Goal: Task Accomplishment & Management: Manage account settings

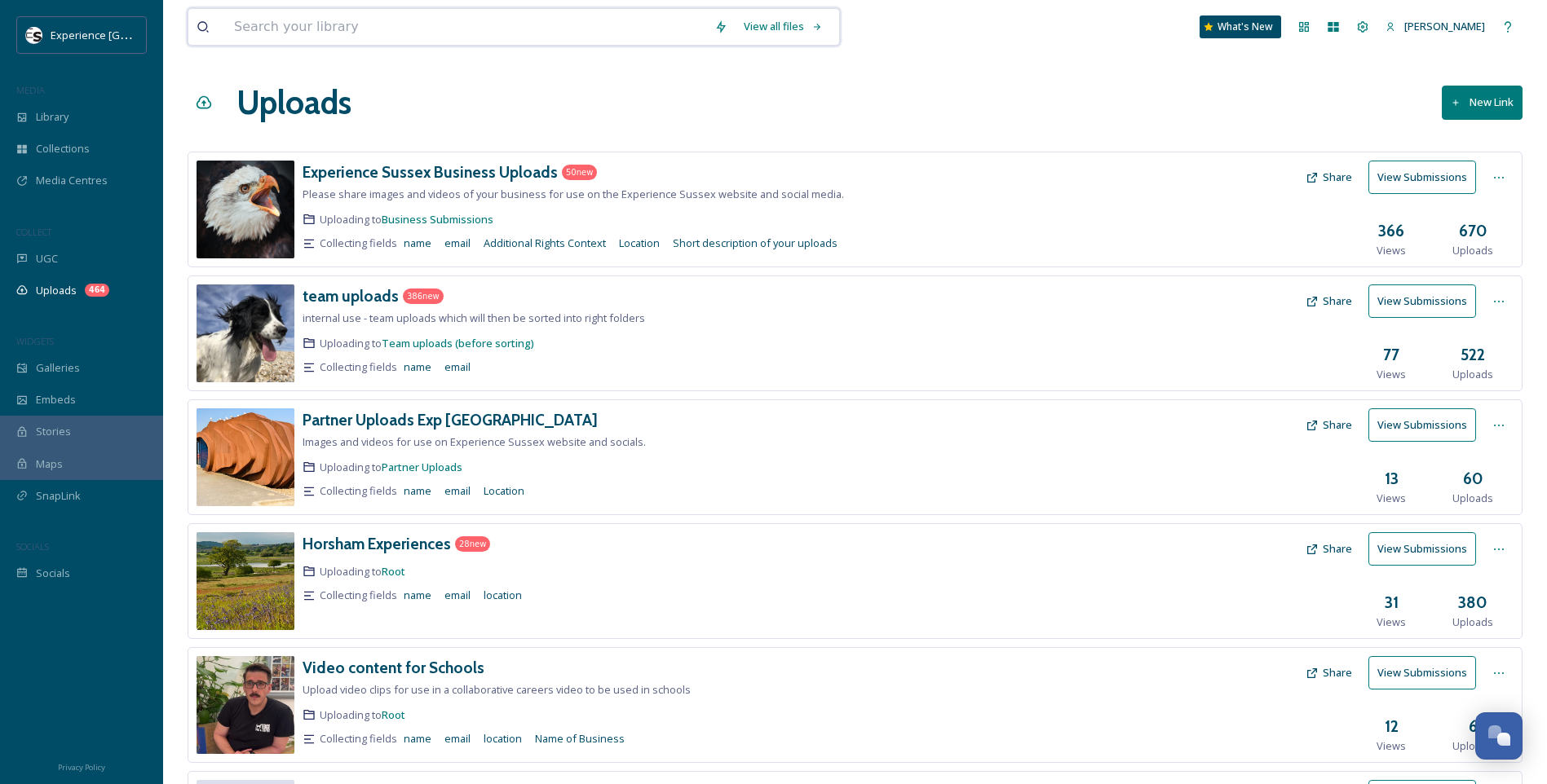
click at [319, 23] on input at bounding box center [466, 27] width 480 height 36
type input "a"
click at [975, 102] on div "Uploads New Link" at bounding box center [855, 102] width 1335 height 49
click at [58, 370] on span "Galleries" at bounding box center [58, 368] width 44 height 15
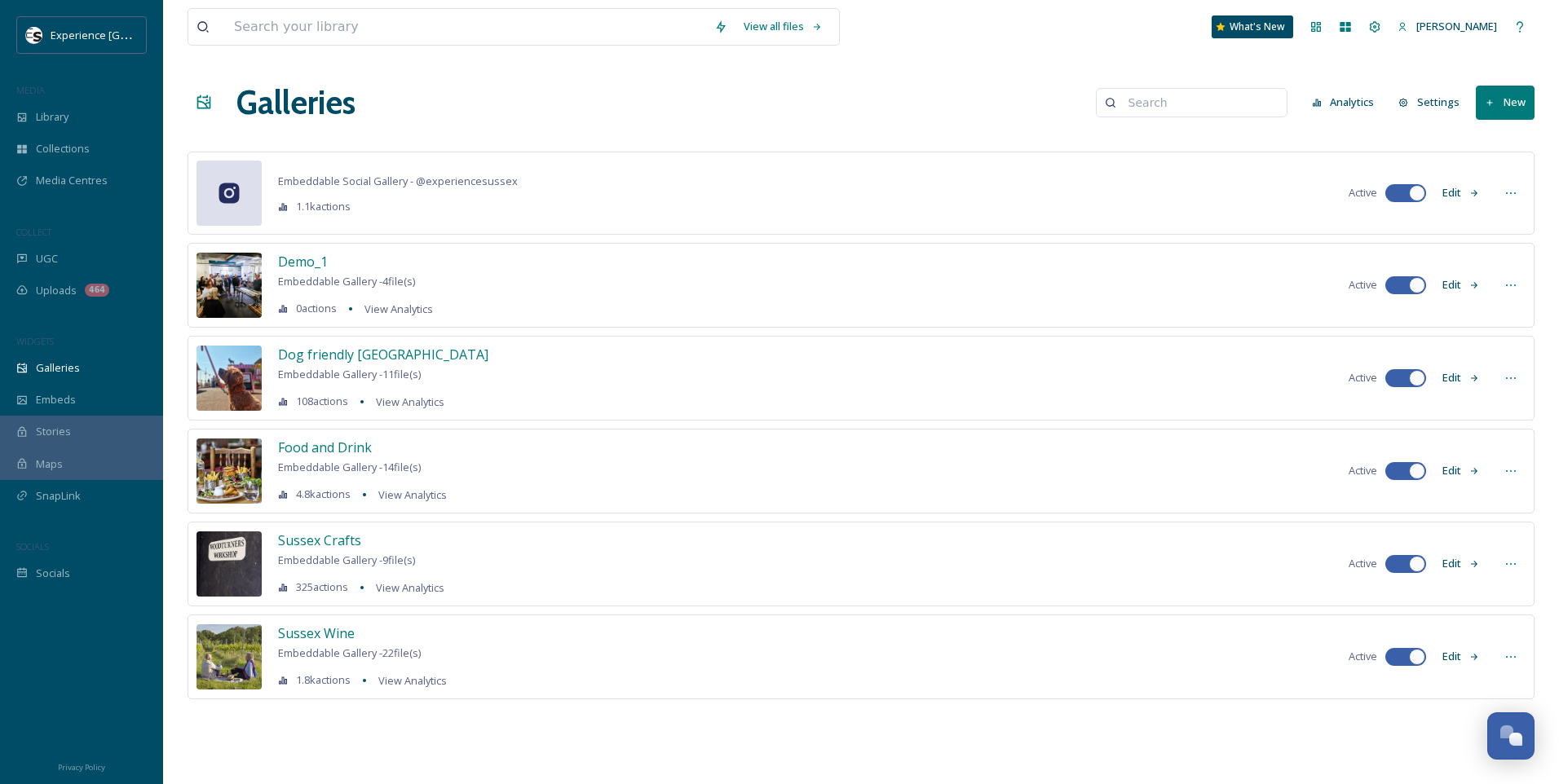
click at [1509, 99] on button "New" at bounding box center [1505, 102] width 59 height 33
click at [1480, 137] on icon at bounding box center [1476, 140] width 13 height 13
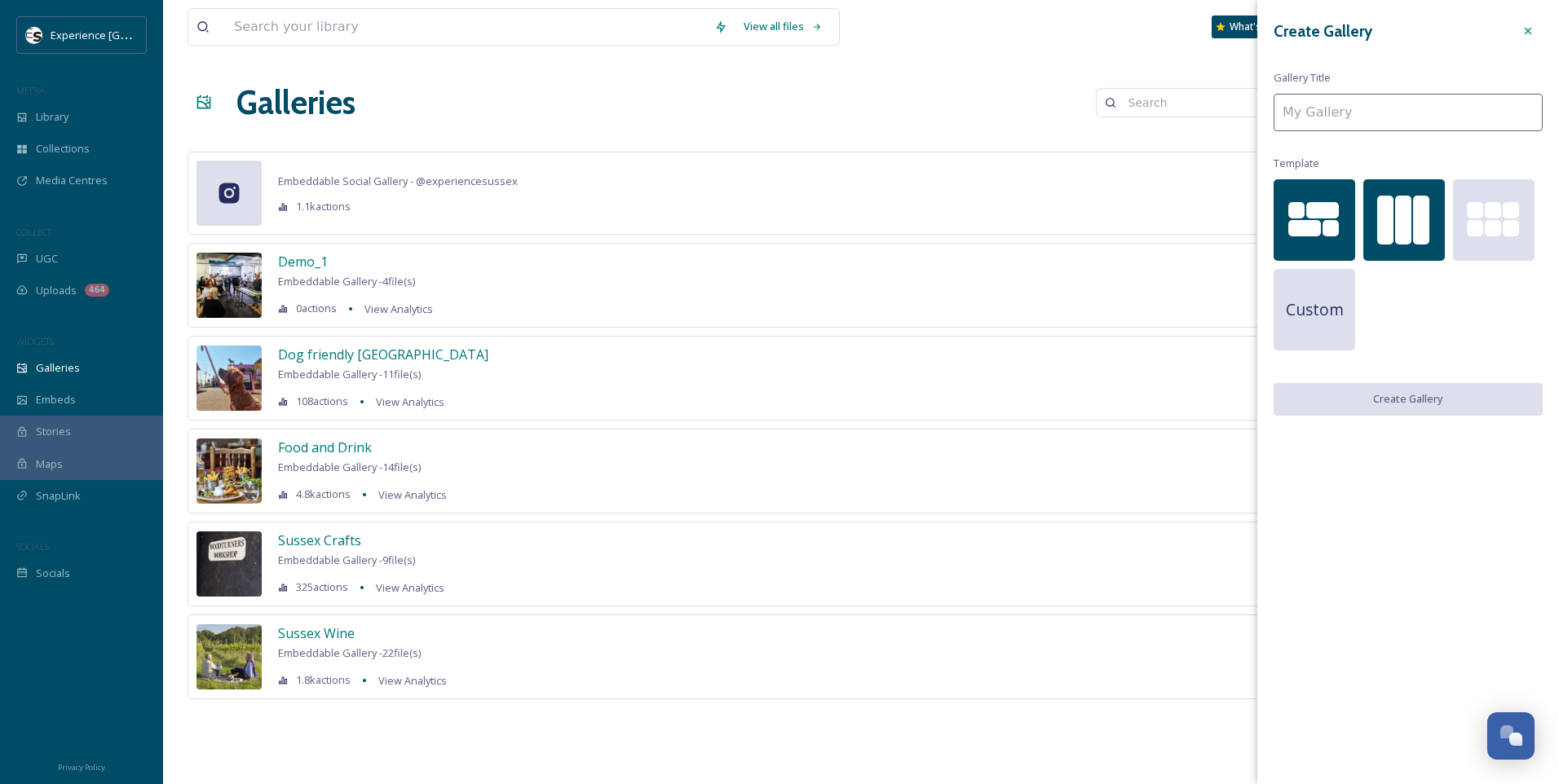
click at [1391, 218] on div at bounding box center [1385, 219] width 16 height 49
click at [1386, 112] on input at bounding box center [1408, 113] width 269 height 38
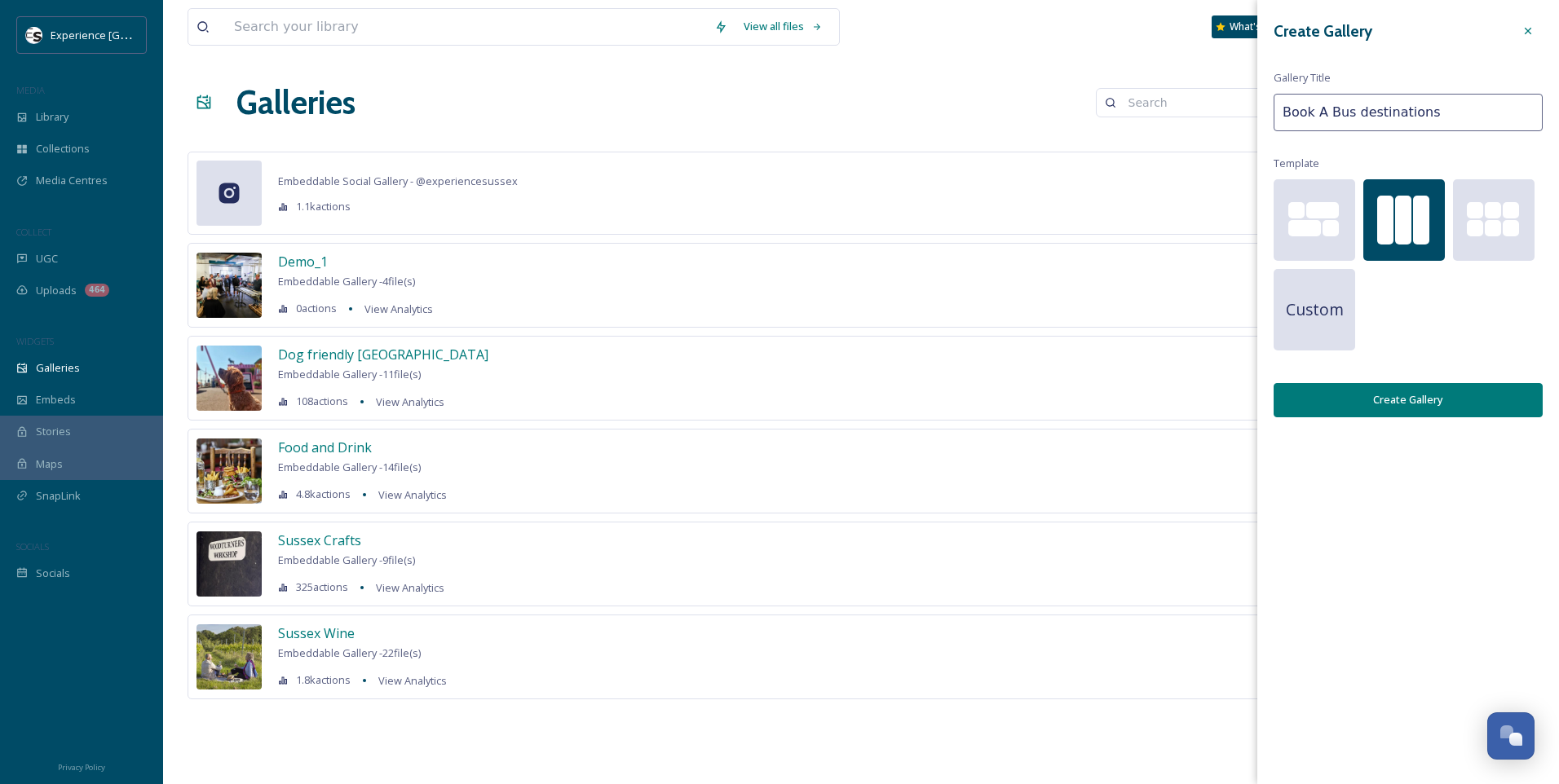
type input "Book A Bus destinations"
click at [1476, 404] on button "Create Gallery" at bounding box center [1408, 399] width 269 height 33
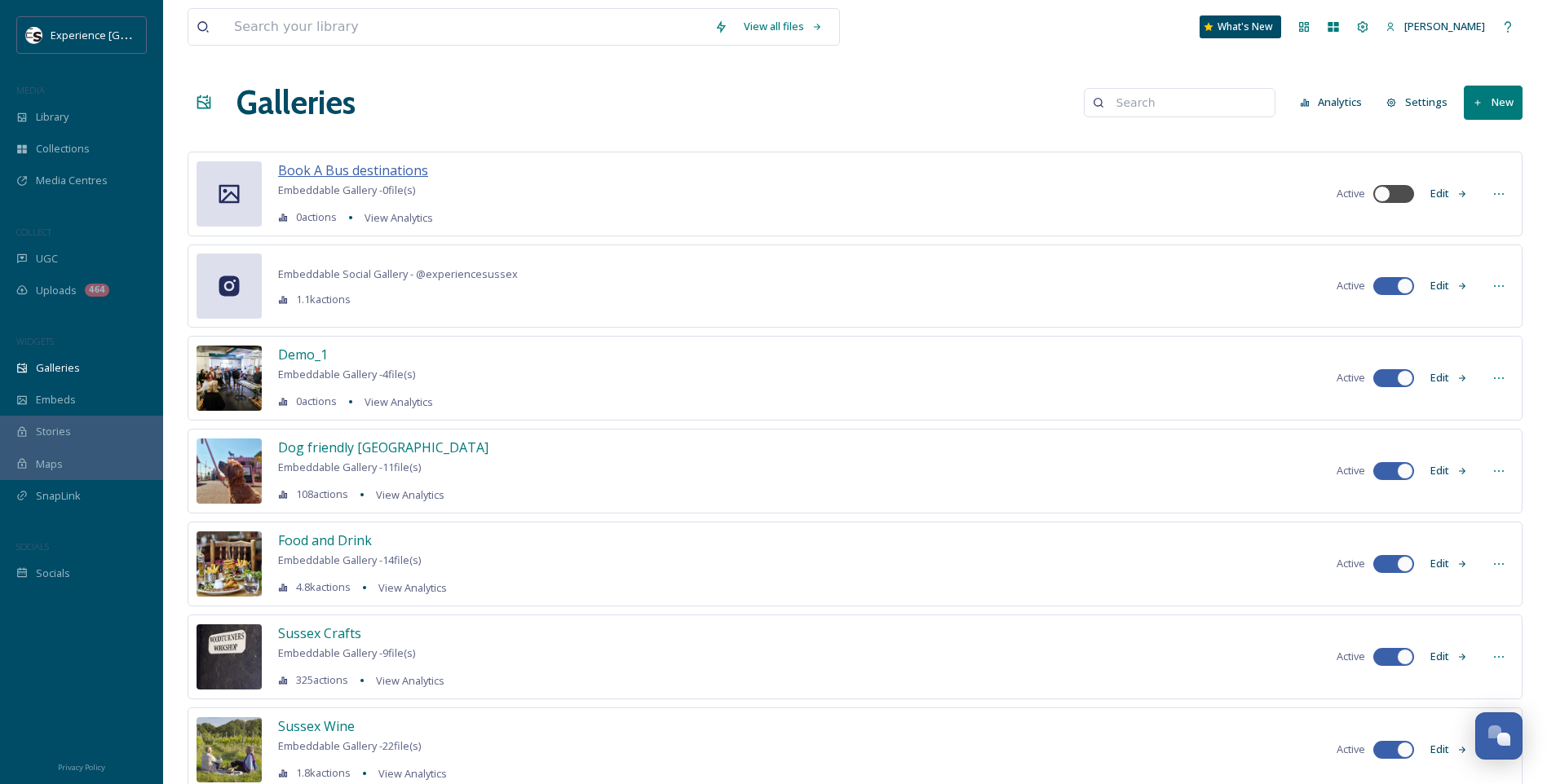
click at [382, 171] on span "Book A Bus destinations" at bounding box center [353, 170] width 150 height 18
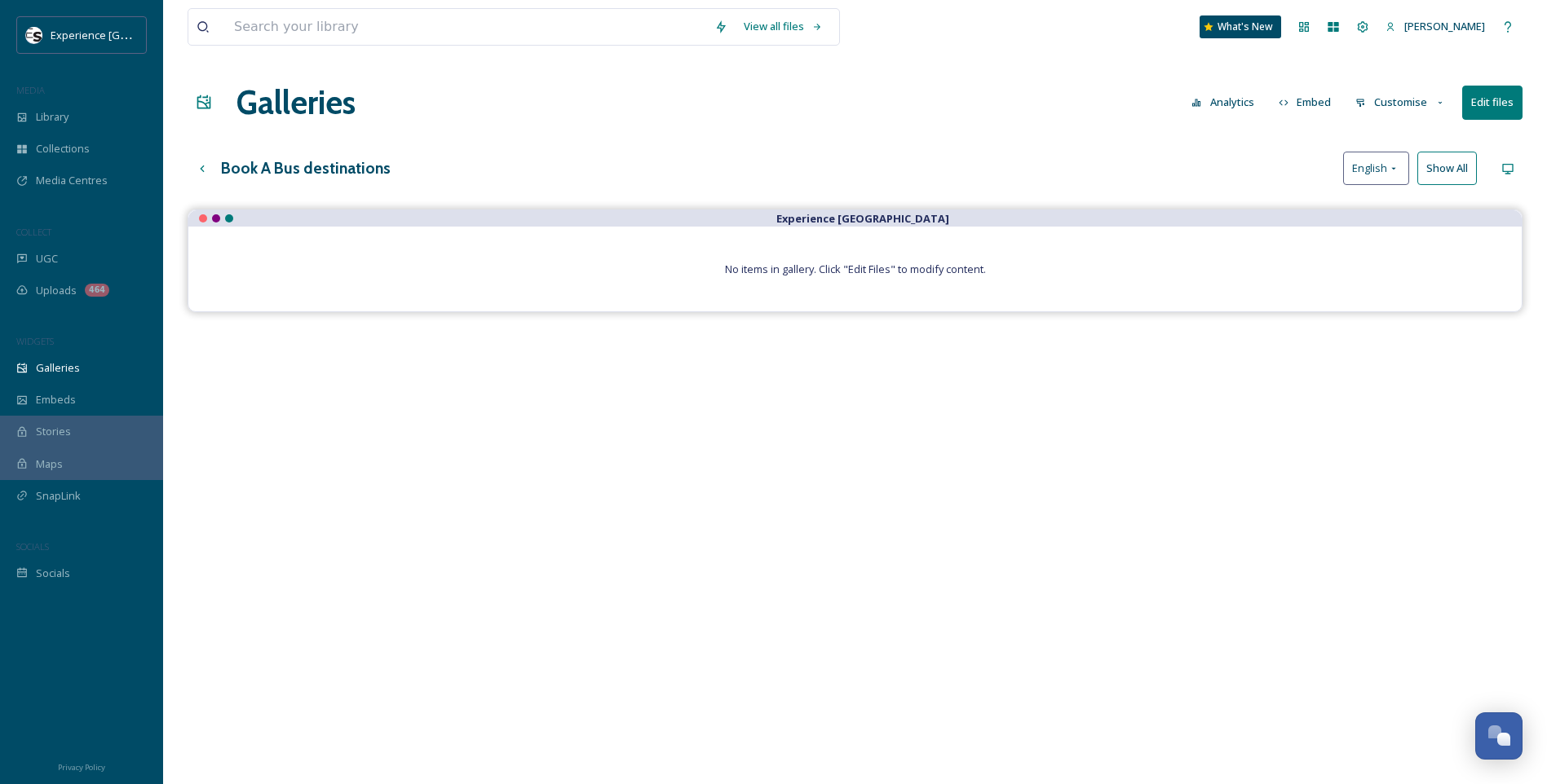
click at [1506, 103] on button "Edit files" at bounding box center [1492, 102] width 61 height 33
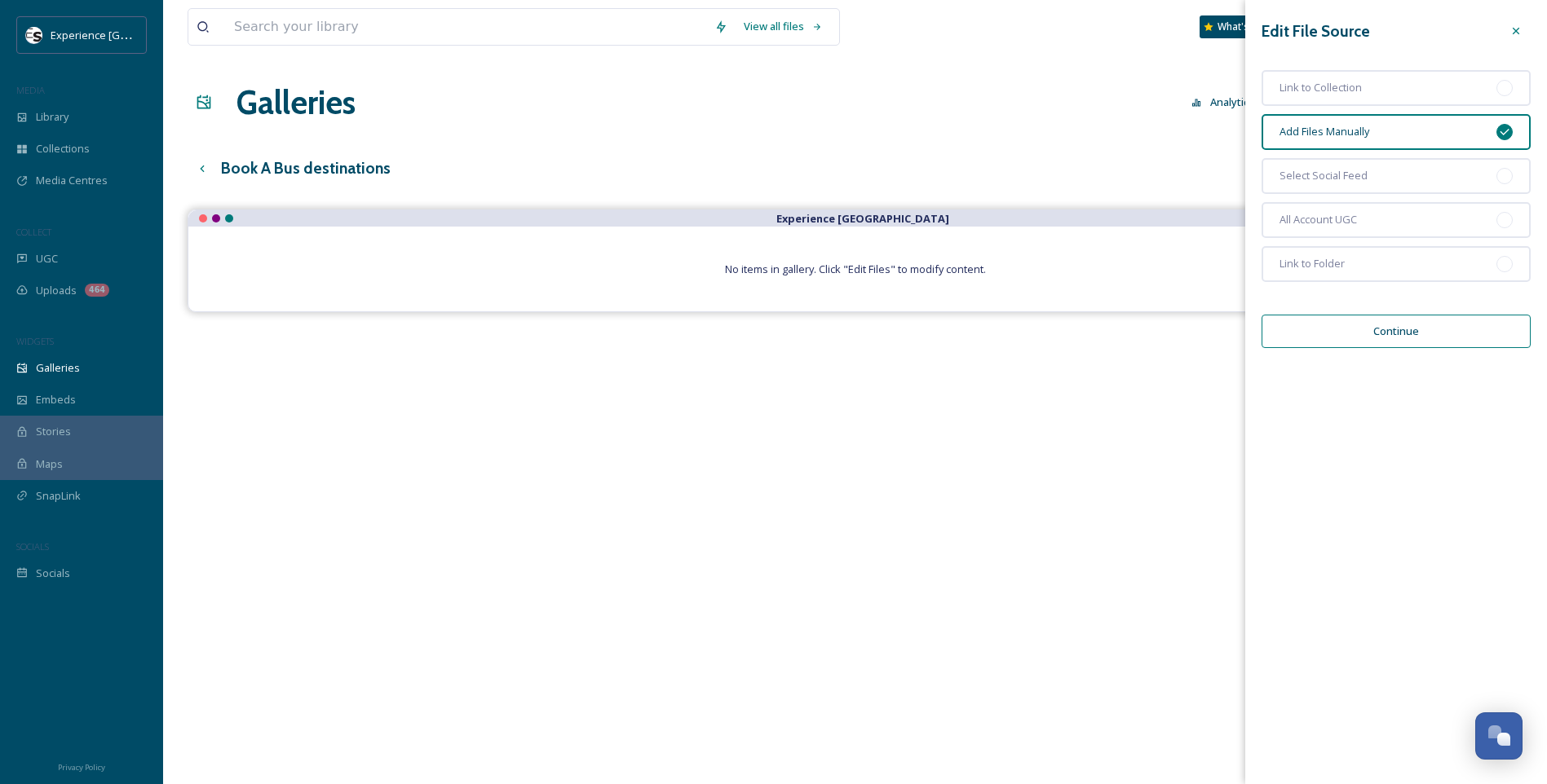
click at [1496, 330] on button "Continue" at bounding box center [1395, 331] width 269 height 33
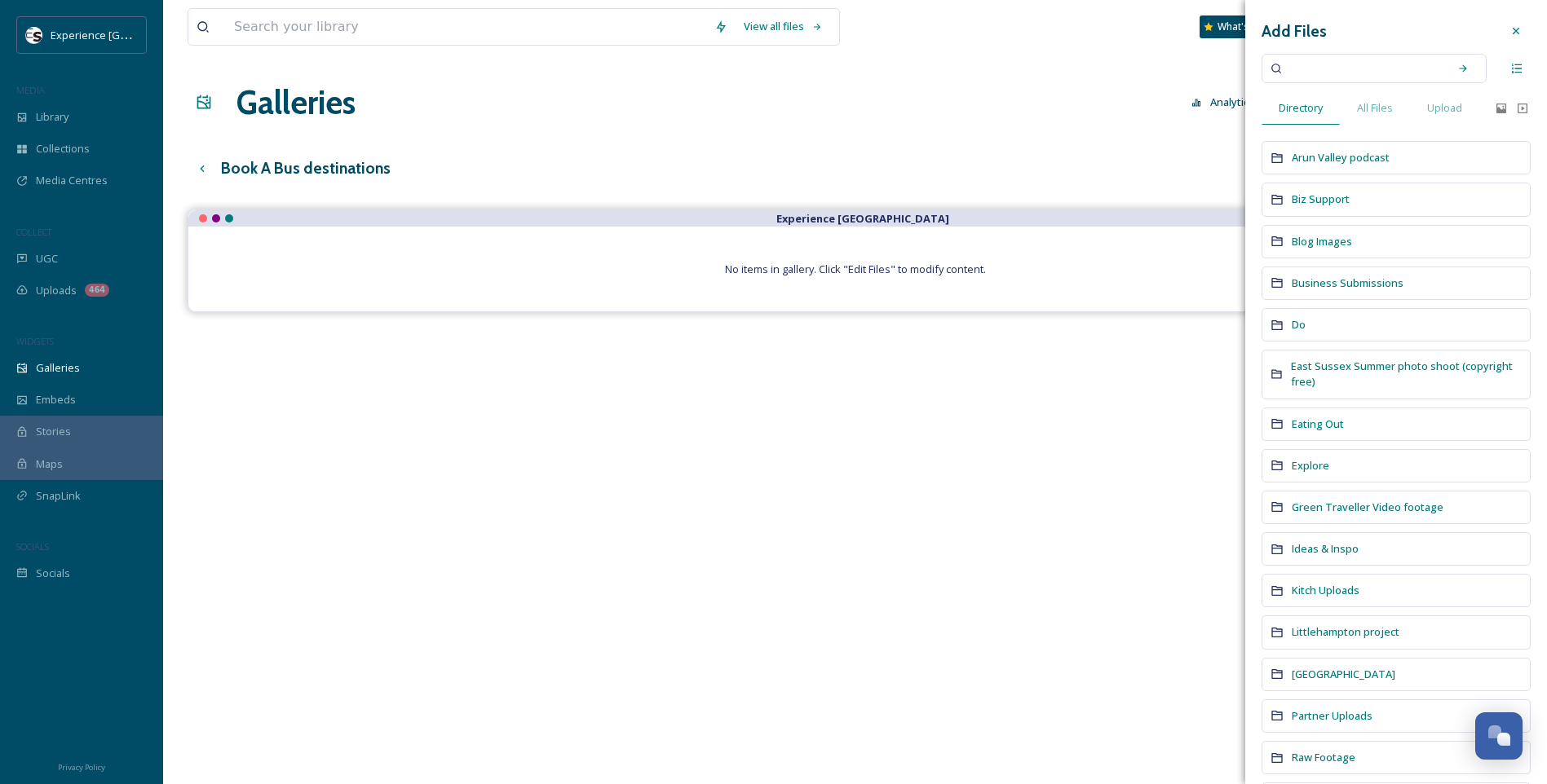
click at [1335, 62] on input at bounding box center [1363, 68] width 154 height 36
type input "[GEOGRAPHIC_DATA]"
click at [1457, 65] on icon at bounding box center [1463, 68] width 11 height 11
click at [1360, 69] on span "[GEOGRAPHIC_DATA]" at bounding box center [1346, 68] width 119 height 24
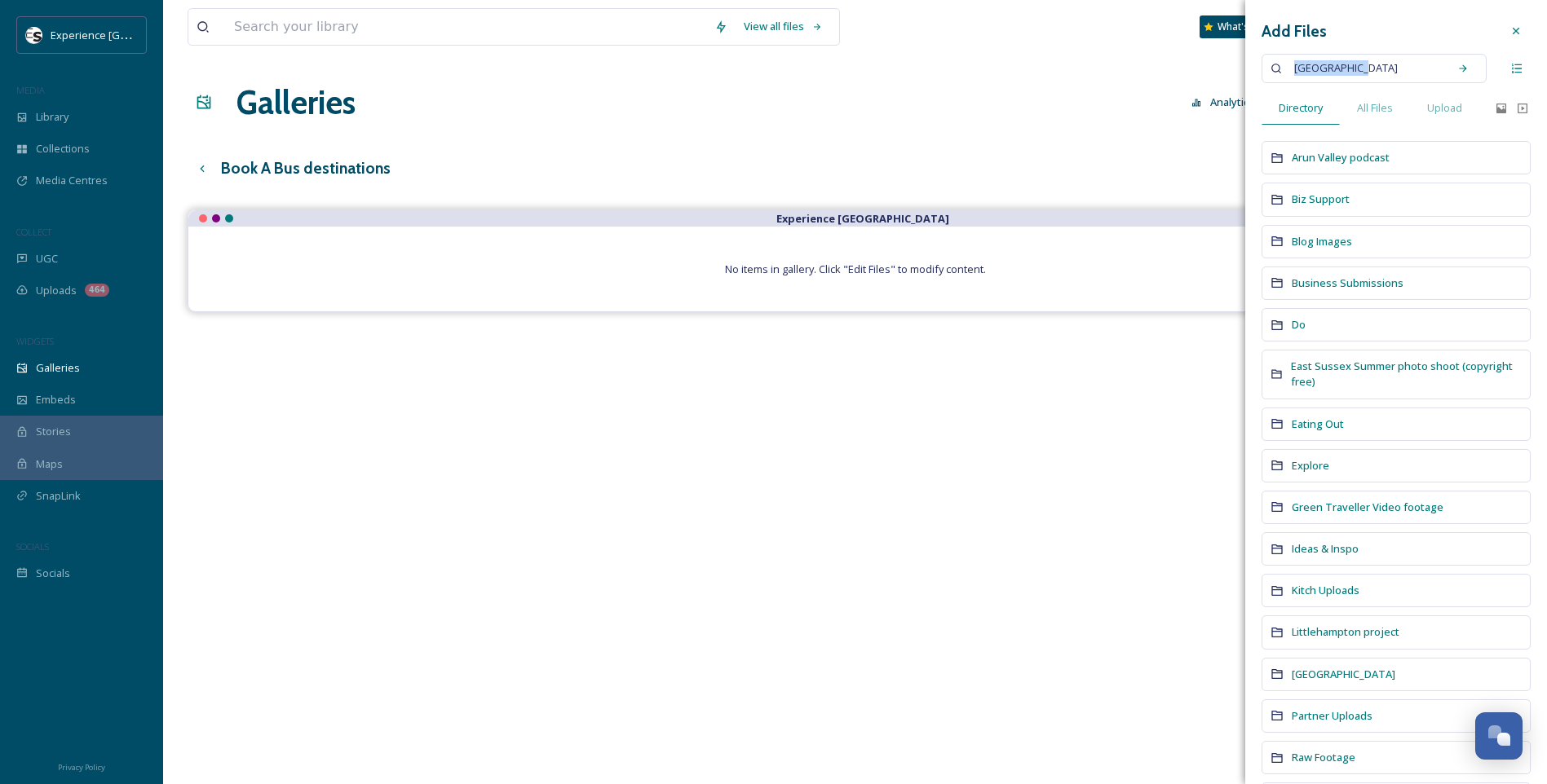
click at [1360, 69] on span "[GEOGRAPHIC_DATA]" at bounding box center [1346, 68] width 119 height 24
click at [1457, 63] on icon at bounding box center [1463, 68] width 11 height 11
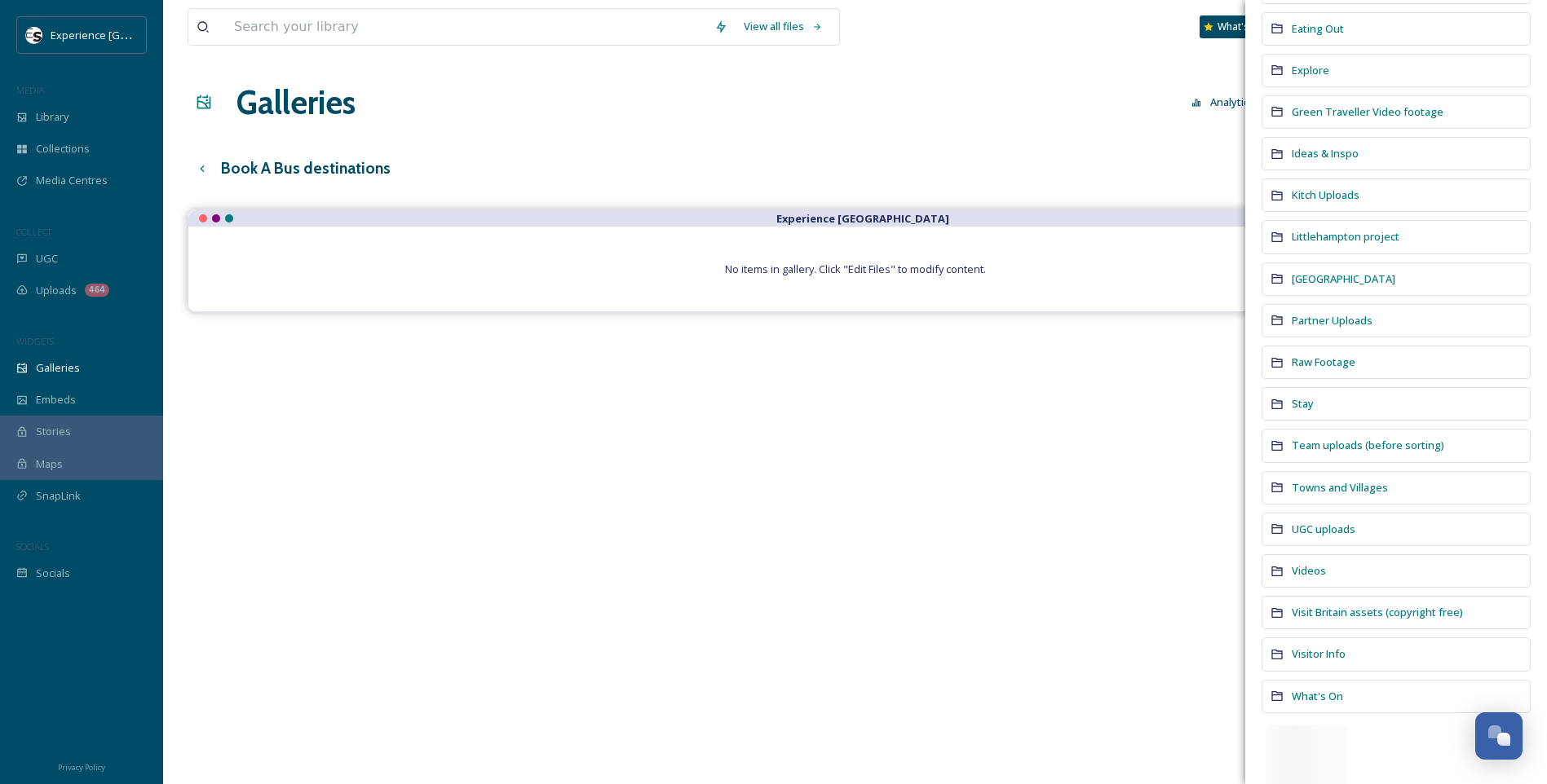
scroll to position [438, 0]
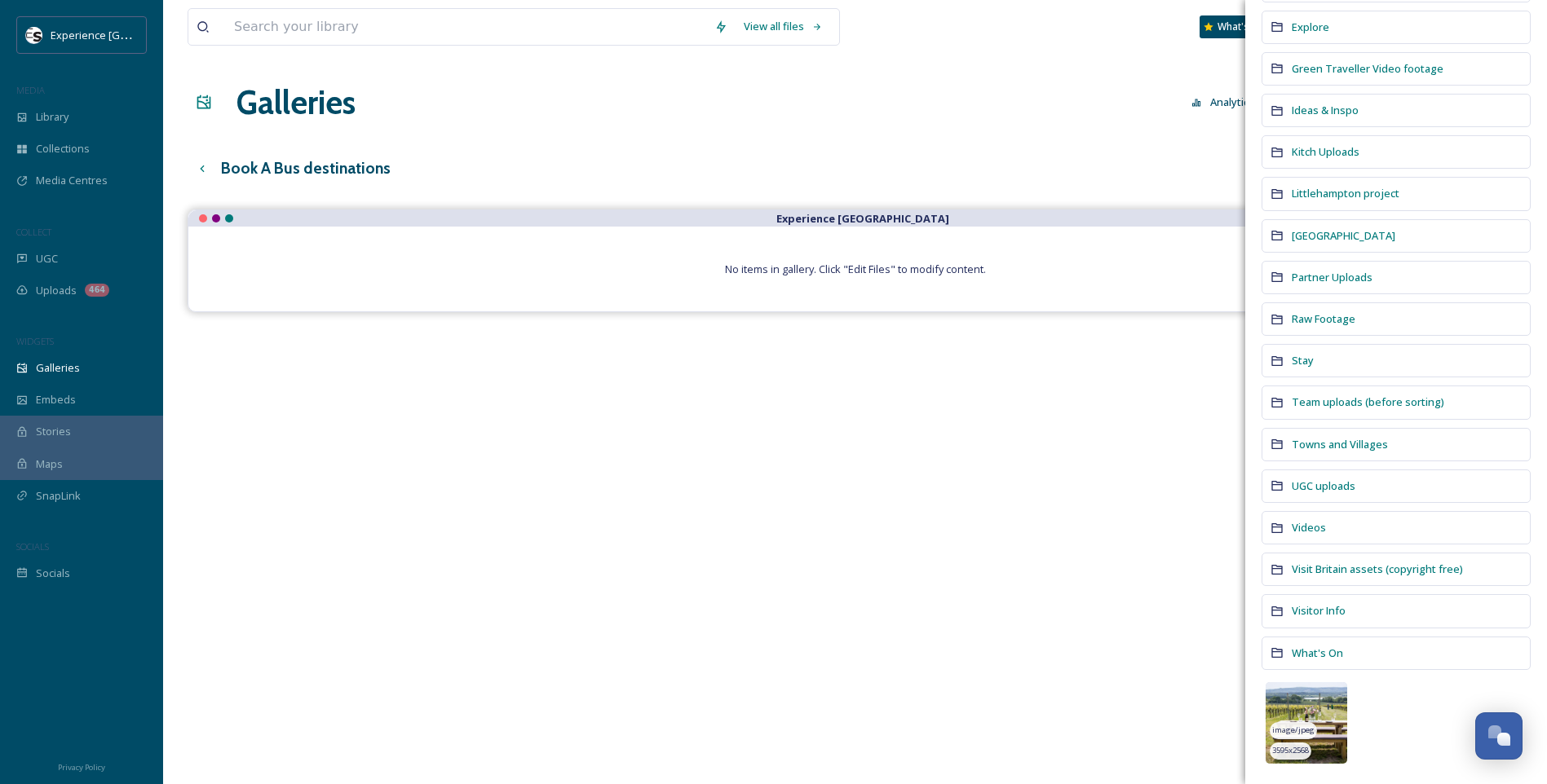
click at [1333, 714] on img at bounding box center [1306, 723] width 82 height 82
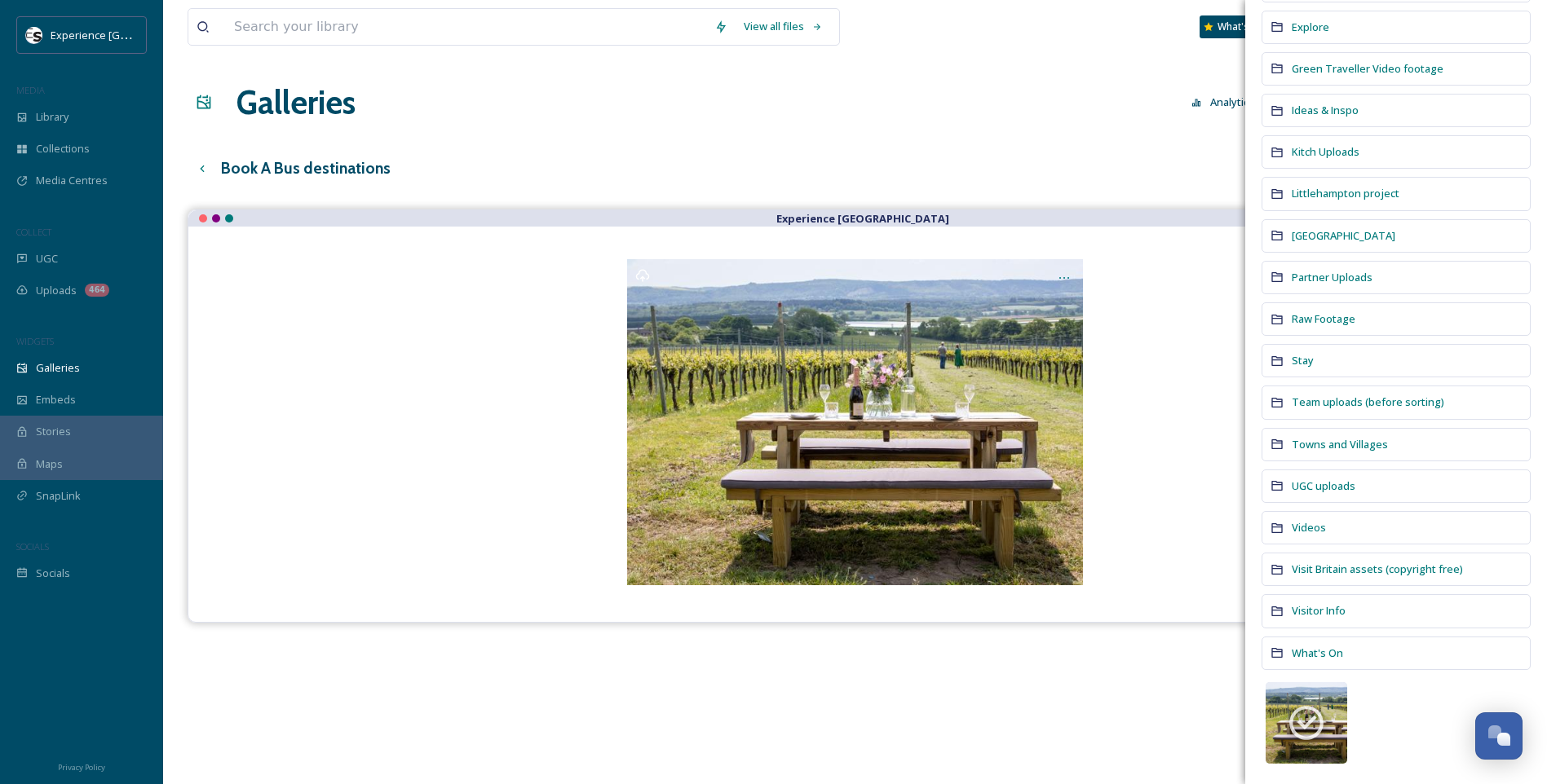
scroll to position [0, 0]
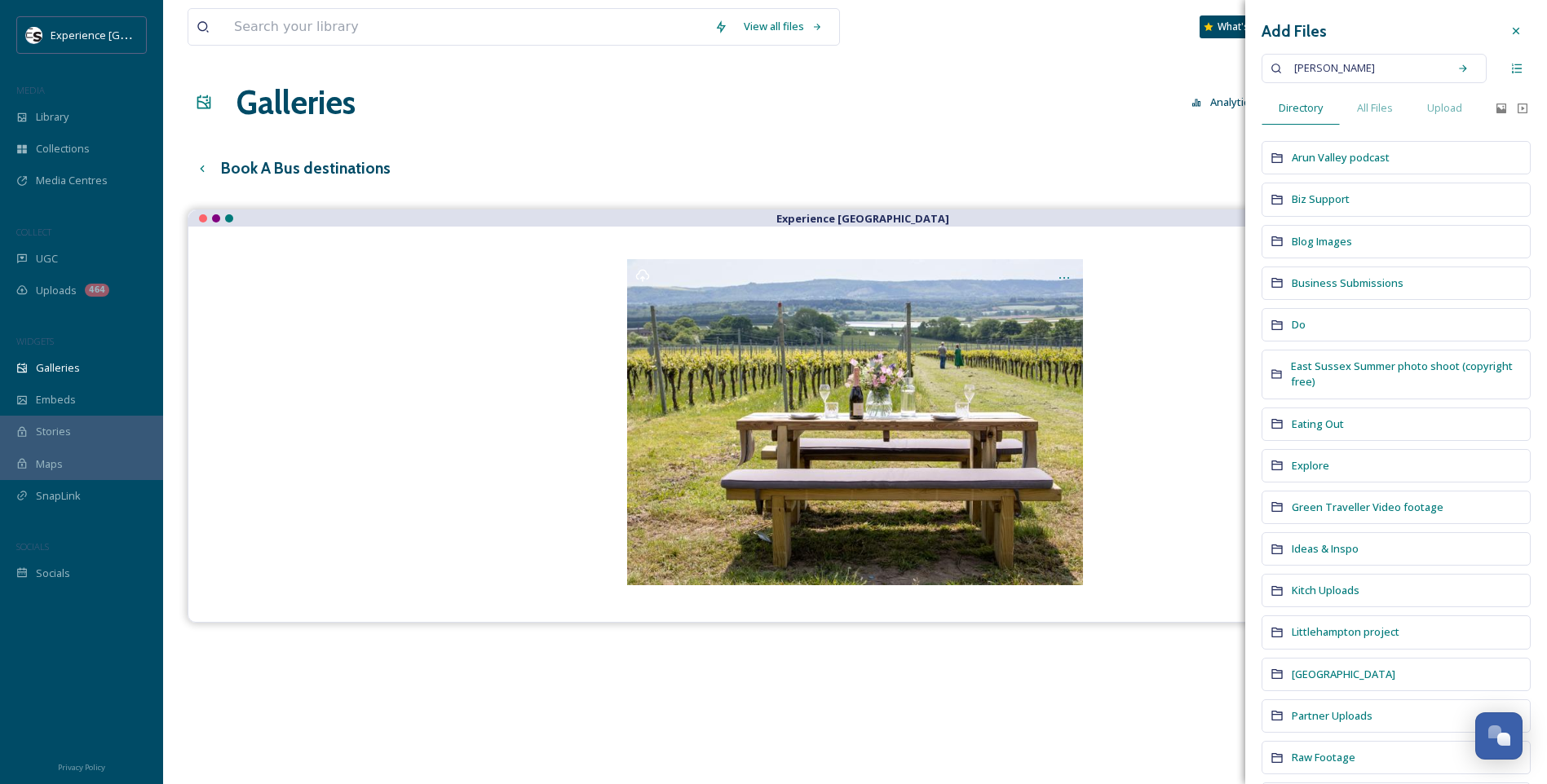
click at [1336, 72] on span "[PERSON_NAME]" at bounding box center [1335, 68] width 97 height 24
click at [1357, 72] on input at bounding box center [1372, 68] width 137 height 36
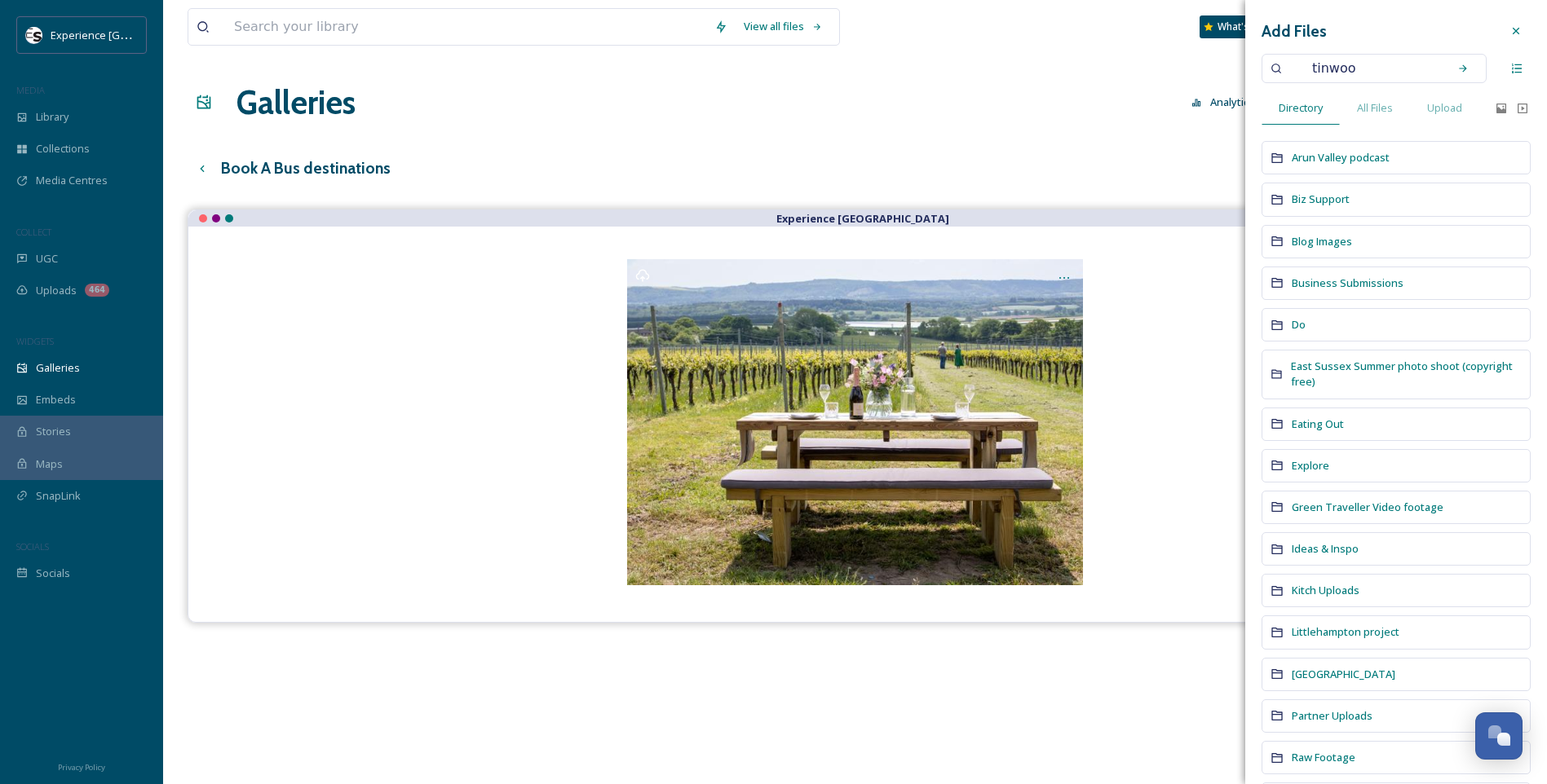
type input "tinwood"
click at [1457, 67] on icon at bounding box center [1463, 68] width 11 height 11
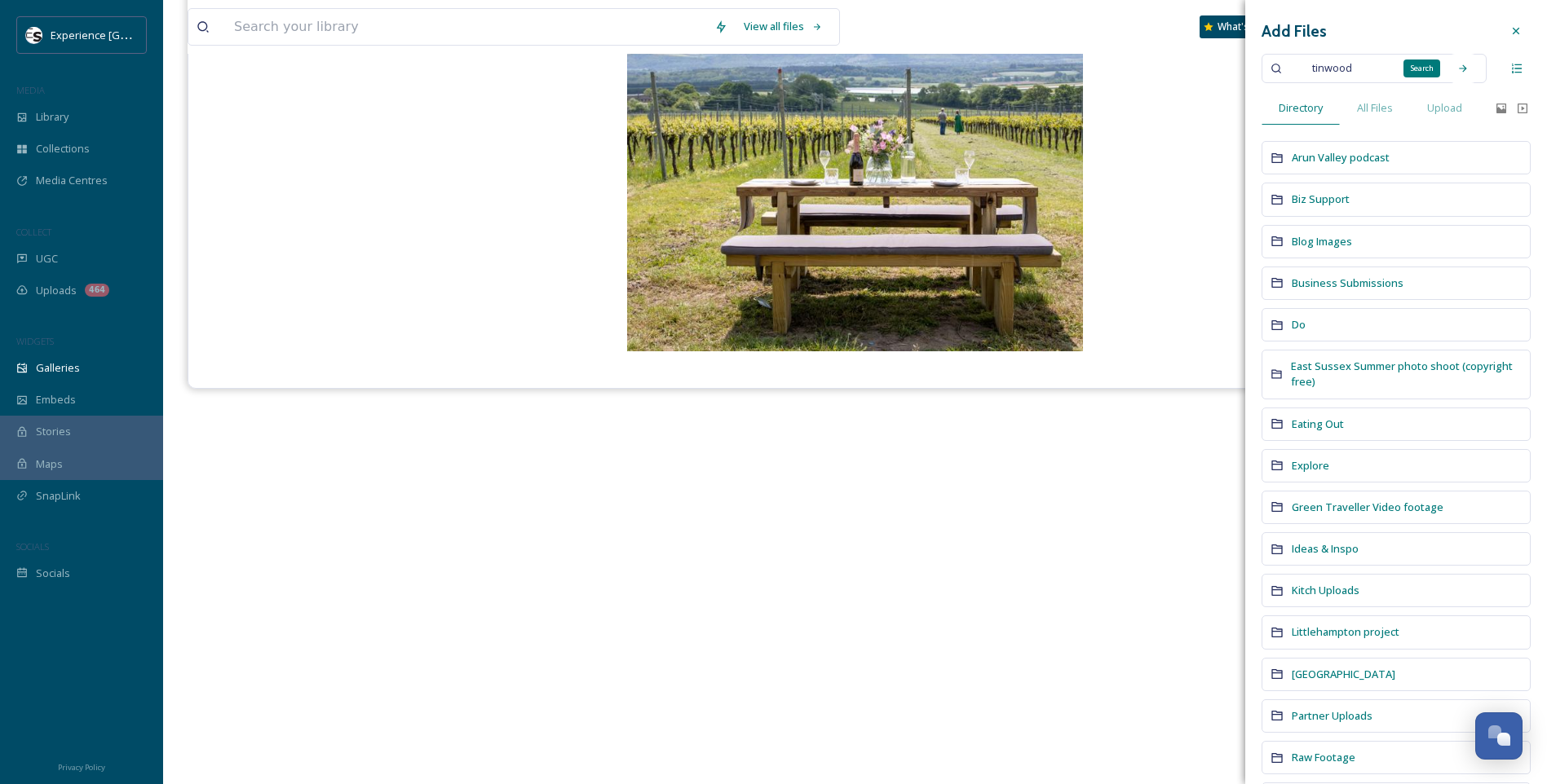
click at [1458, 61] on div "Search" at bounding box center [1463, 68] width 29 height 29
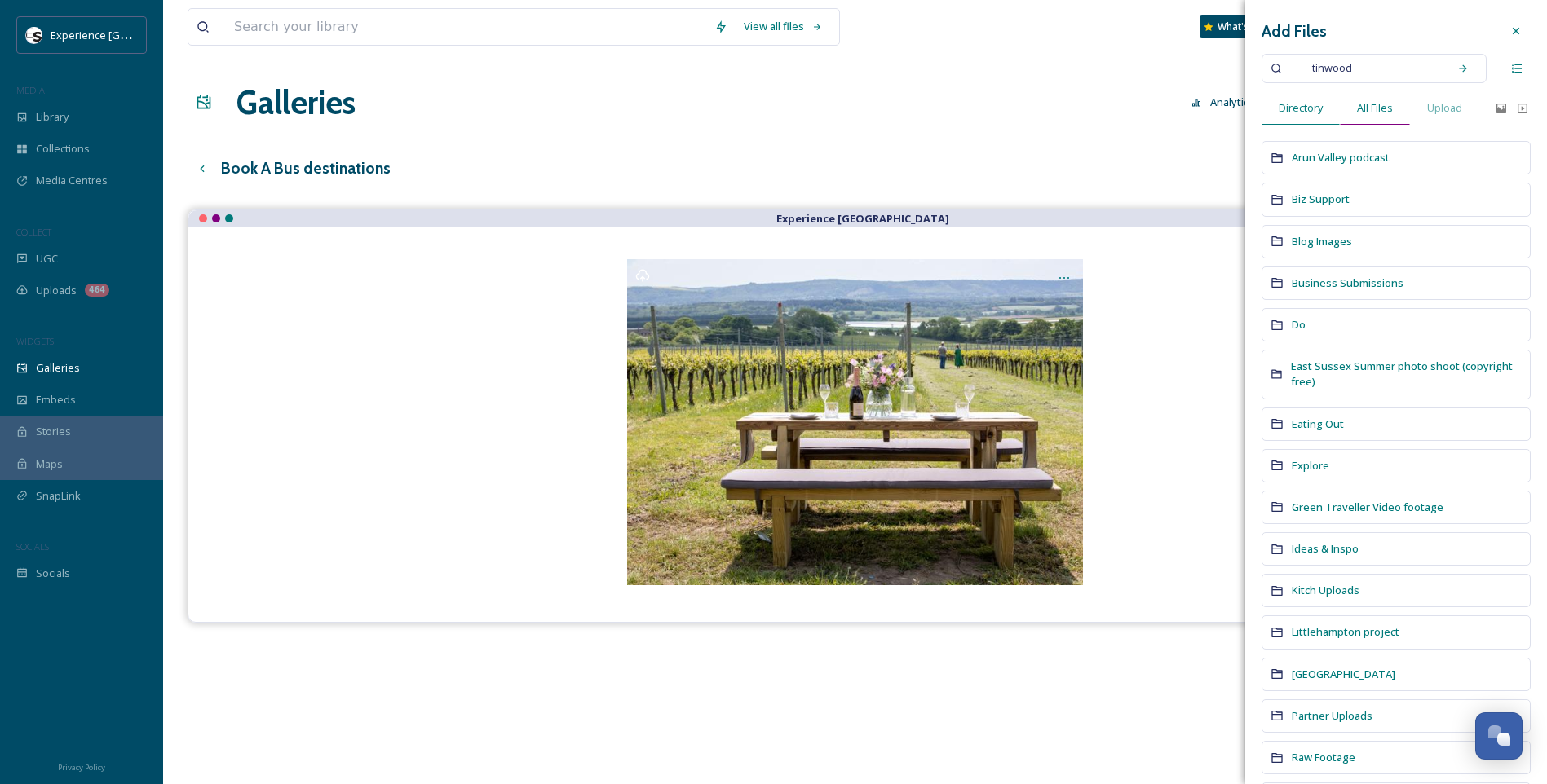
click at [1371, 109] on span "All Files" at bounding box center [1375, 108] width 36 height 15
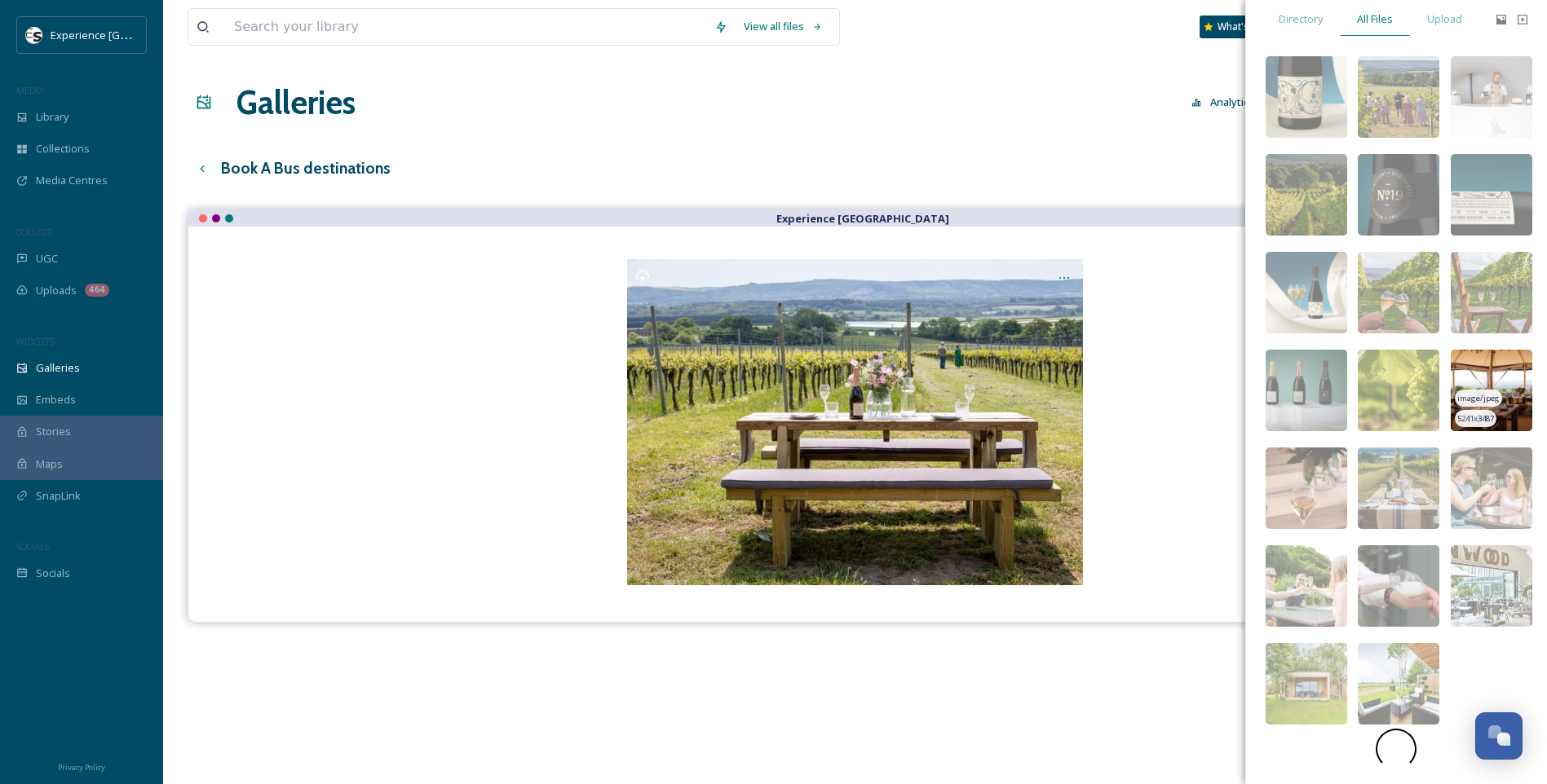
scroll to position [90, 0]
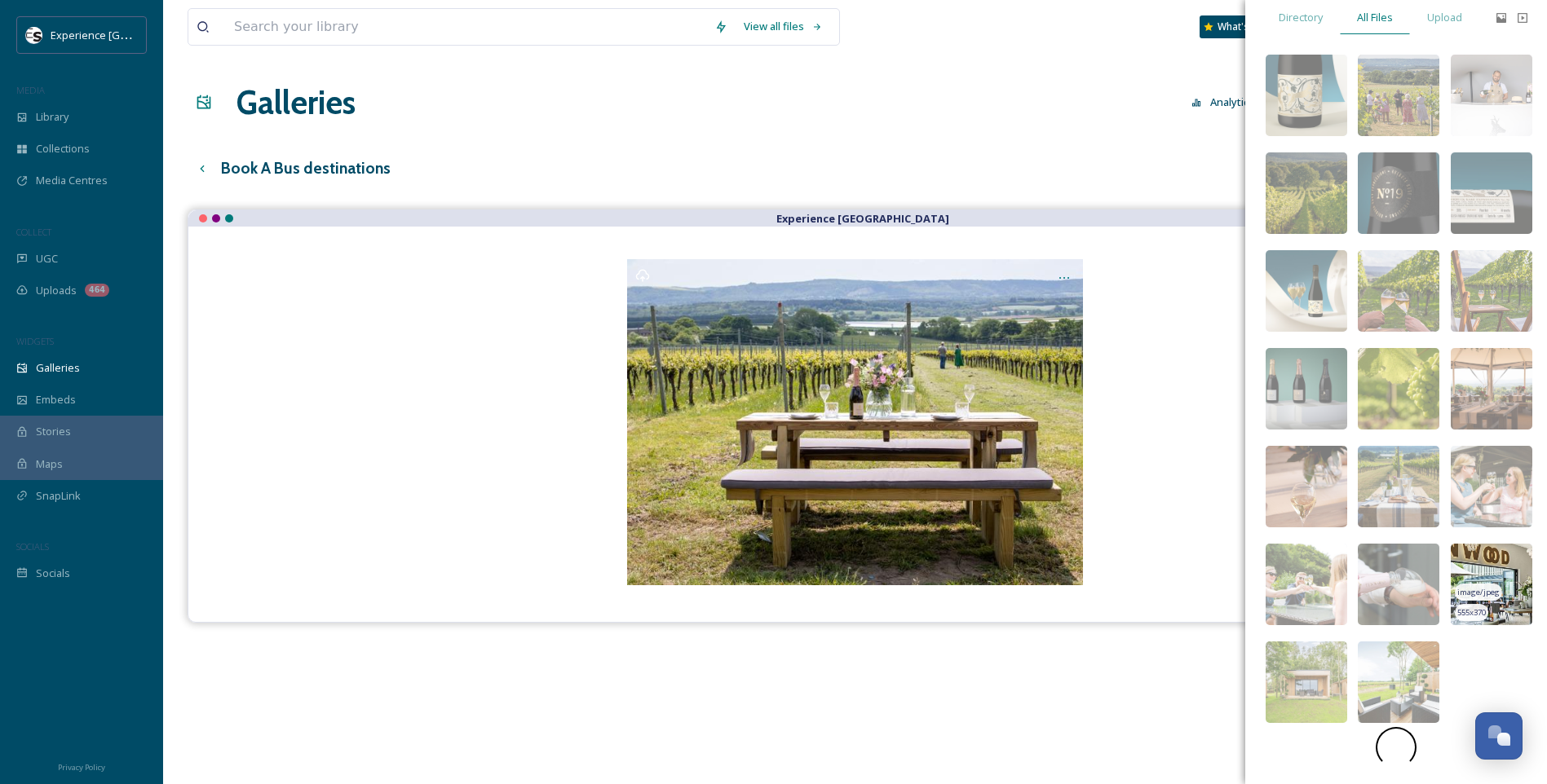
click at [1499, 566] on img at bounding box center [1492, 584] width 82 height 82
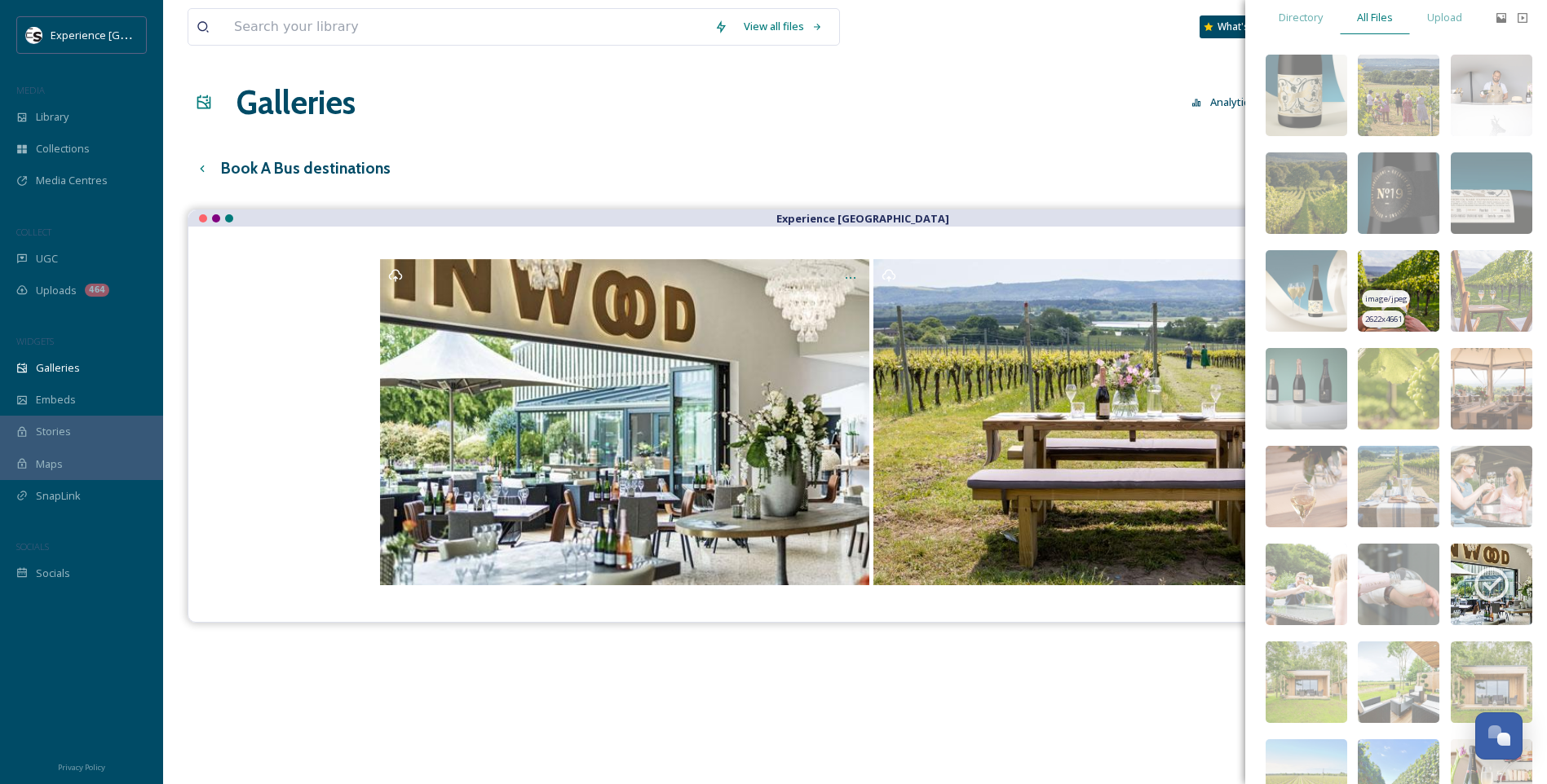
scroll to position [0, 0]
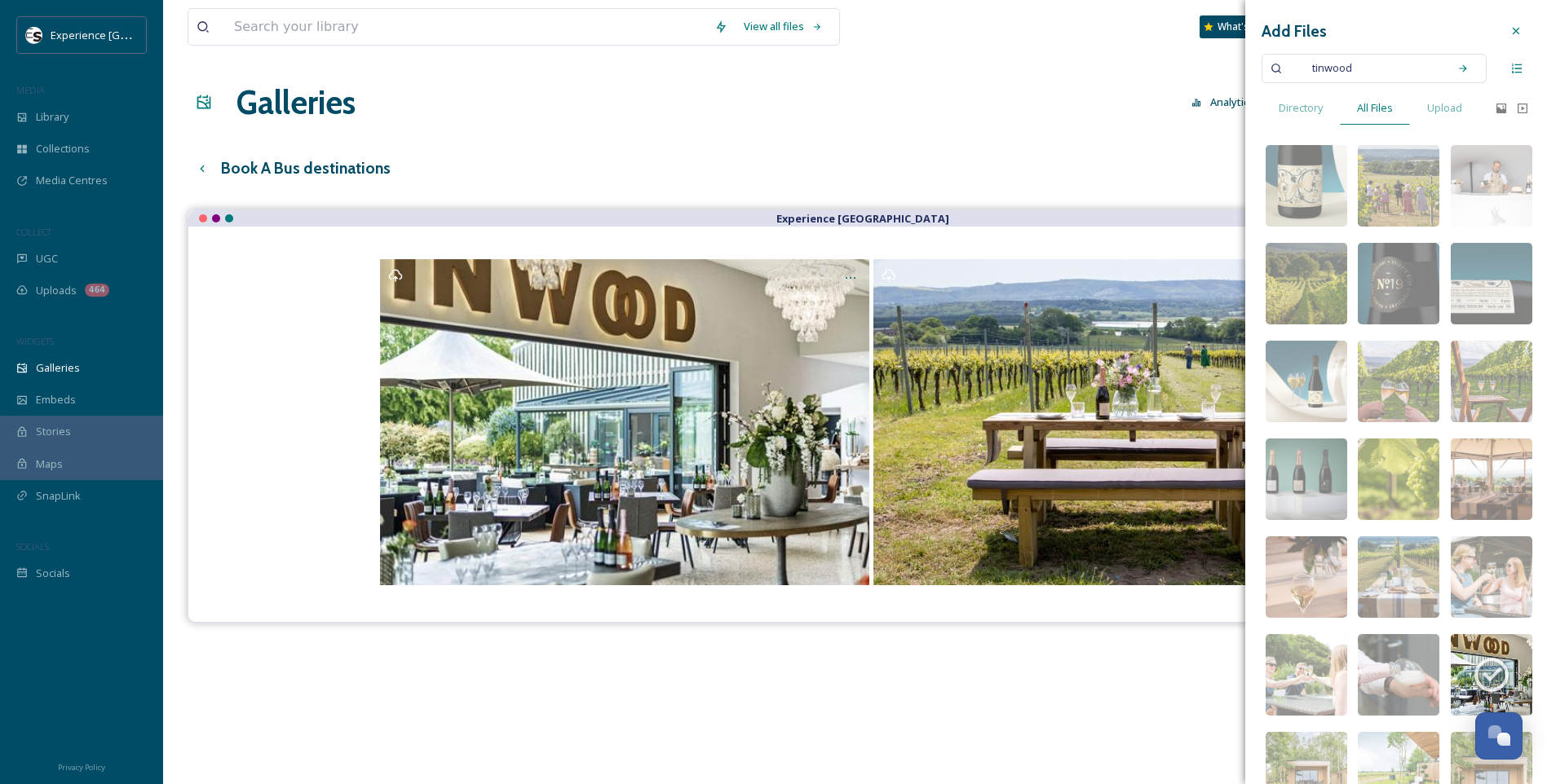
click at [1368, 73] on input at bounding box center [1401, 68] width 79 height 36
click at [1306, 64] on span "tinwood" at bounding box center [1332, 68] width 56 height 24
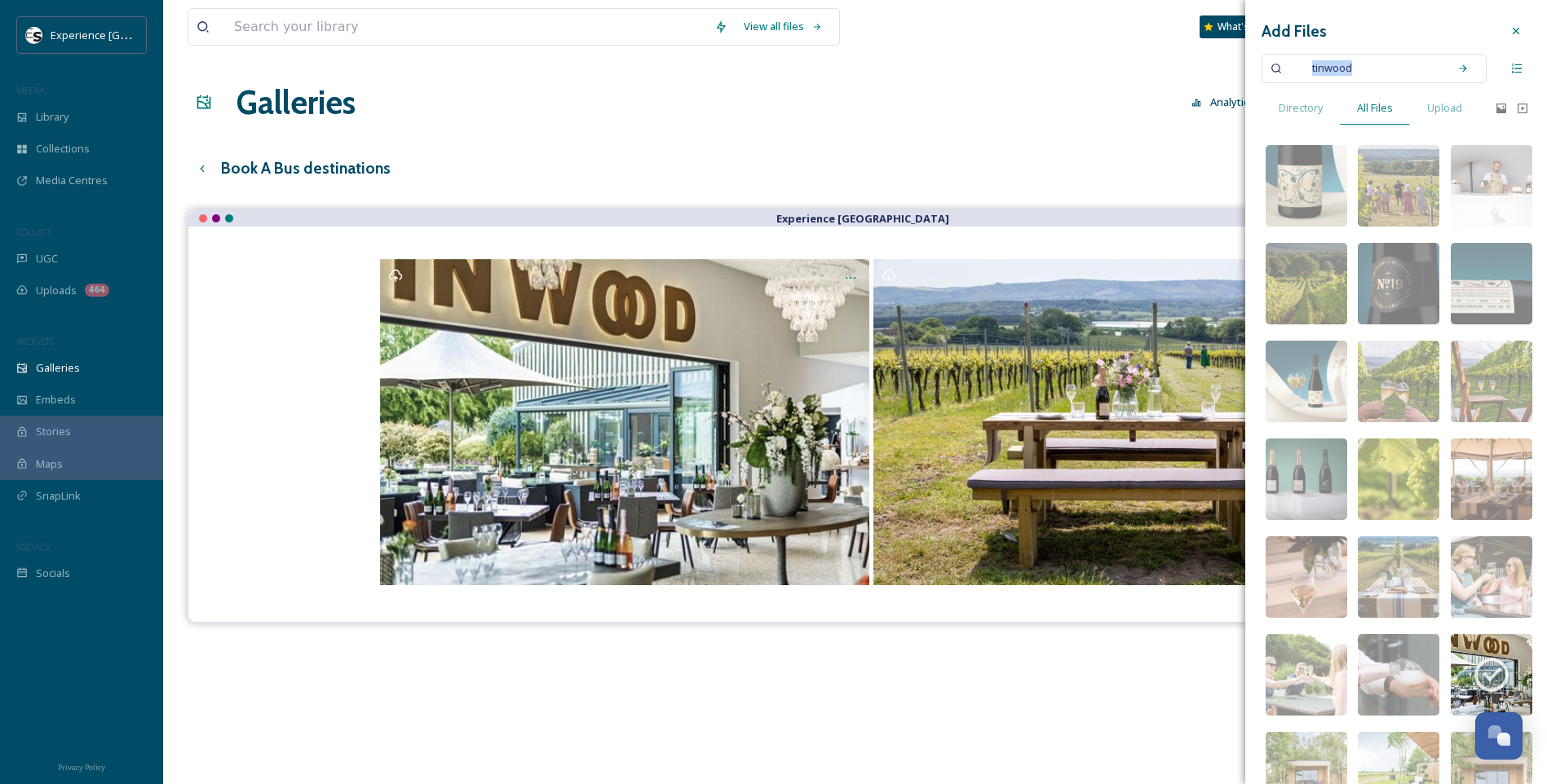
click at [1306, 64] on span "tinwood" at bounding box center [1332, 68] width 56 height 24
click at [1459, 67] on icon at bounding box center [1464, 68] width 11 height 11
click at [1431, 160] on img at bounding box center [1399, 186] width 82 height 82
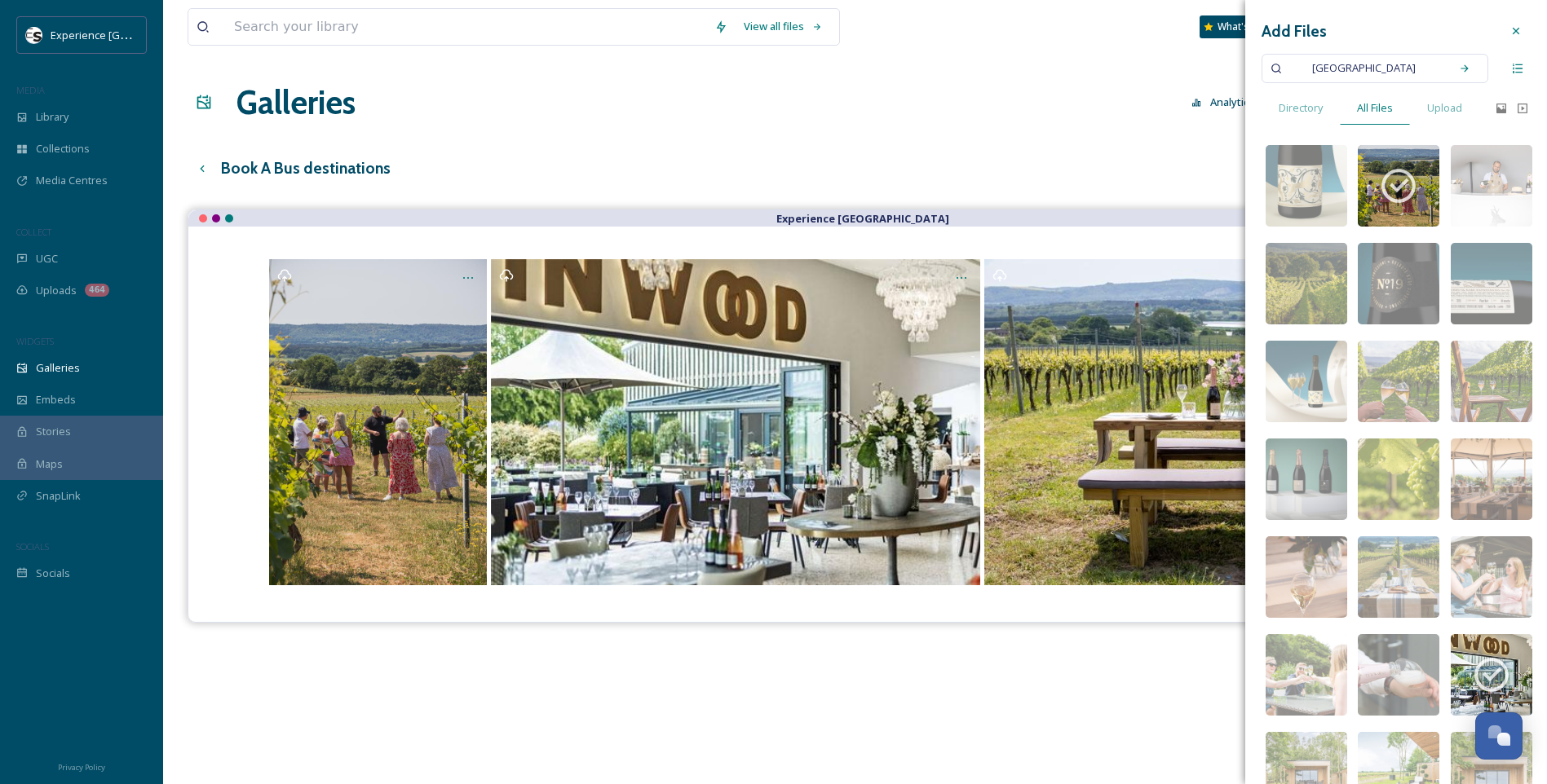
click at [1154, 179] on div "Book A Bus destinations English Show All" at bounding box center [855, 168] width 1335 height 33
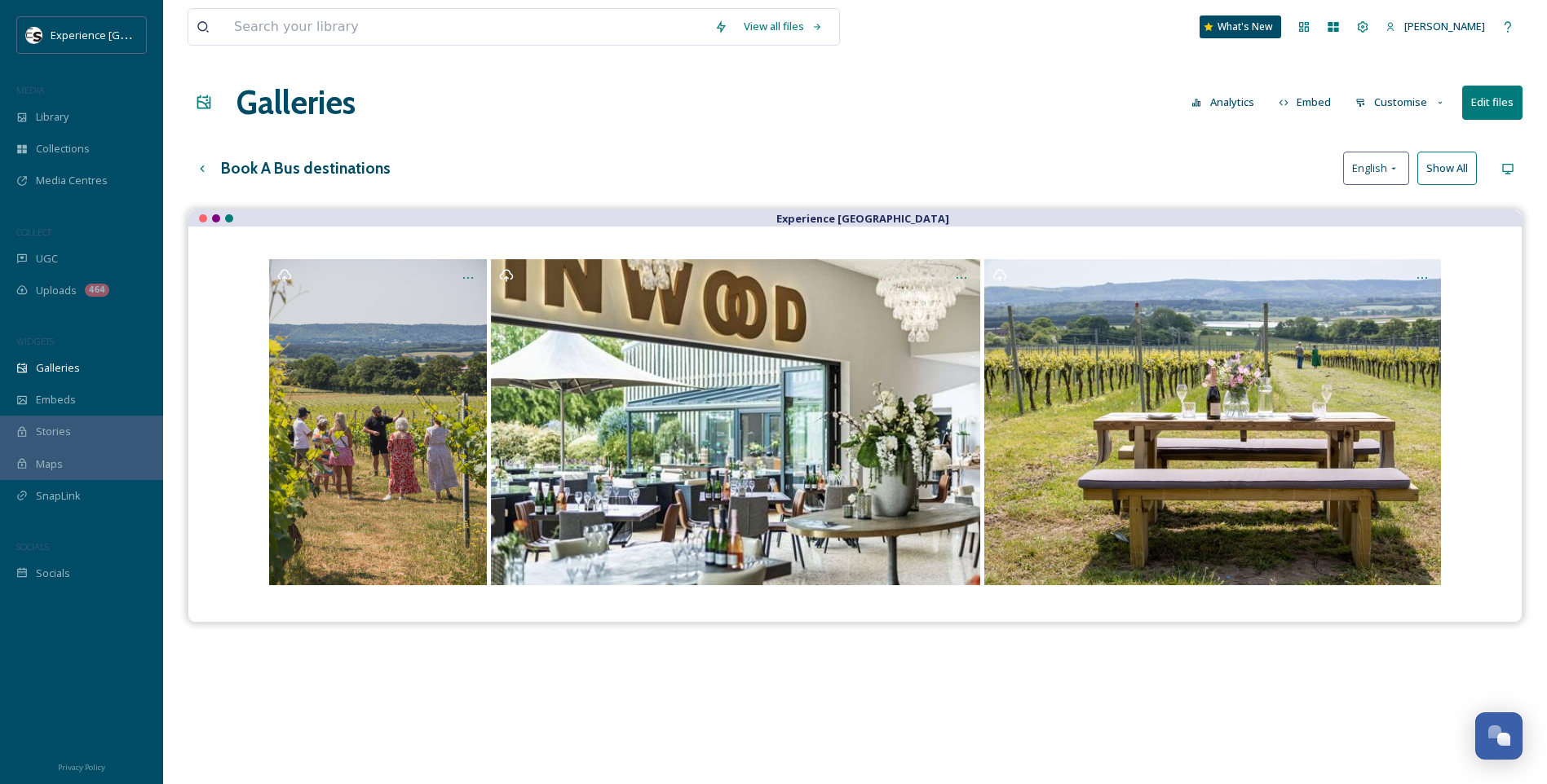
click at [1497, 105] on button "Edit files" at bounding box center [1492, 102] width 61 height 33
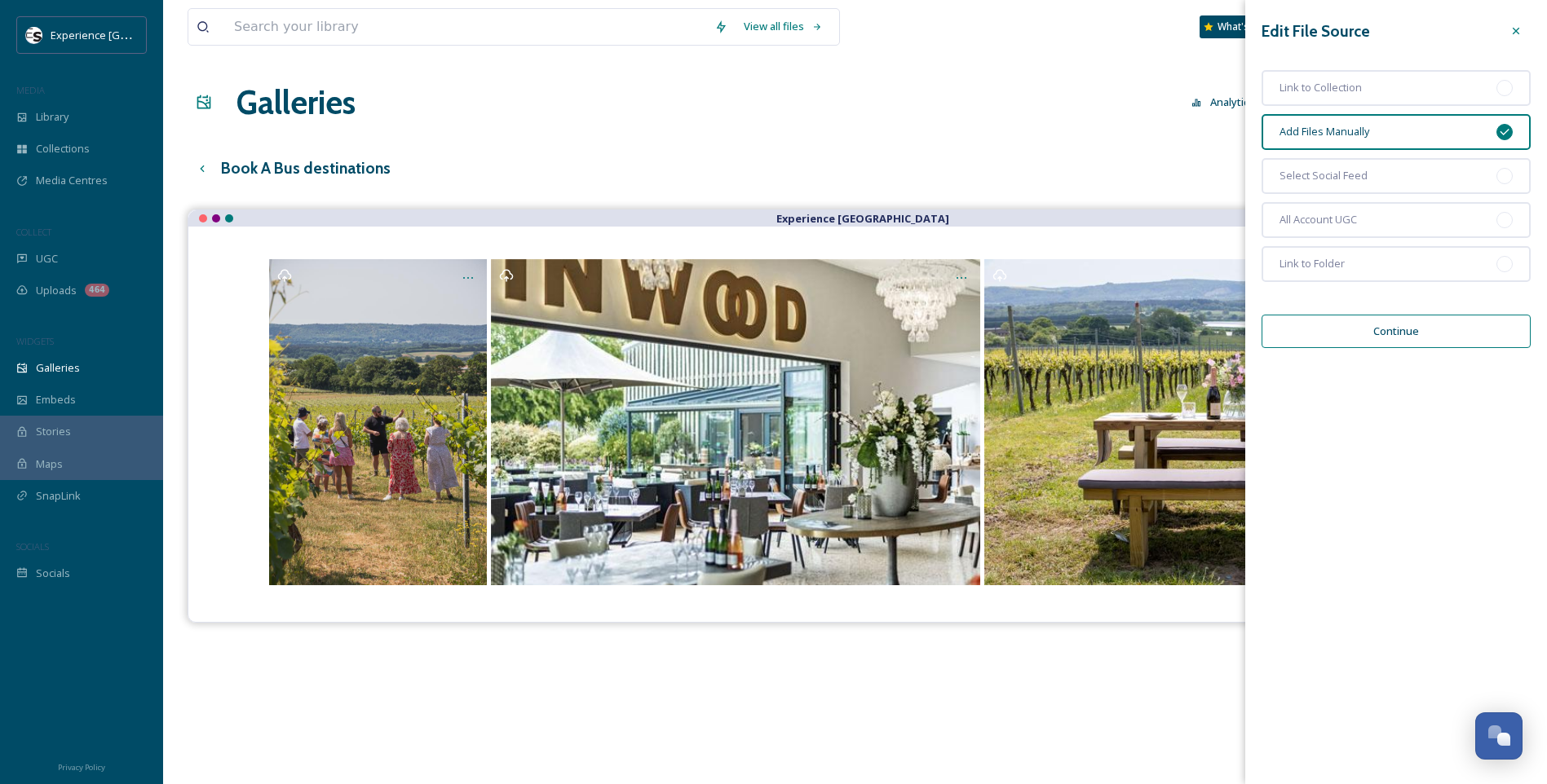
click at [1461, 332] on button "Continue" at bounding box center [1395, 331] width 269 height 33
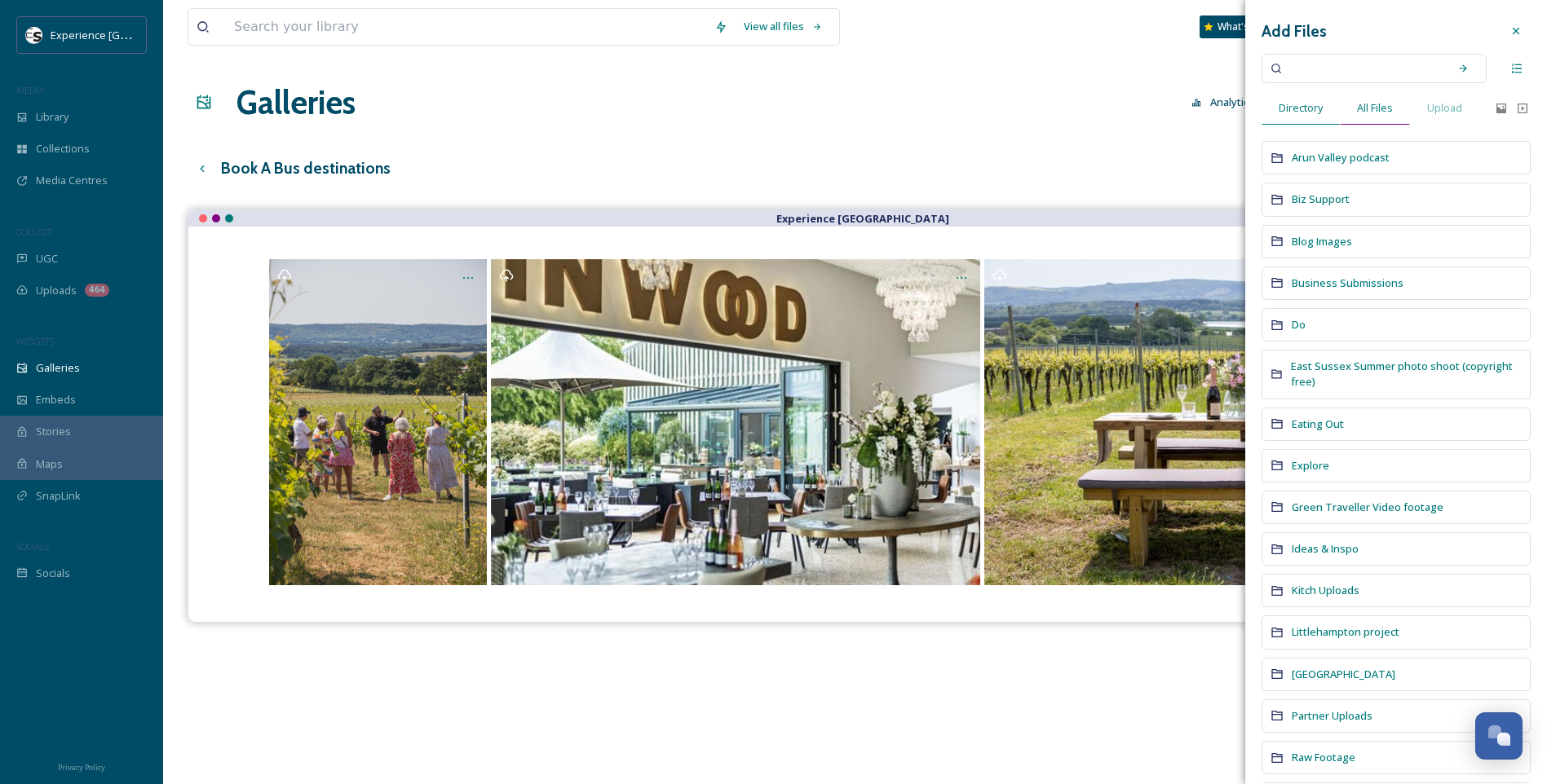
click at [1368, 108] on span "All Files" at bounding box center [1375, 108] width 36 height 15
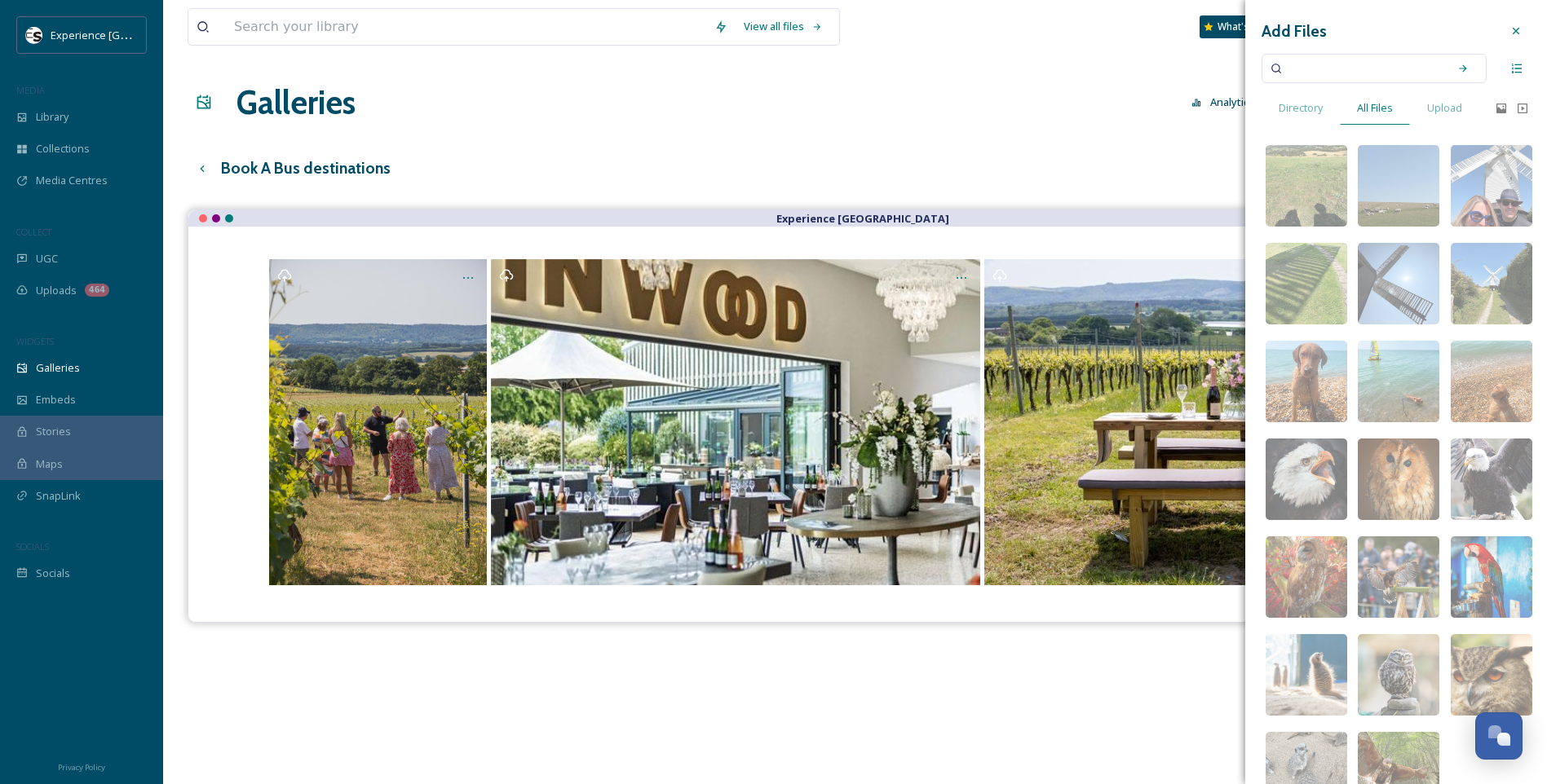
click at [1356, 71] on input at bounding box center [1363, 68] width 154 height 36
click at [1457, 64] on div "Search" at bounding box center [1463, 68] width 29 height 29
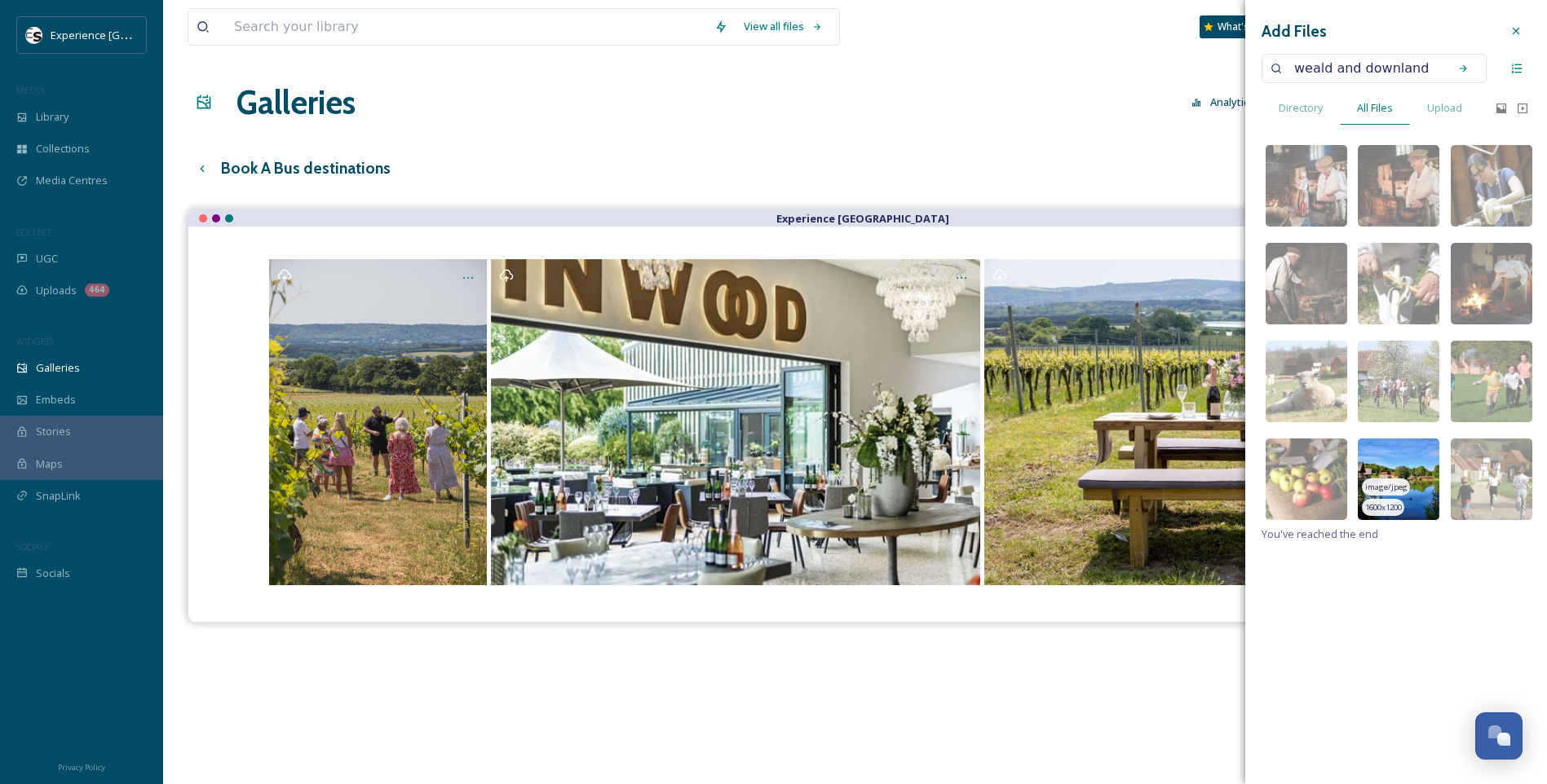
click at [1415, 462] on img at bounding box center [1399, 479] width 82 height 82
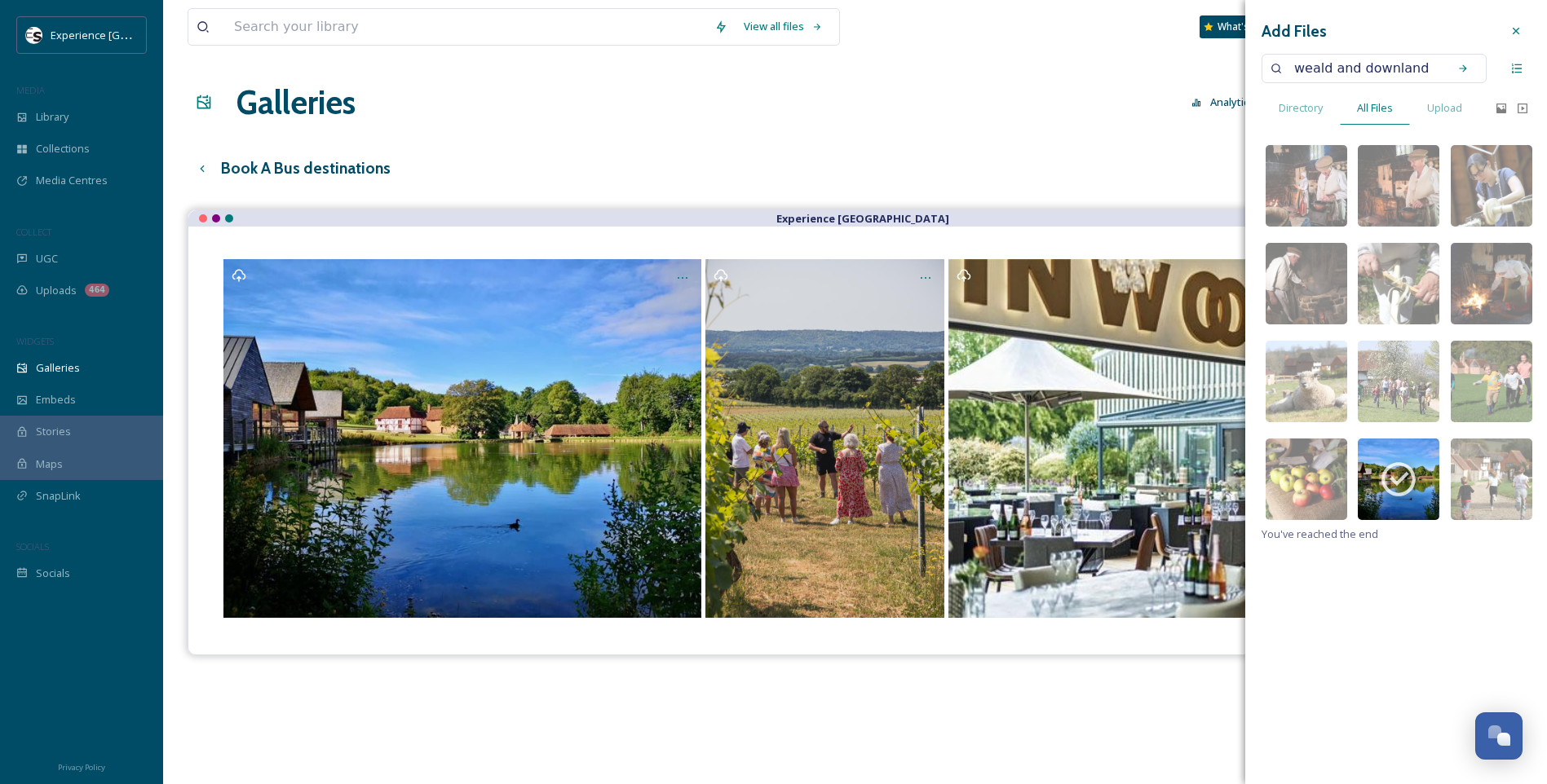
click at [1387, 67] on input "weald and downland" at bounding box center [1363, 68] width 154 height 36
click at [1387, 68] on input "weald and downland" at bounding box center [1363, 68] width 154 height 36
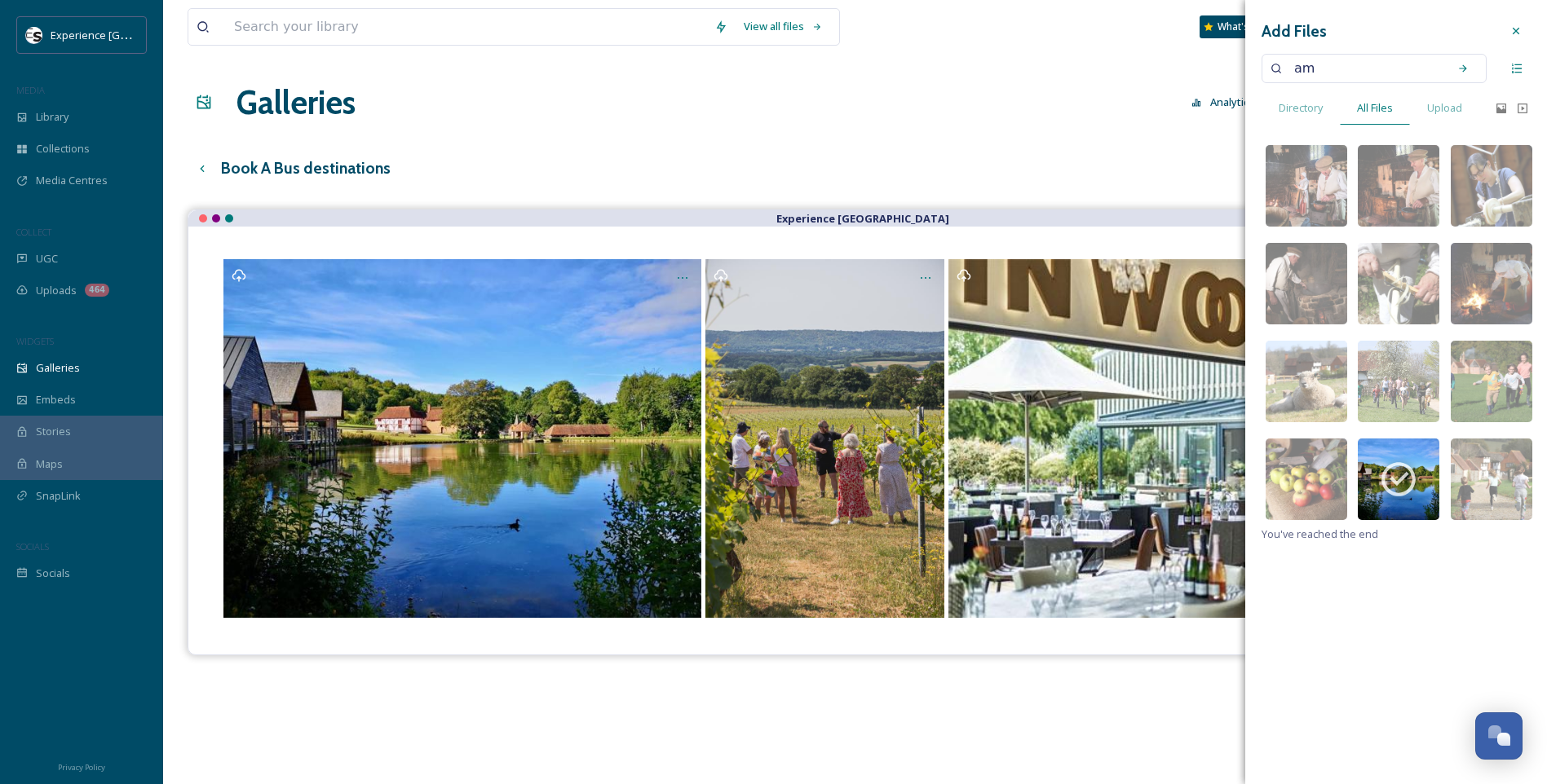
type input "a"
type input "n"
click at [1463, 67] on icon at bounding box center [1463, 68] width 11 height 11
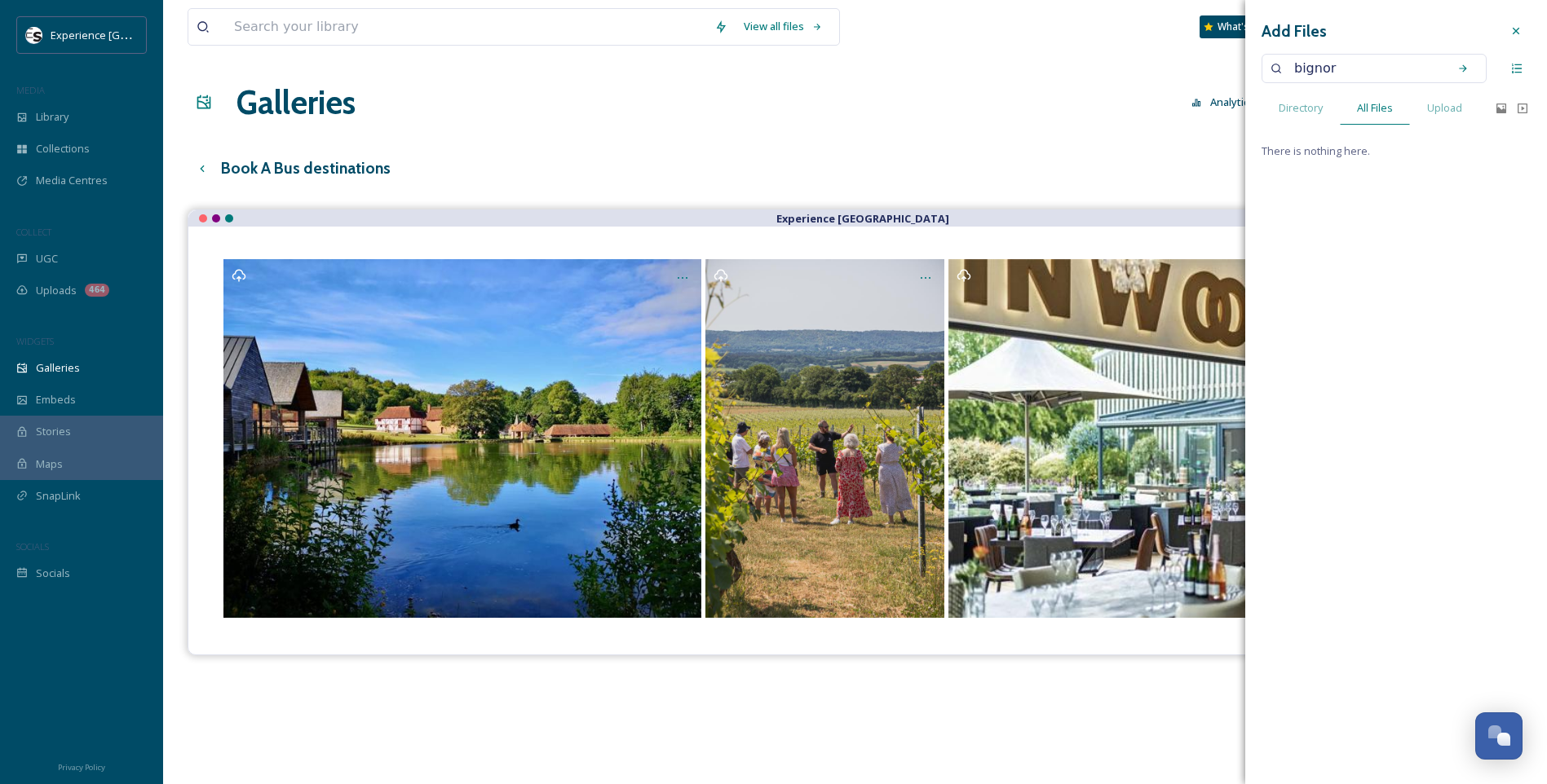
click at [1355, 67] on input "bignor" at bounding box center [1363, 68] width 154 height 36
type input "[GEOGRAPHIC_DATA]"
click at [1461, 64] on icon at bounding box center [1463, 68] width 11 height 11
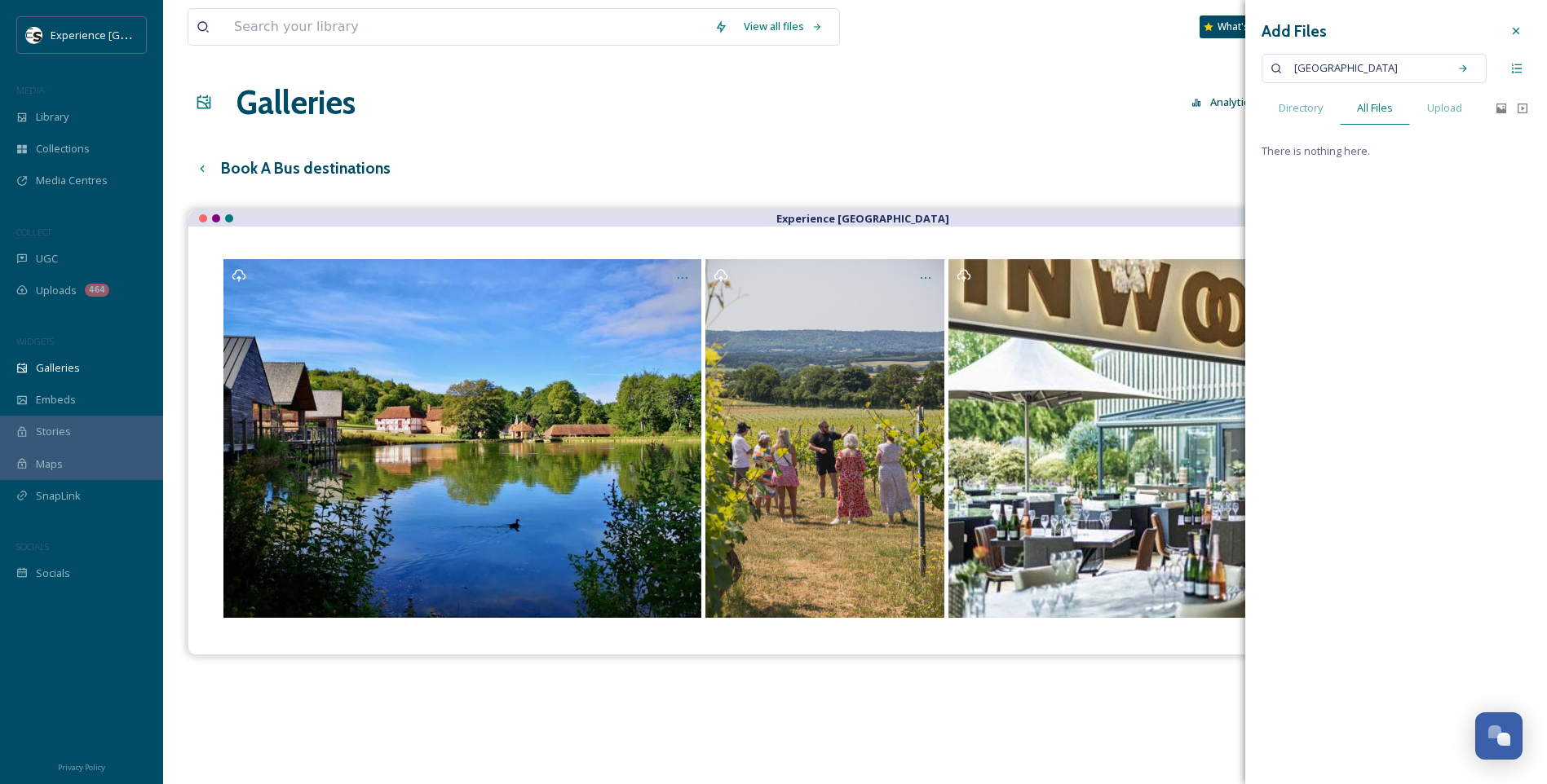
click at [1351, 64] on span "[GEOGRAPHIC_DATA]" at bounding box center [1346, 68] width 119 height 24
click at [1468, 67] on icon at bounding box center [1463, 68] width 11 height 11
click at [1376, 67] on input at bounding box center [1387, 68] width 105 height 36
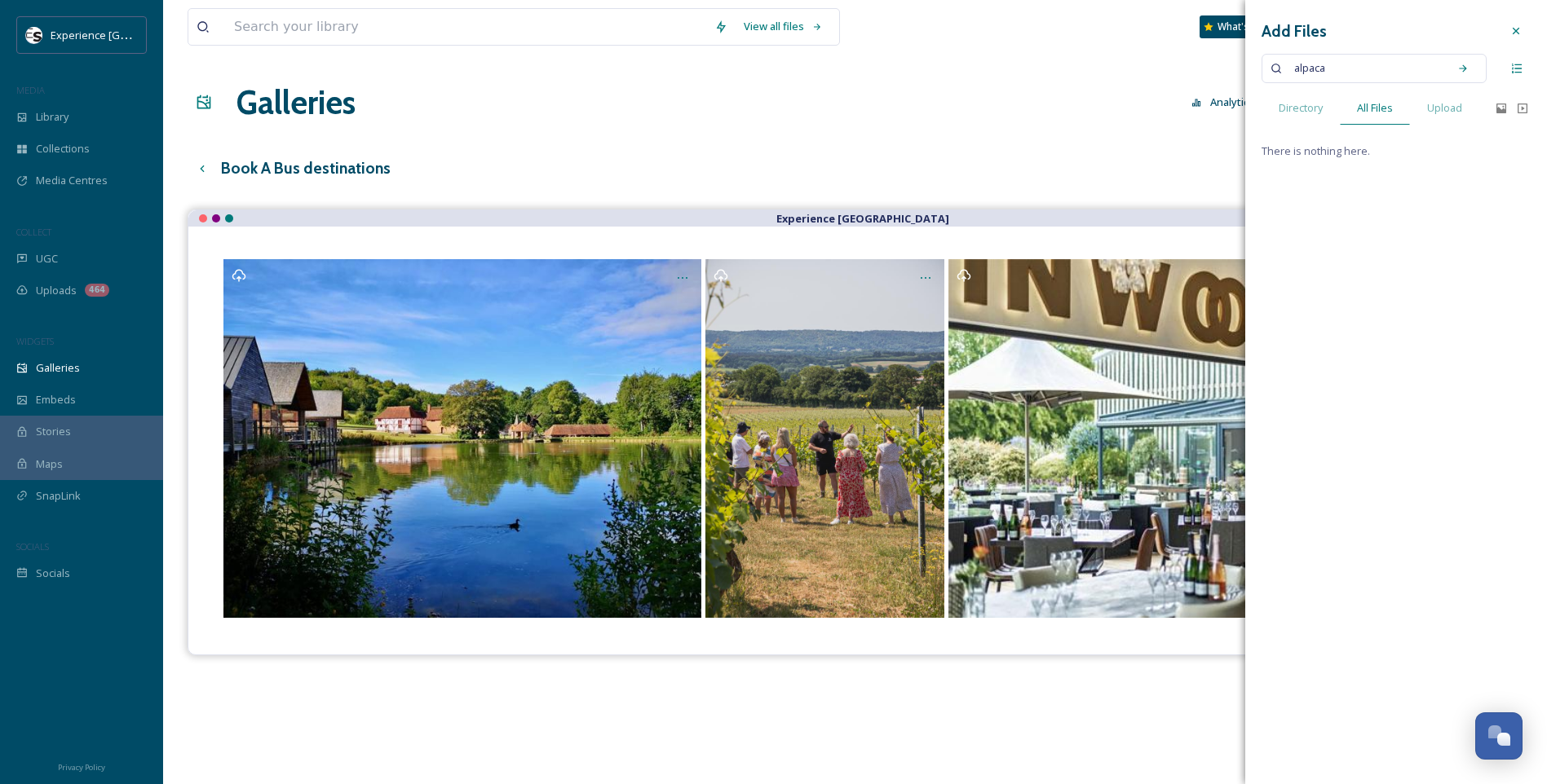
click at [1376, 67] on input at bounding box center [1387, 68] width 105 height 36
click at [1311, 70] on span "alpaca" at bounding box center [1309, 68] width 47 height 24
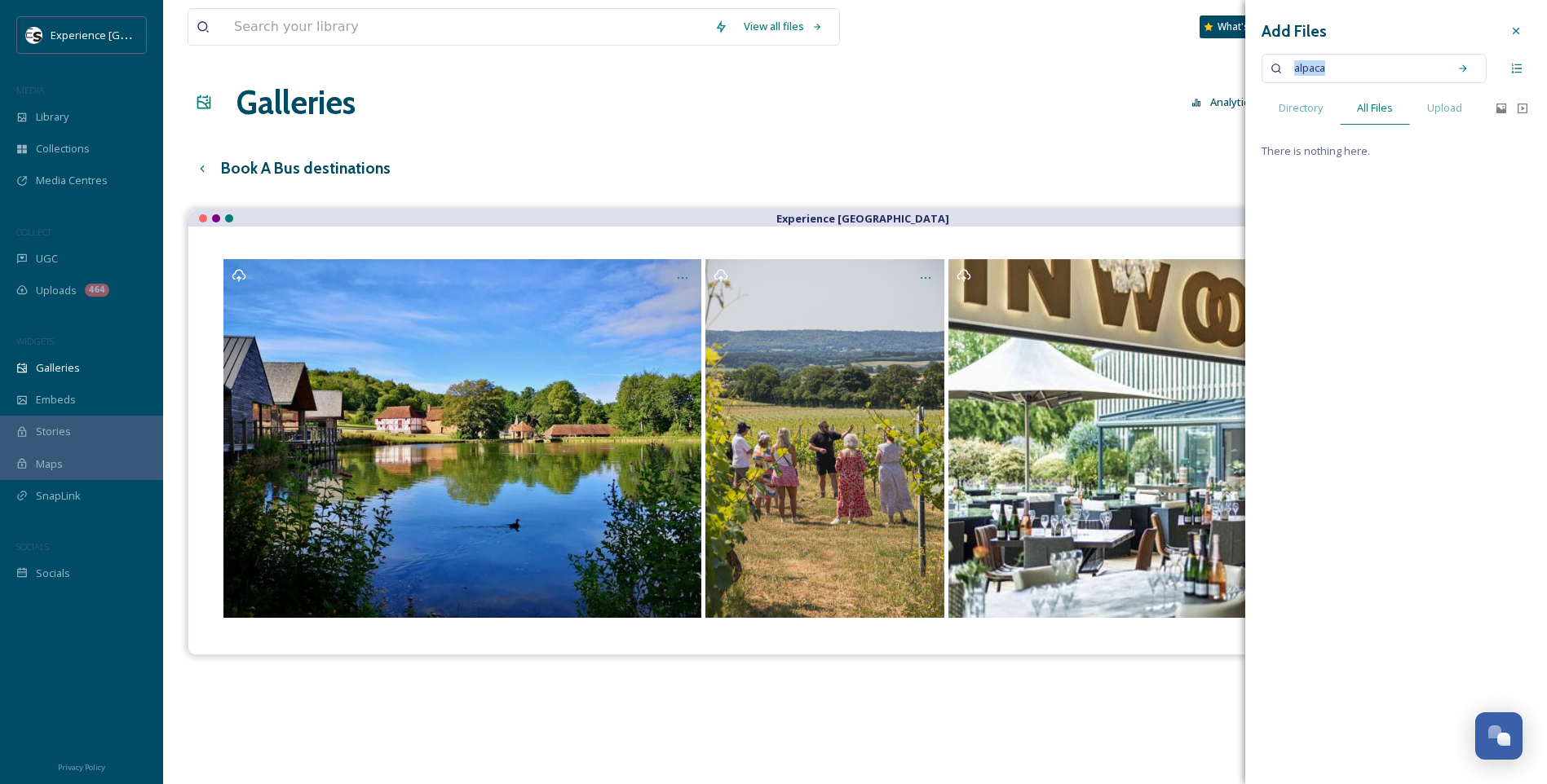
click at [1311, 70] on span "alpaca" at bounding box center [1309, 68] width 47 height 24
click at [1460, 64] on icon at bounding box center [1463, 68] width 11 height 11
click at [1406, 64] on div "Search" at bounding box center [1422, 68] width 37 height 18
click at [1325, 70] on span "aldingbourne" at bounding box center [1327, 68] width 83 height 24
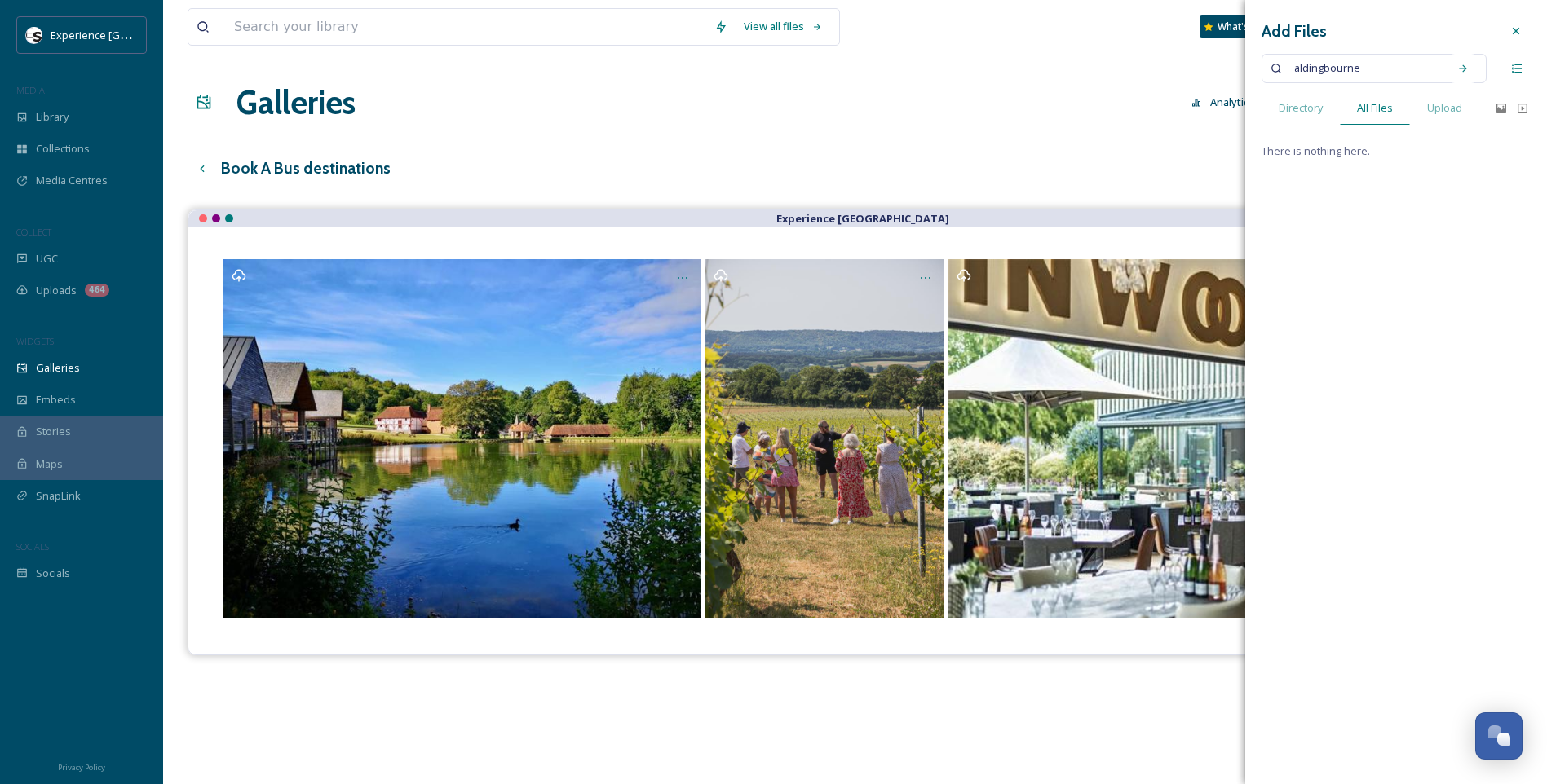
click at [1325, 70] on span "aldingbourne" at bounding box center [1327, 68] width 83 height 24
click at [1463, 58] on div "Search" at bounding box center [1463, 68] width 29 height 29
click at [1303, 74] on span "fishers" at bounding box center [1311, 68] width 51 height 24
click at [1464, 71] on icon at bounding box center [1463, 68] width 11 height 11
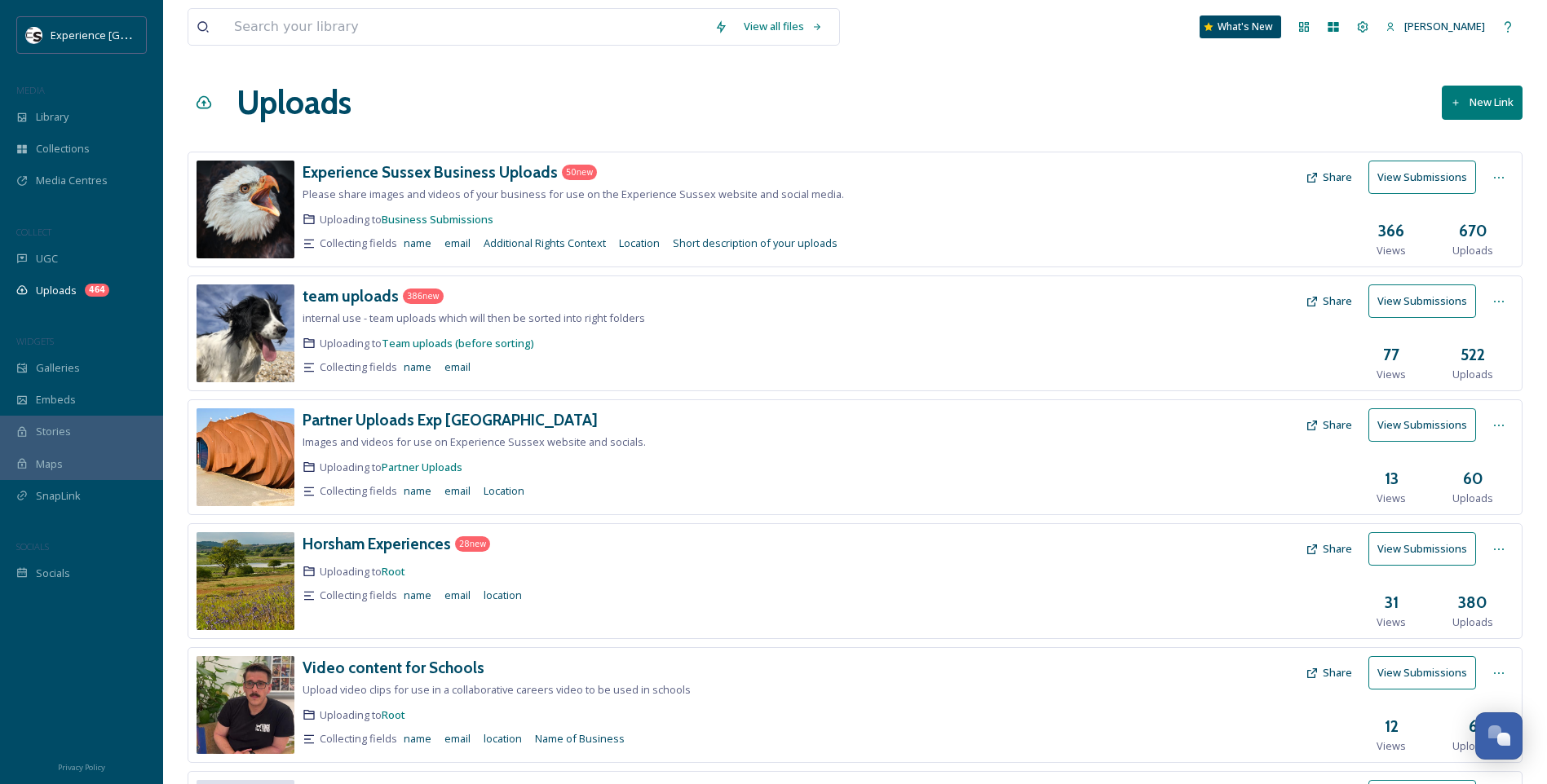
click at [1346, 425] on button "Share" at bounding box center [1329, 425] width 63 height 32
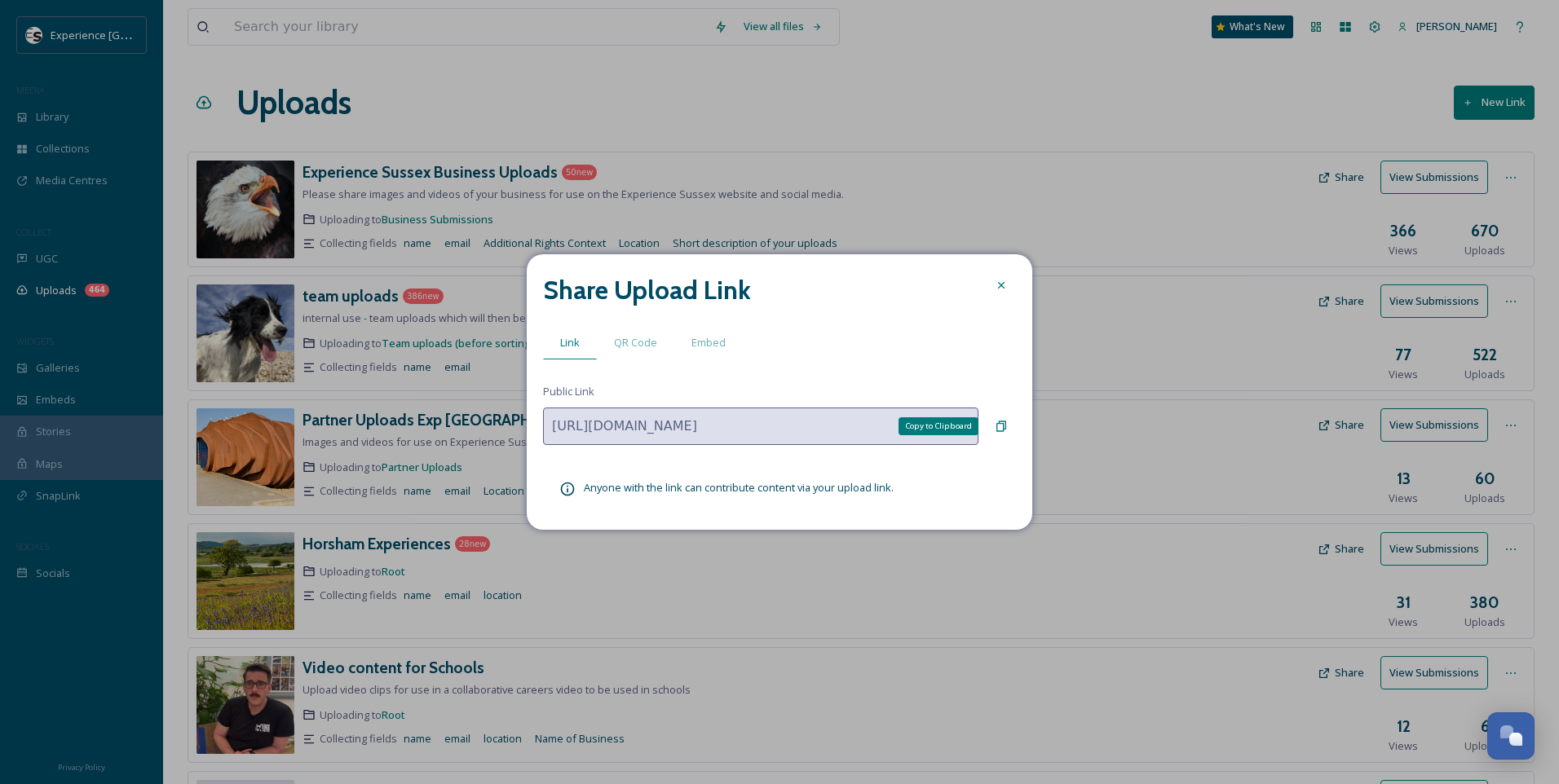
click at [1003, 427] on icon at bounding box center [1001, 427] width 9 height 10
click at [1004, 284] on icon at bounding box center [1001, 285] width 13 height 13
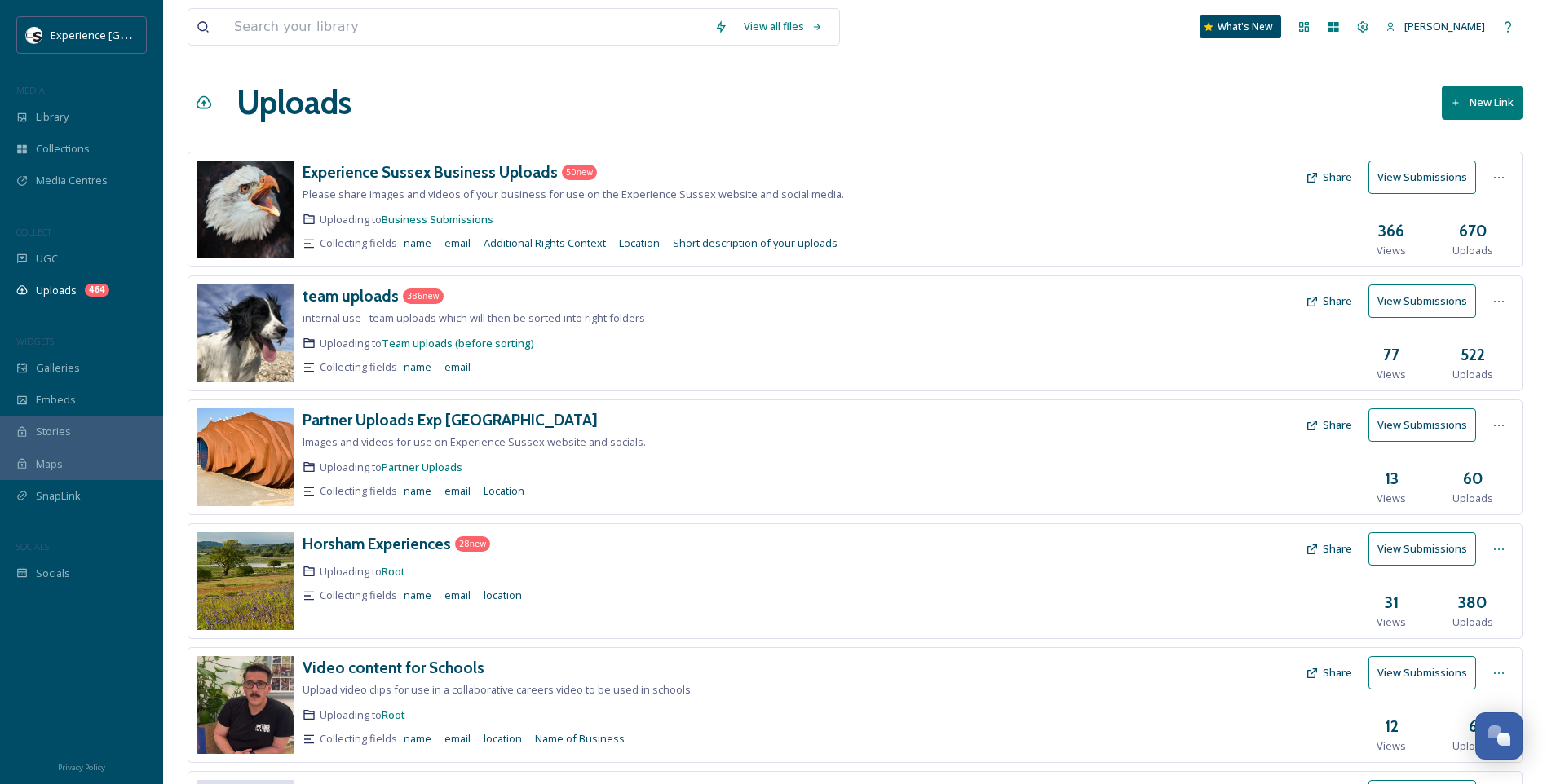
click at [1312, 426] on icon at bounding box center [1311, 425] width 13 height 13
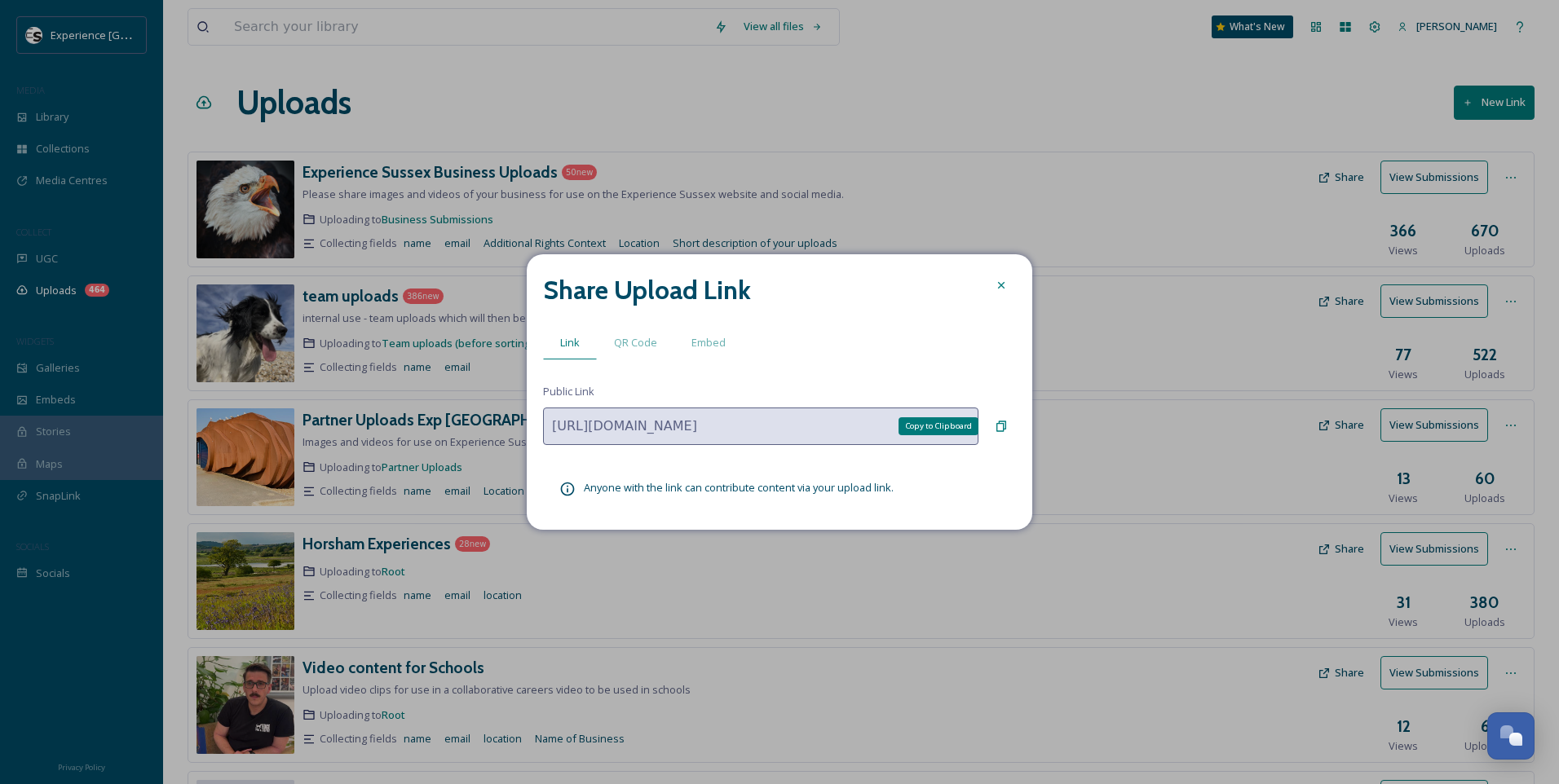
click at [1007, 427] on icon at bounding box center [1001, 426] width 13 height 13
click at [1001, 282] on icon at bounding box center [1001, 285] width 13 height 13
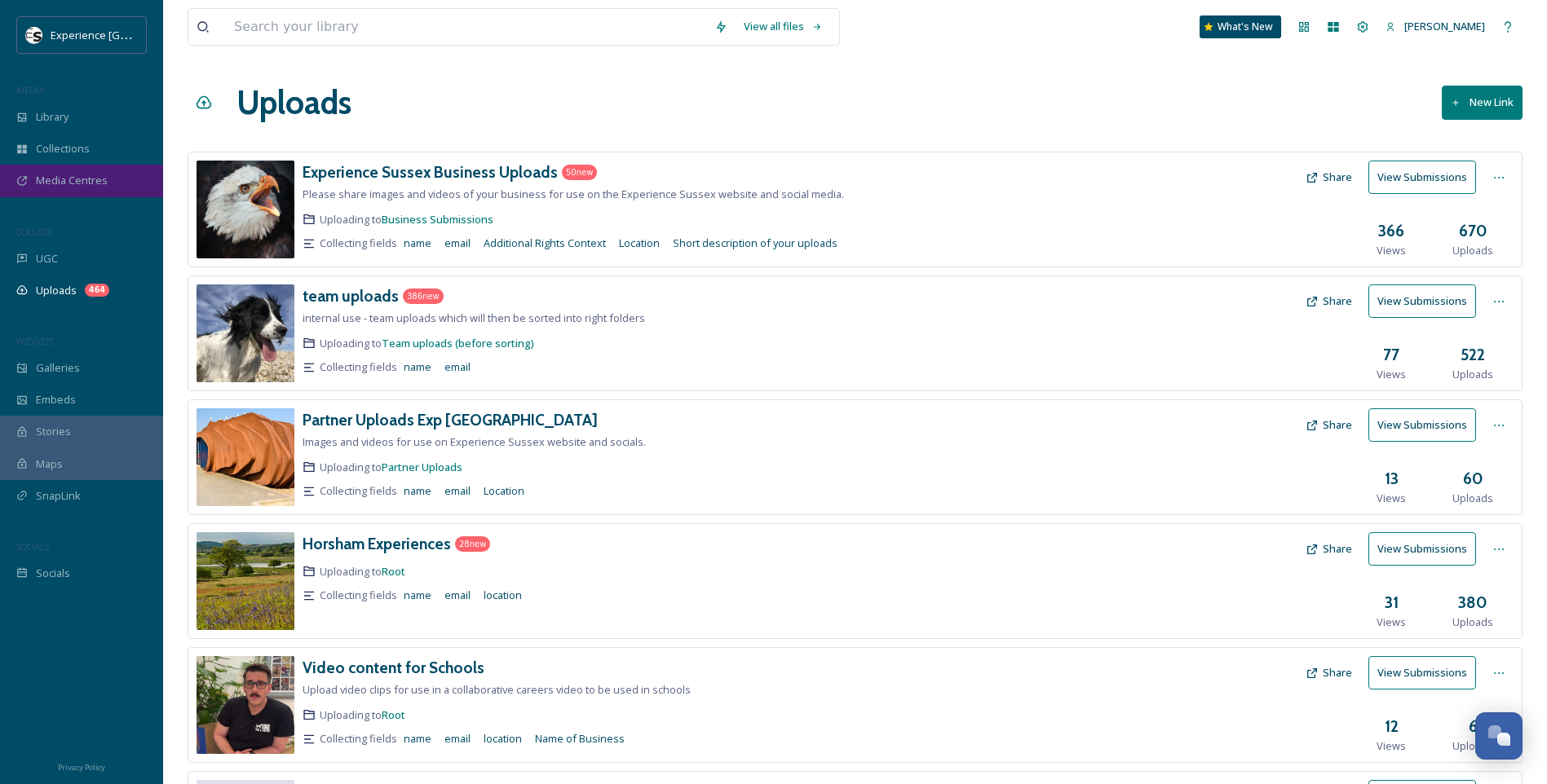
click at [60, 180] on span "Media Centres" at bounding box center [72, 181] width 72 height 15
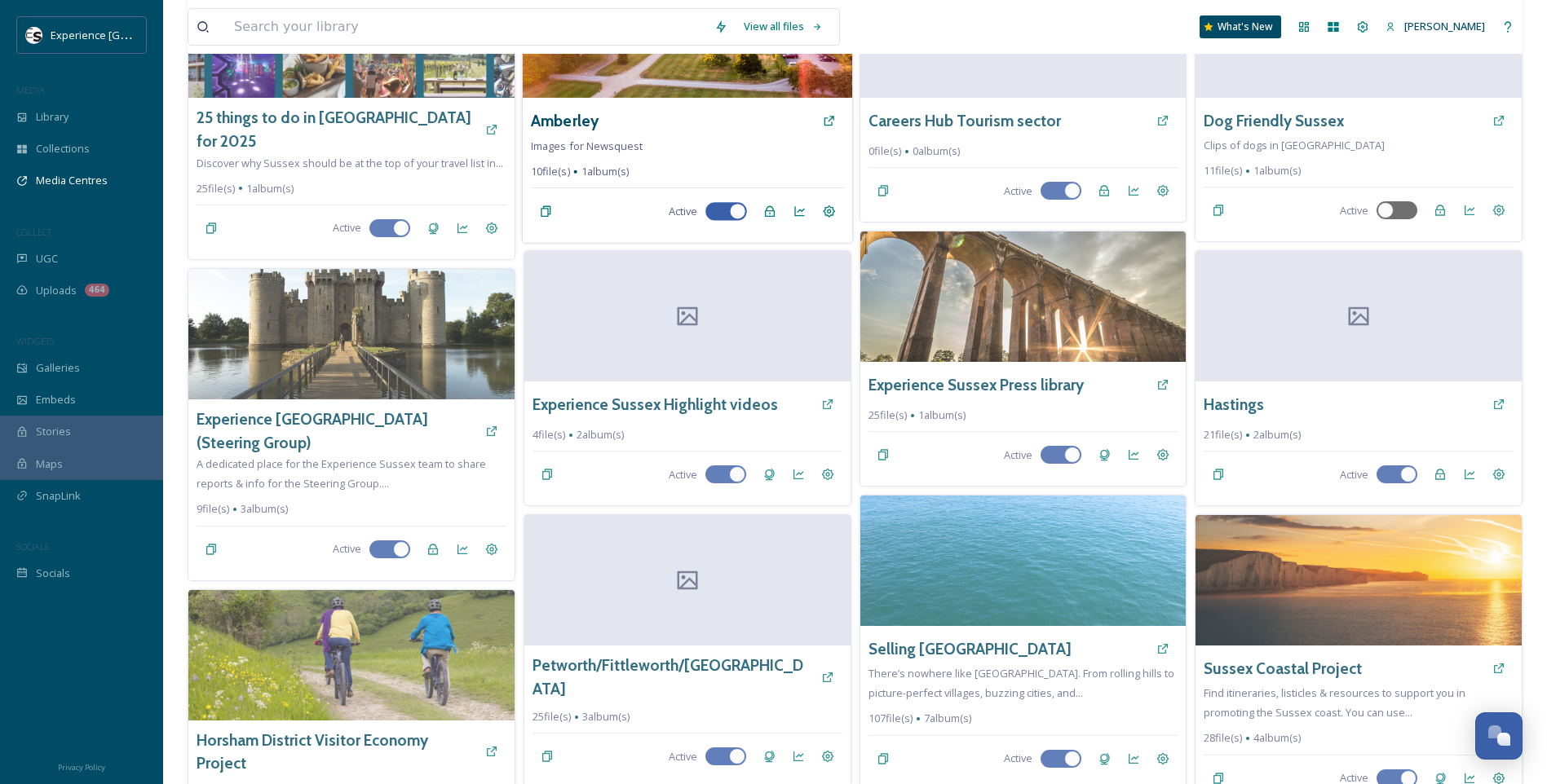
scroll to position [408, 0]
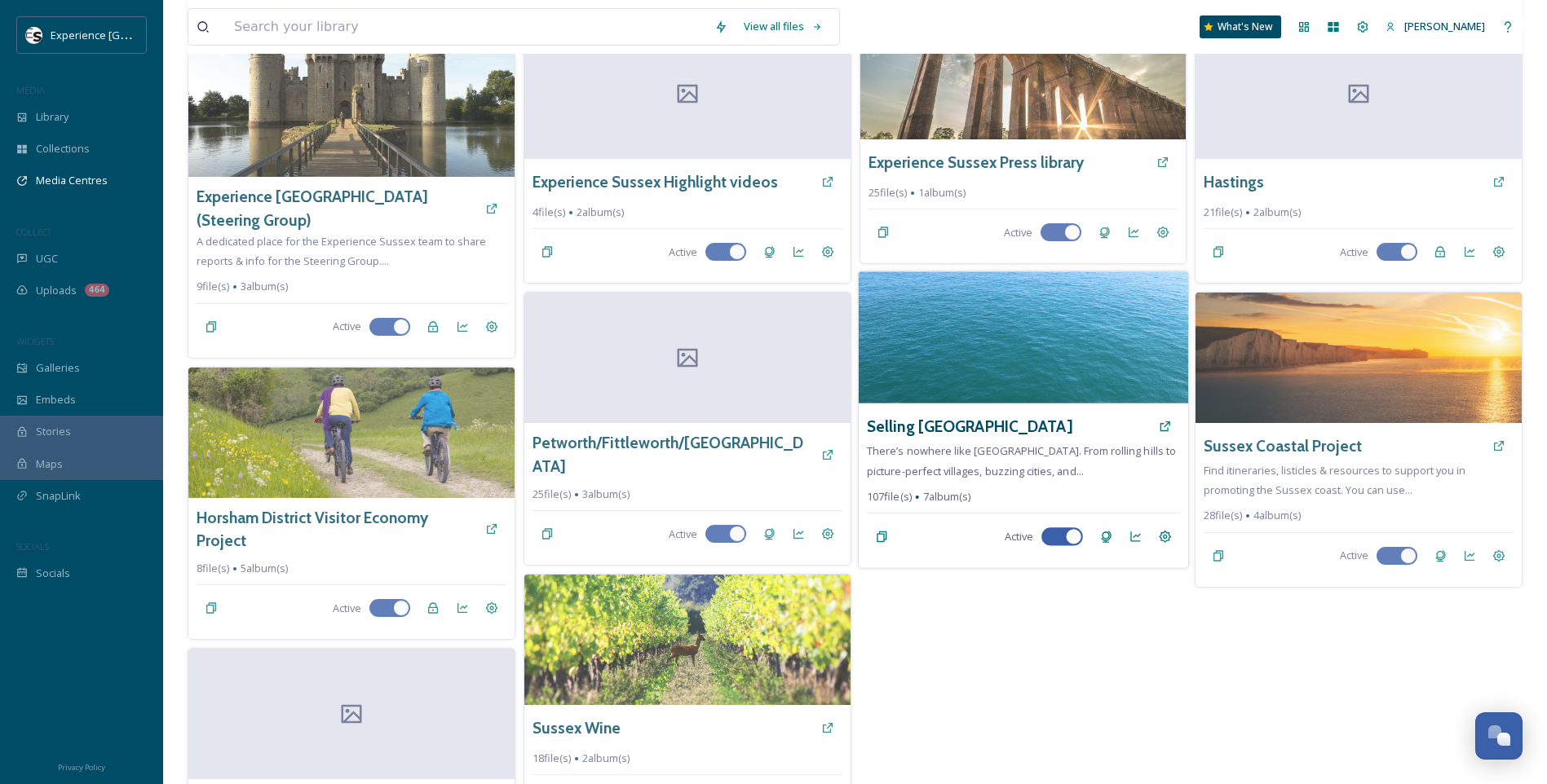
click at [964, 433] on div "Selling Sussex" at bounding box center [1023, 427] width 313 height 29
click at [954, 429] on h3 "Selling Sussex" at bounding box center [969, 427] width 205 height 24
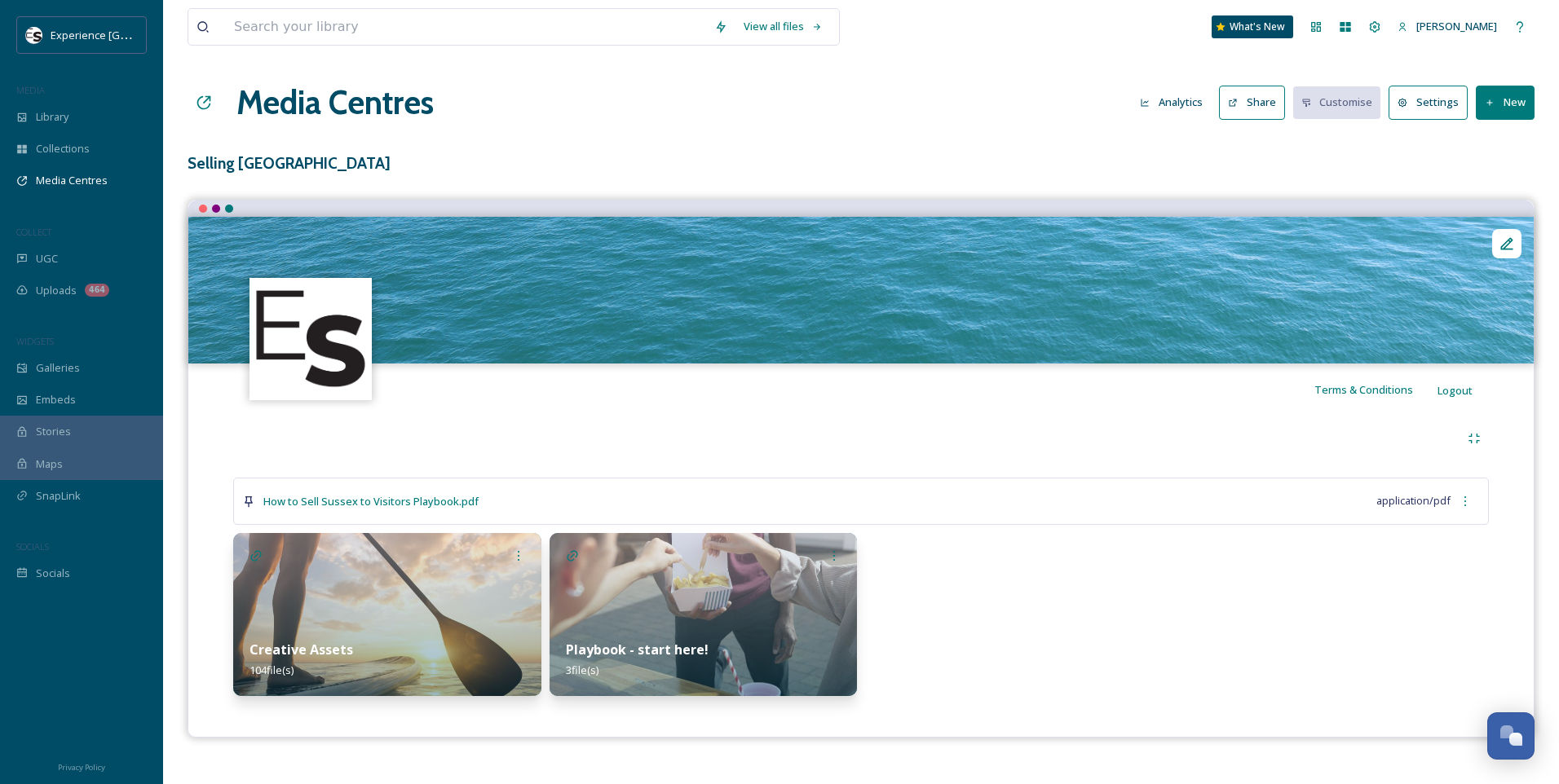
click at [396, 633] on div "Creative Assets 104 file(s)" at bounding box center [387, 659] width 308 height 73
click at [670, 627] on div "Playbook - start here! 3 file(s)" at bounding box center [703, 659] width 308 height 73
click at [1254, 102] on button "Share" at bounding box center [1252, 102] width 66 height 33
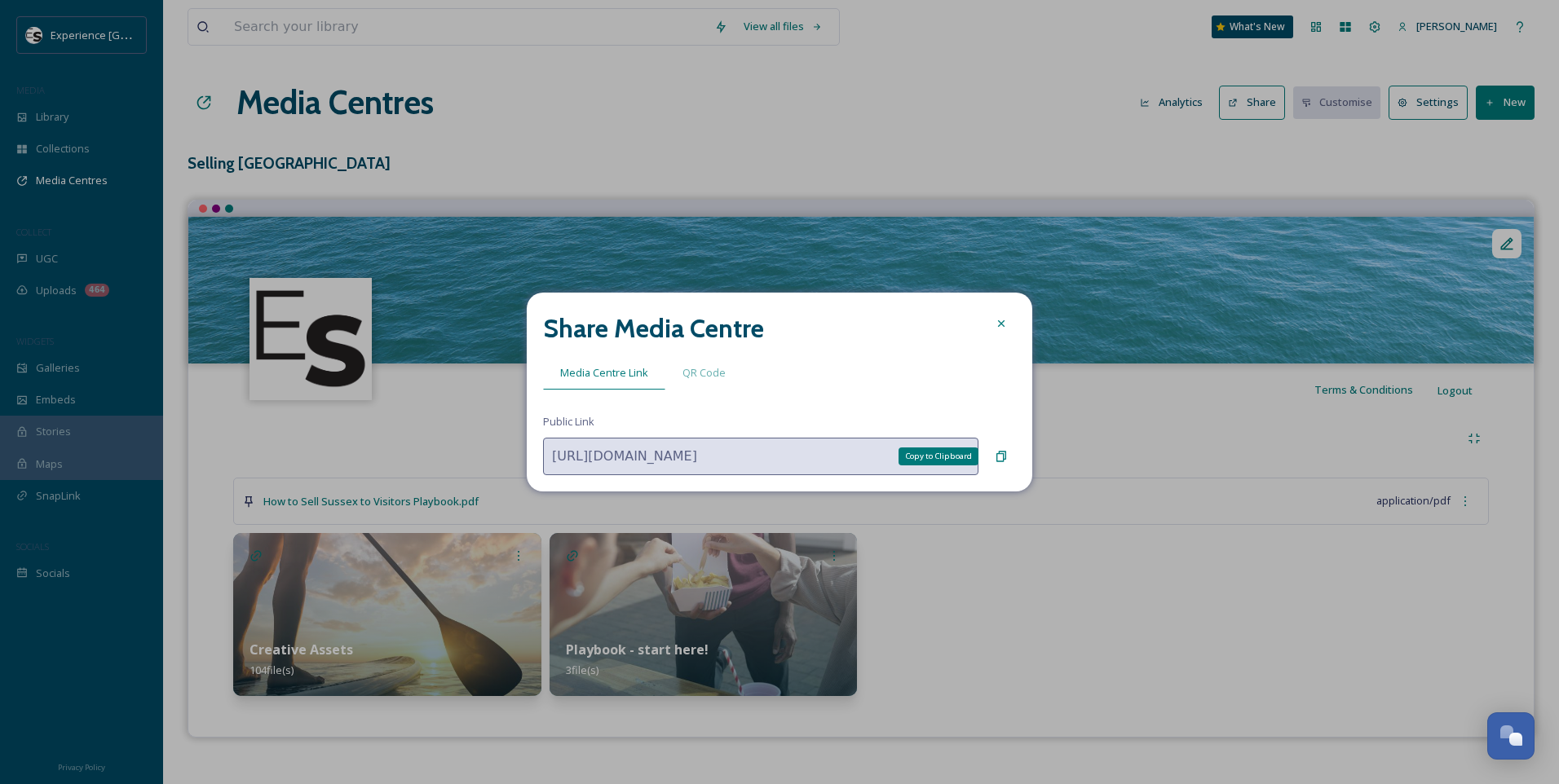
click at [1003, 454] on icon at bounding box center [1001, 456] width 9 height 10
click at [1005, 324] on div at bounding box center [1001, 323] width 29 height 29
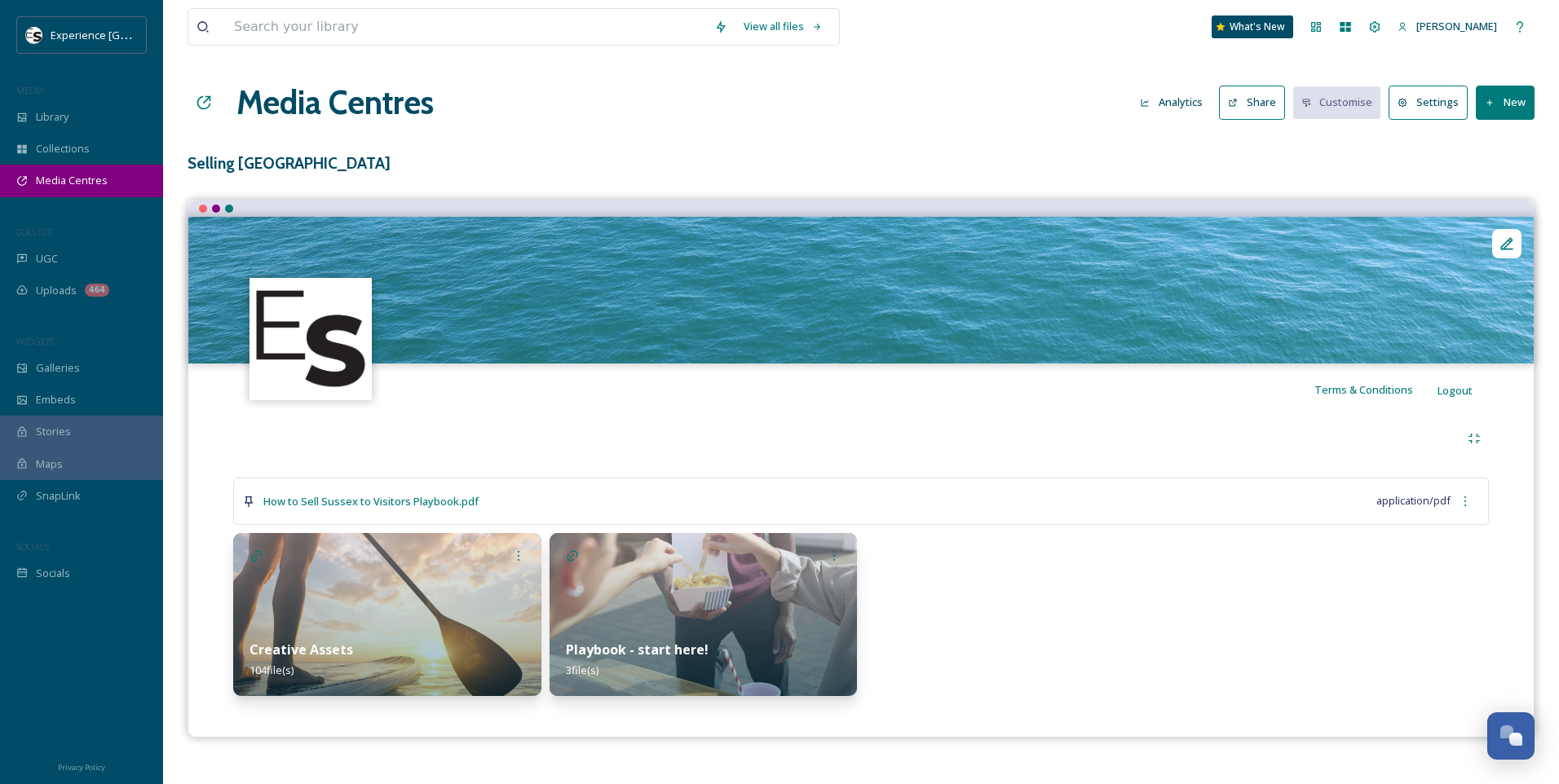
click at [67, 182] on span "Media Centres" at bounding box center [72, 181] width 72 height 15
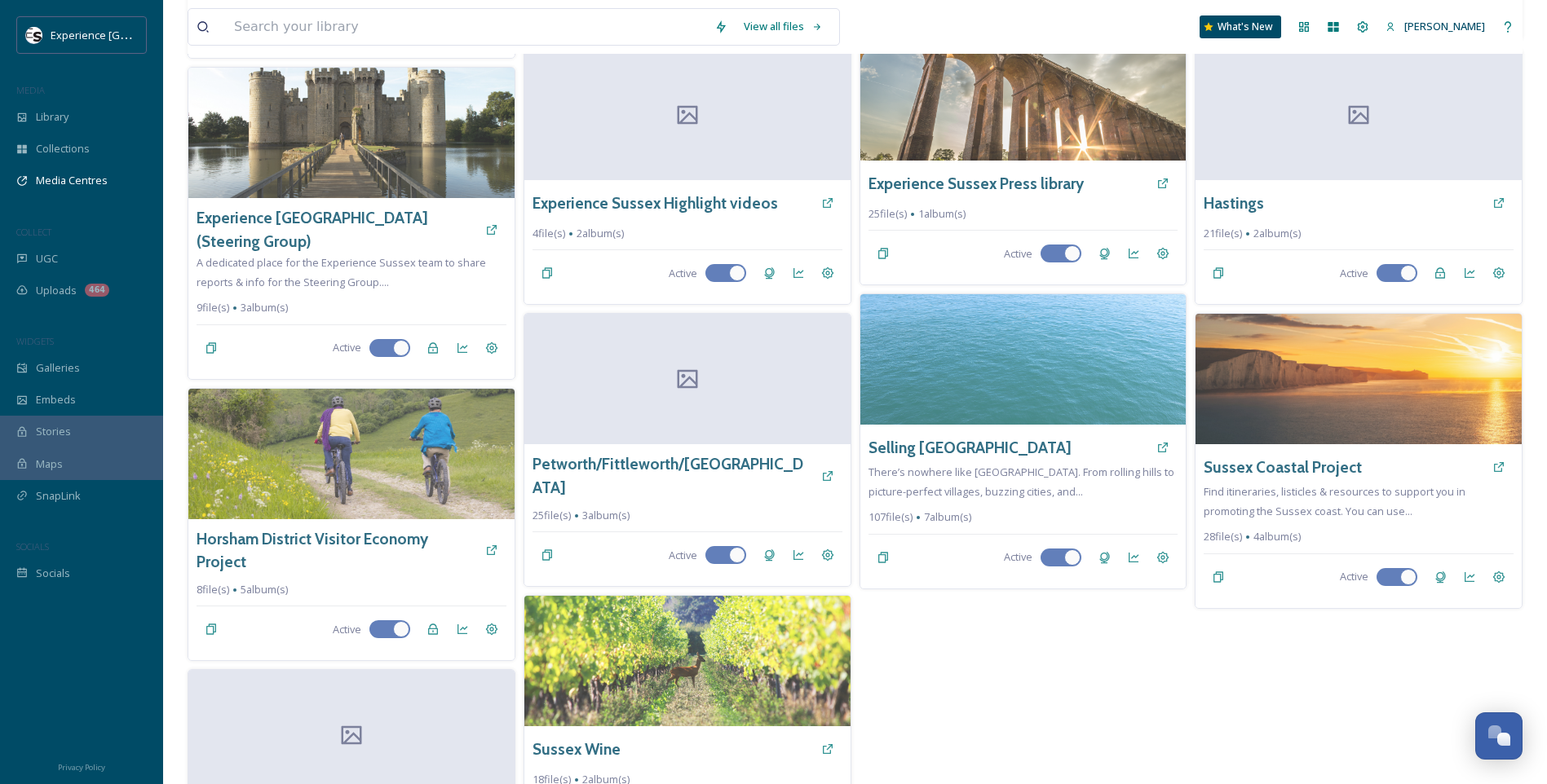
scroll to position [413, 0]
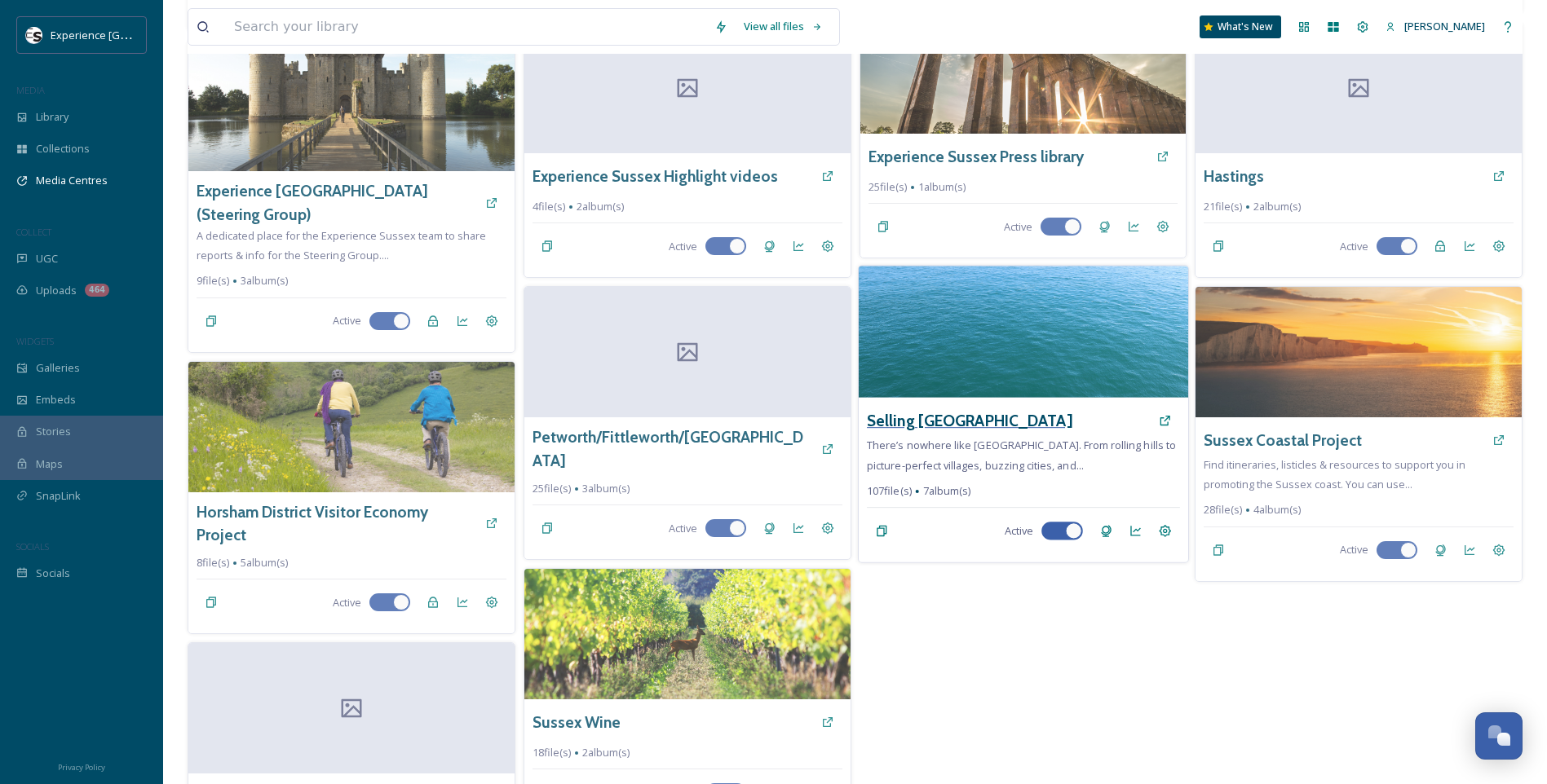
click at [952, 415] on h3 "Selling Sussex" at bounding box center [969, 421] width 205 height 24
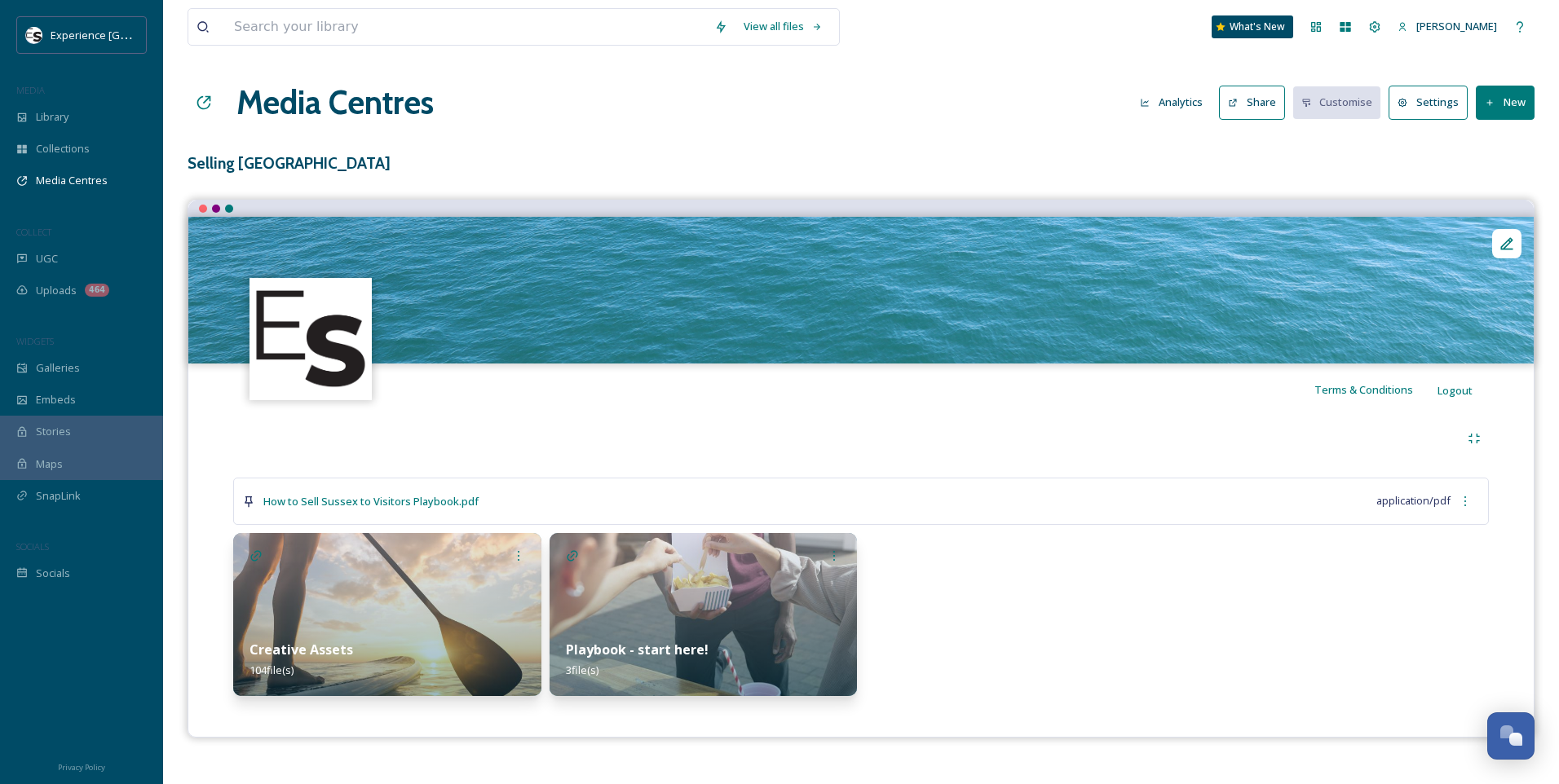
click at [479, 594] on img at bounding box center [387, 614] width 308 height 163
click at [45, 193] on div "Media Centres" at bounding box center [81, 180] width 163 height 32
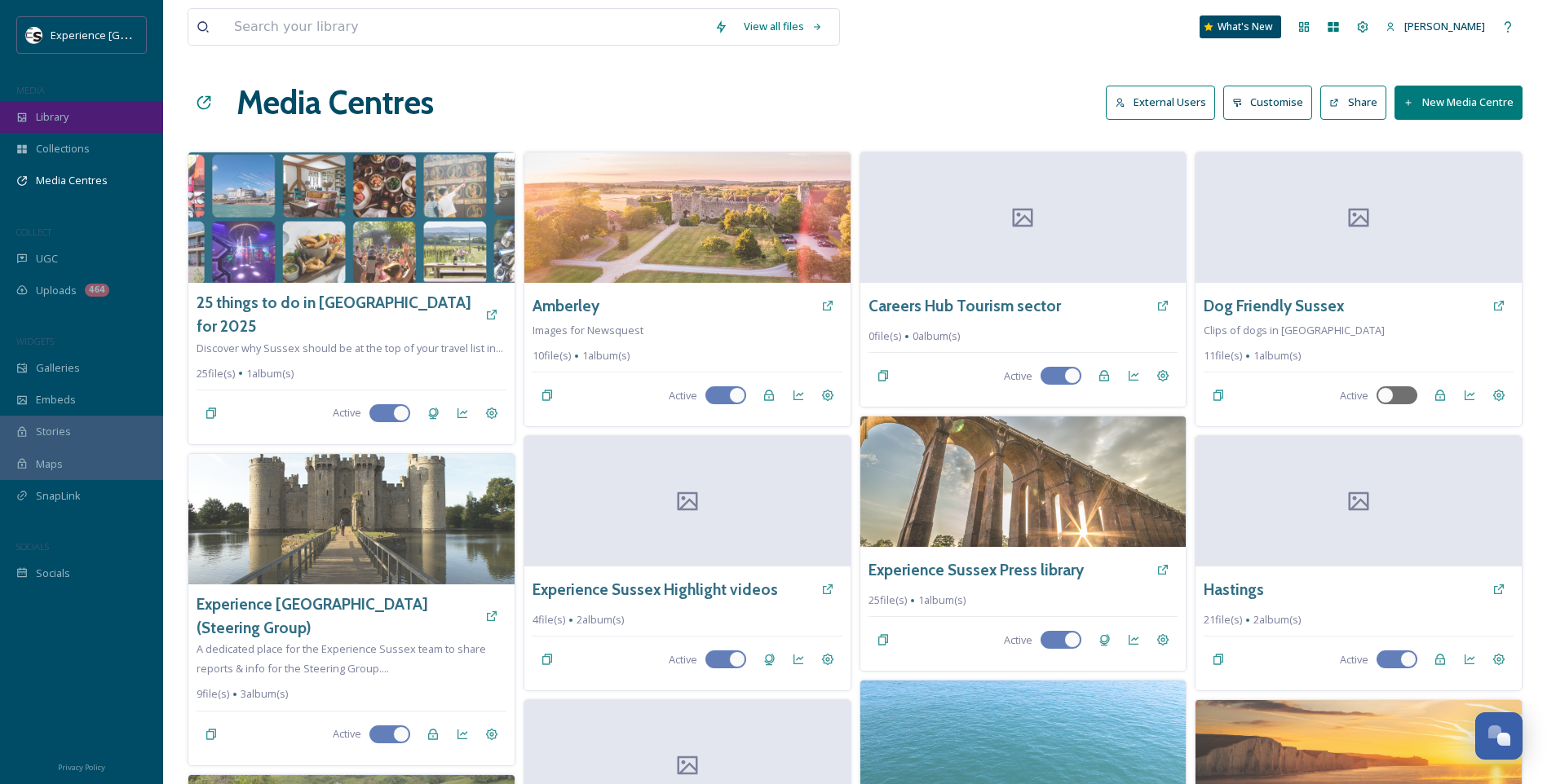
click at [91, 114] on div "Library" at bounding box center [81, 116] width 163 height 32
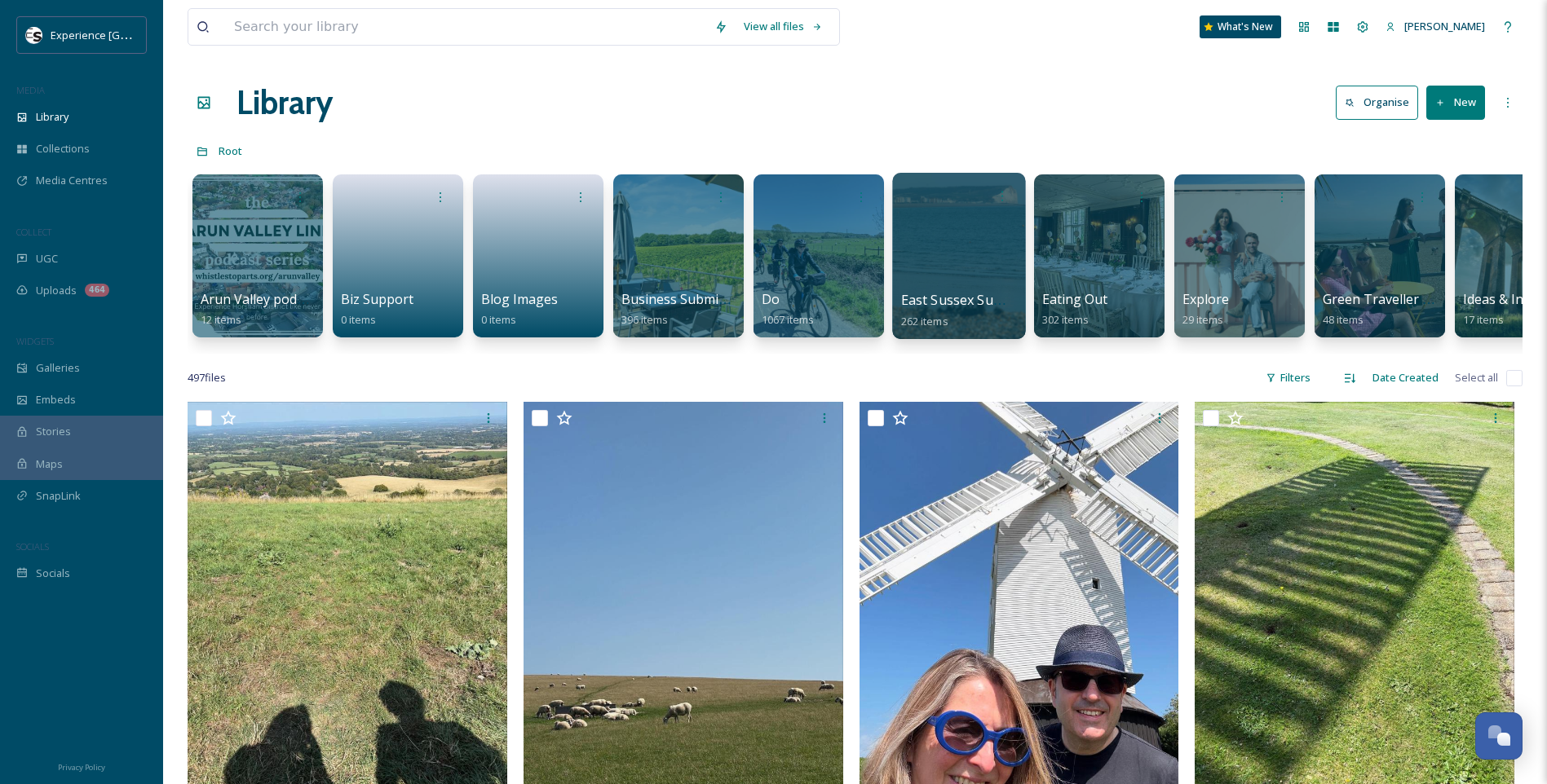
click at [968, 304] on span "East Sussex Summer photo shoot (copyright free)" at bounding box center [1056, 299] width 311 height 18
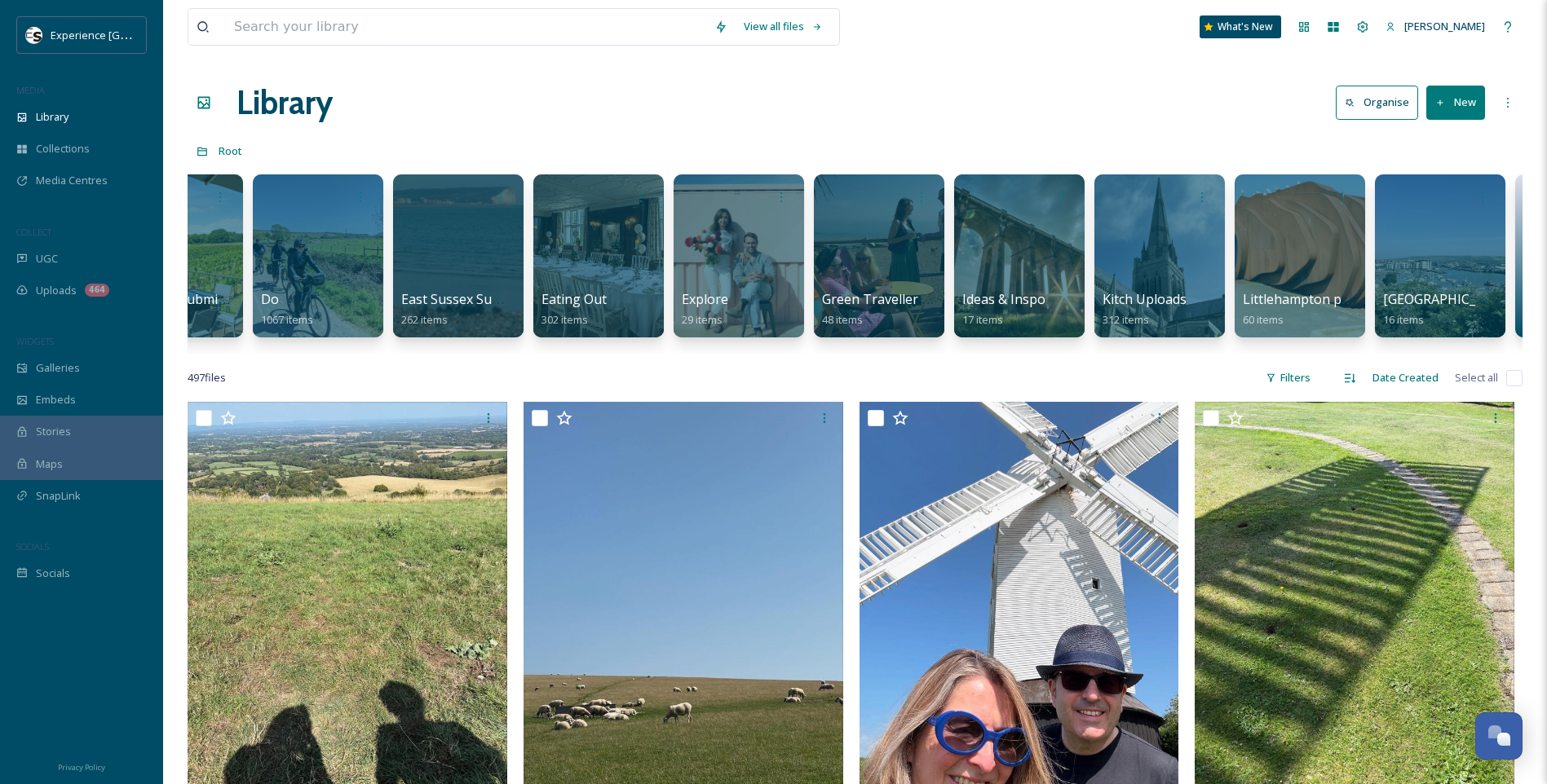
scroll to position [0, 509]
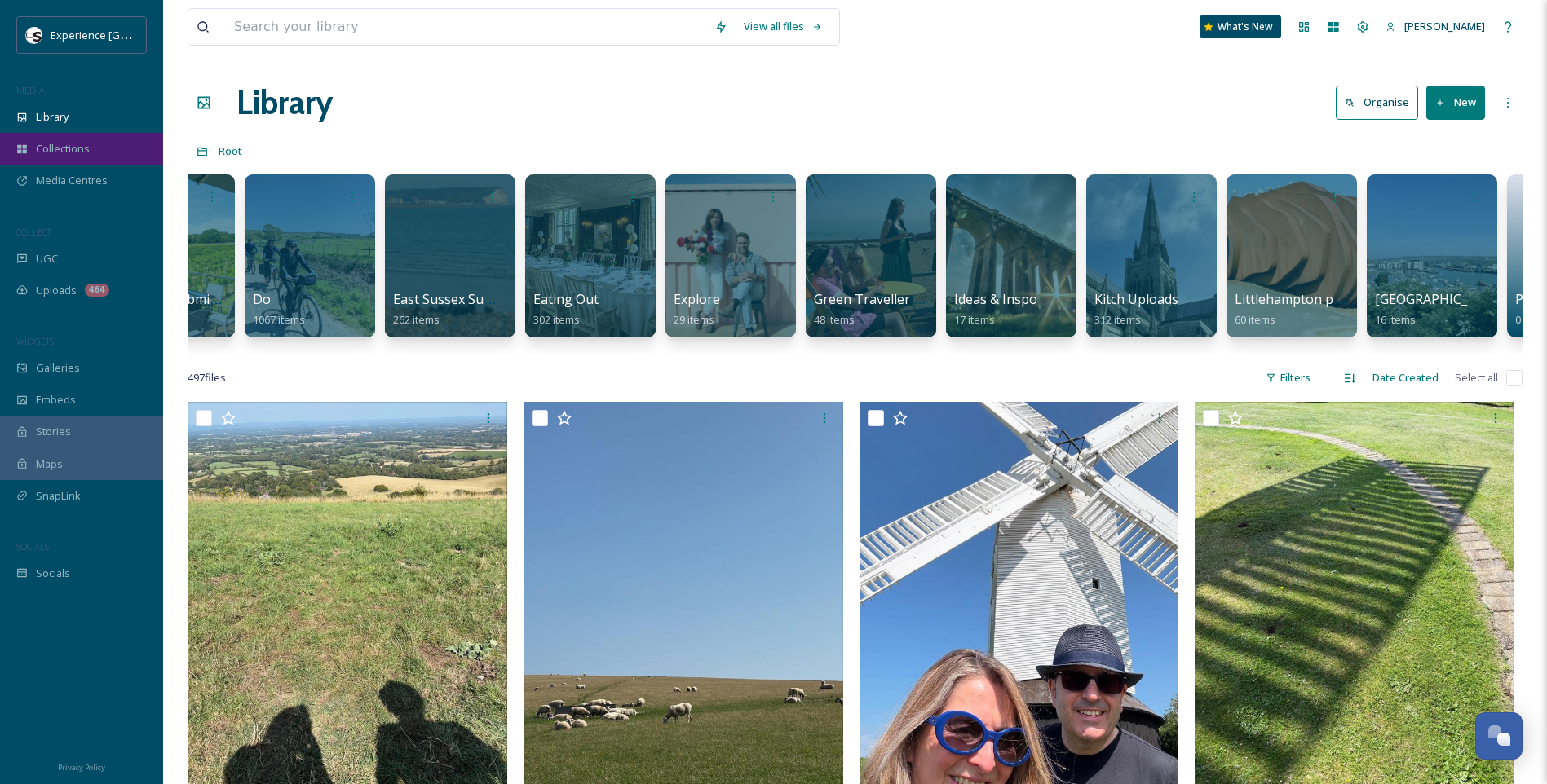
click at [92, 141] on div "Collections" at bounding box center [81, 148] width 163 height 32
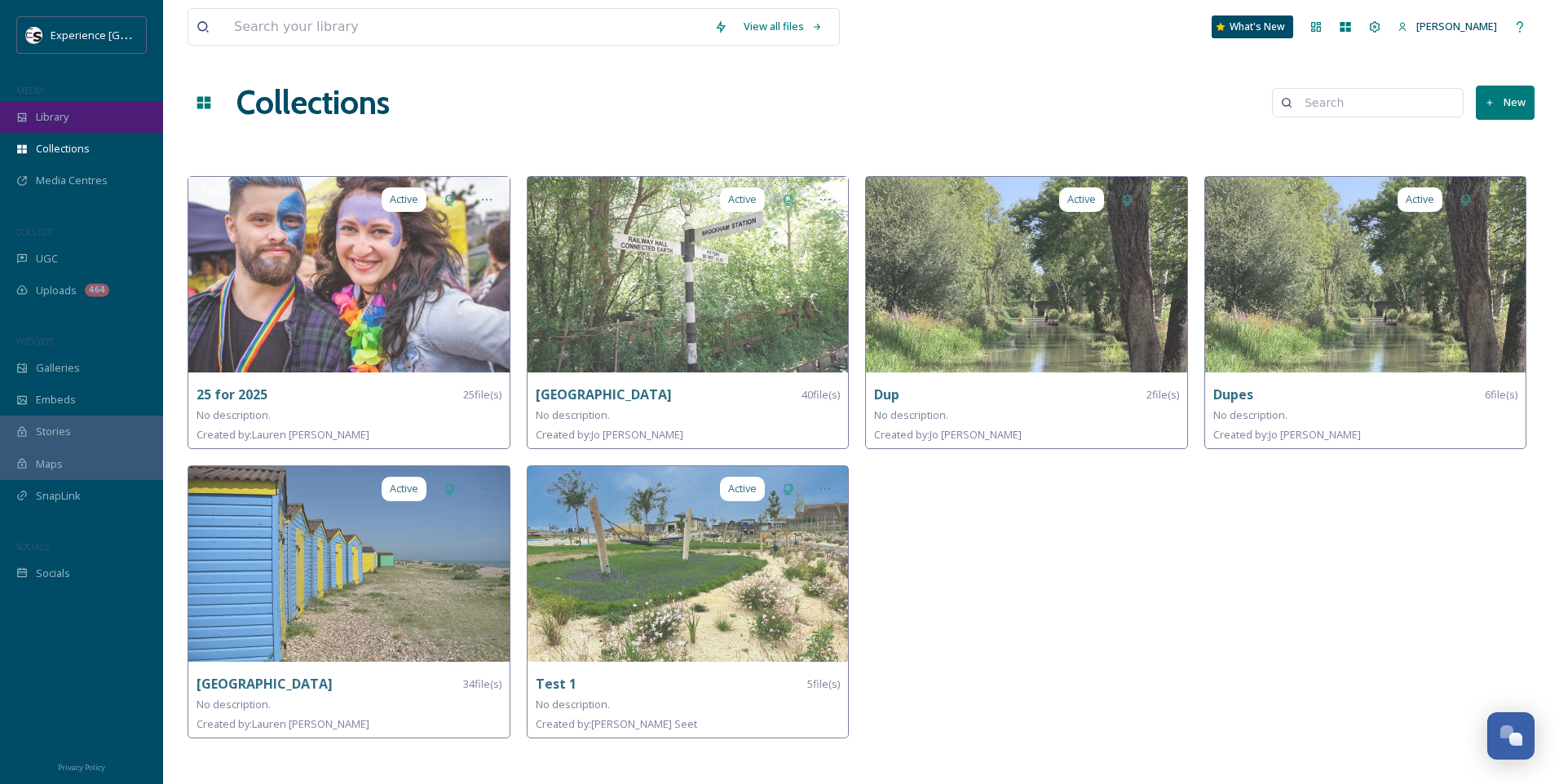
click at [73, 122] on div "Library" at bounding box center [81, 116] width 163 height 32
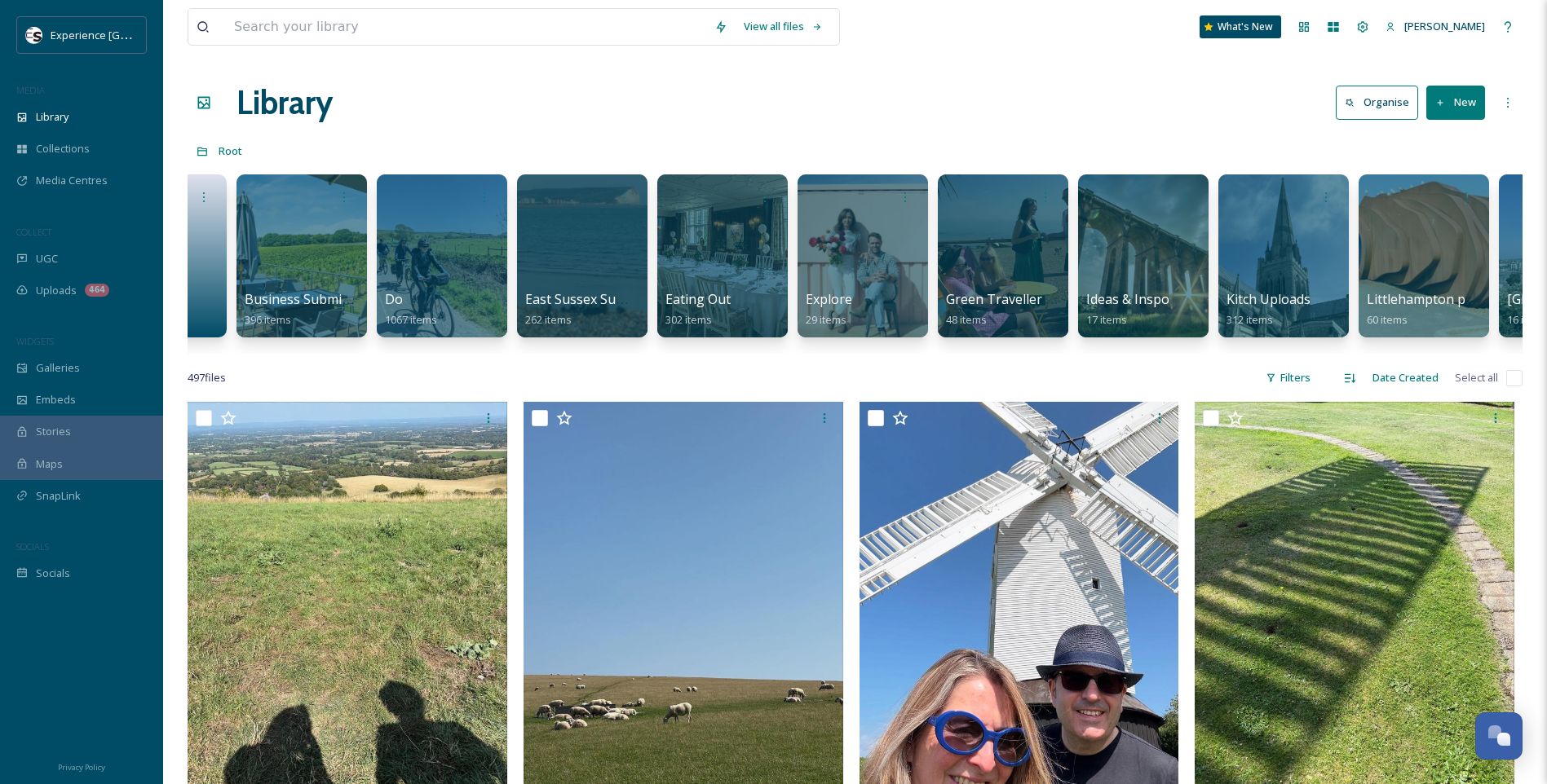
scroll to position [0, 379]
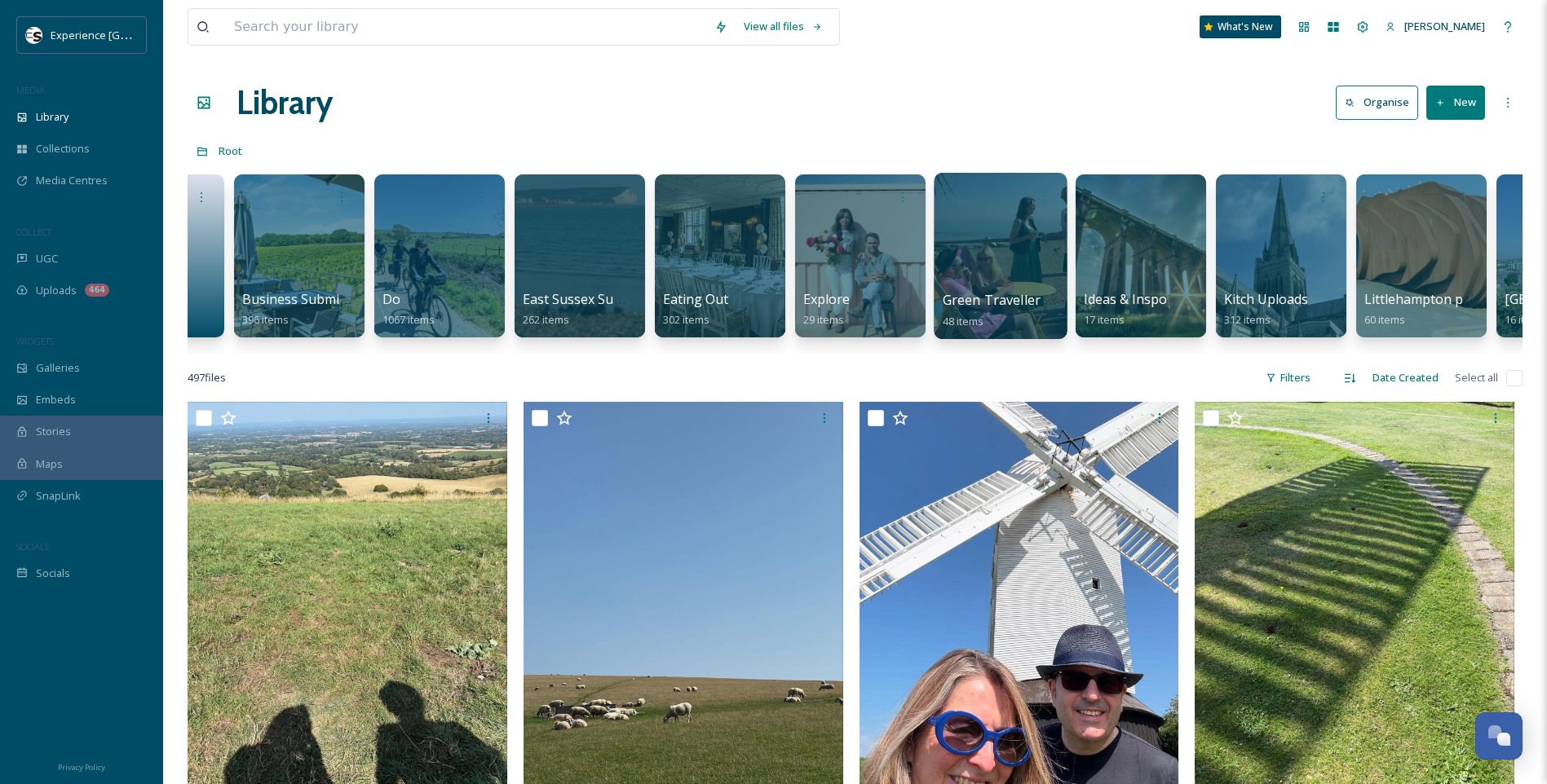
click at [986, 311] on div "Green Traveller Video footage 48 items" at bounding box center [1001, 311] width 117 height 41
click at [1001, 243] on div at bounding box center [1000, 256] width 133 height 166
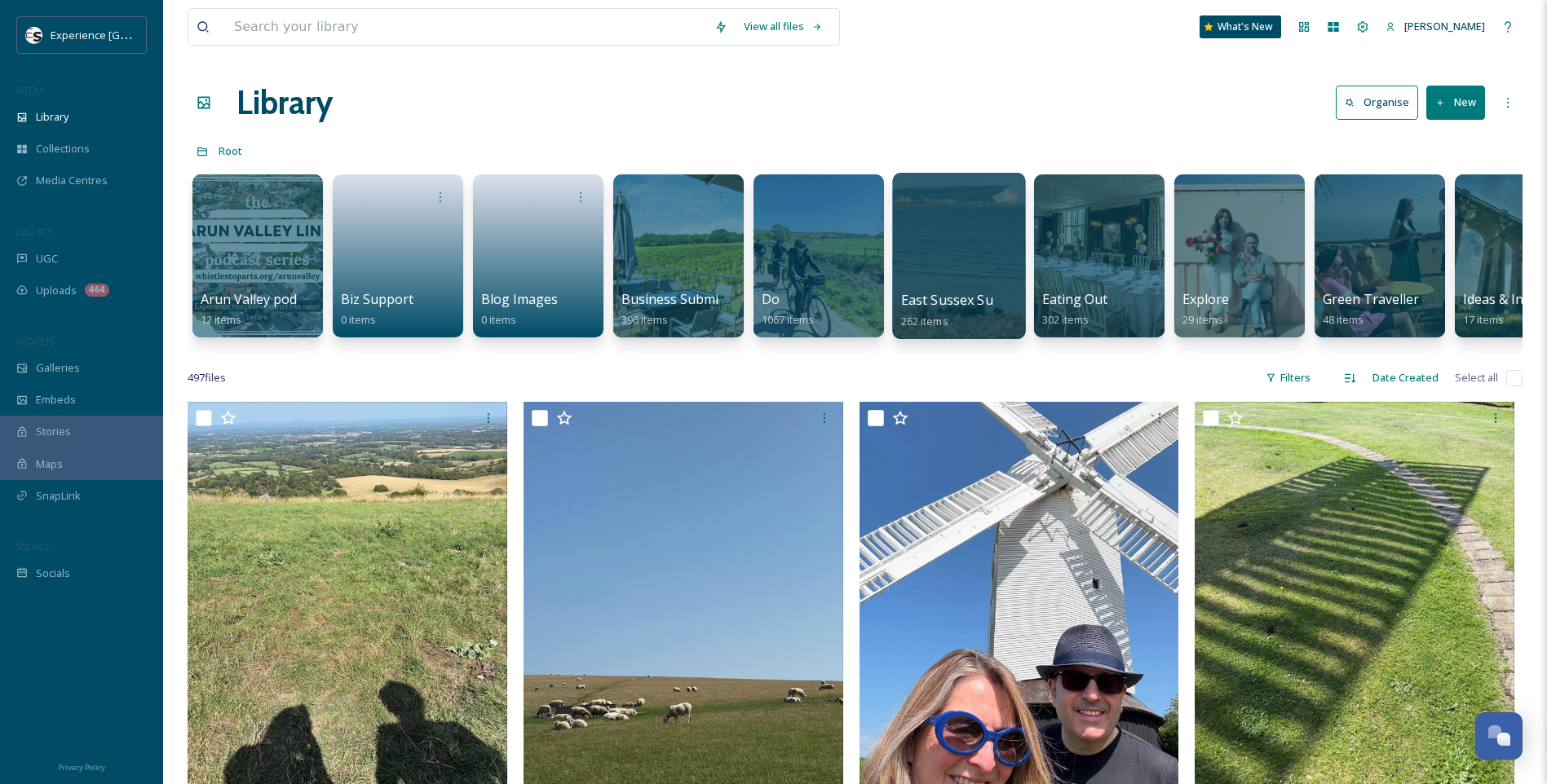
click at [995, 307] on span "East Sussex Summer photo shoot (copyright free)" at bounding box center [1056, 299] width 311 height 18
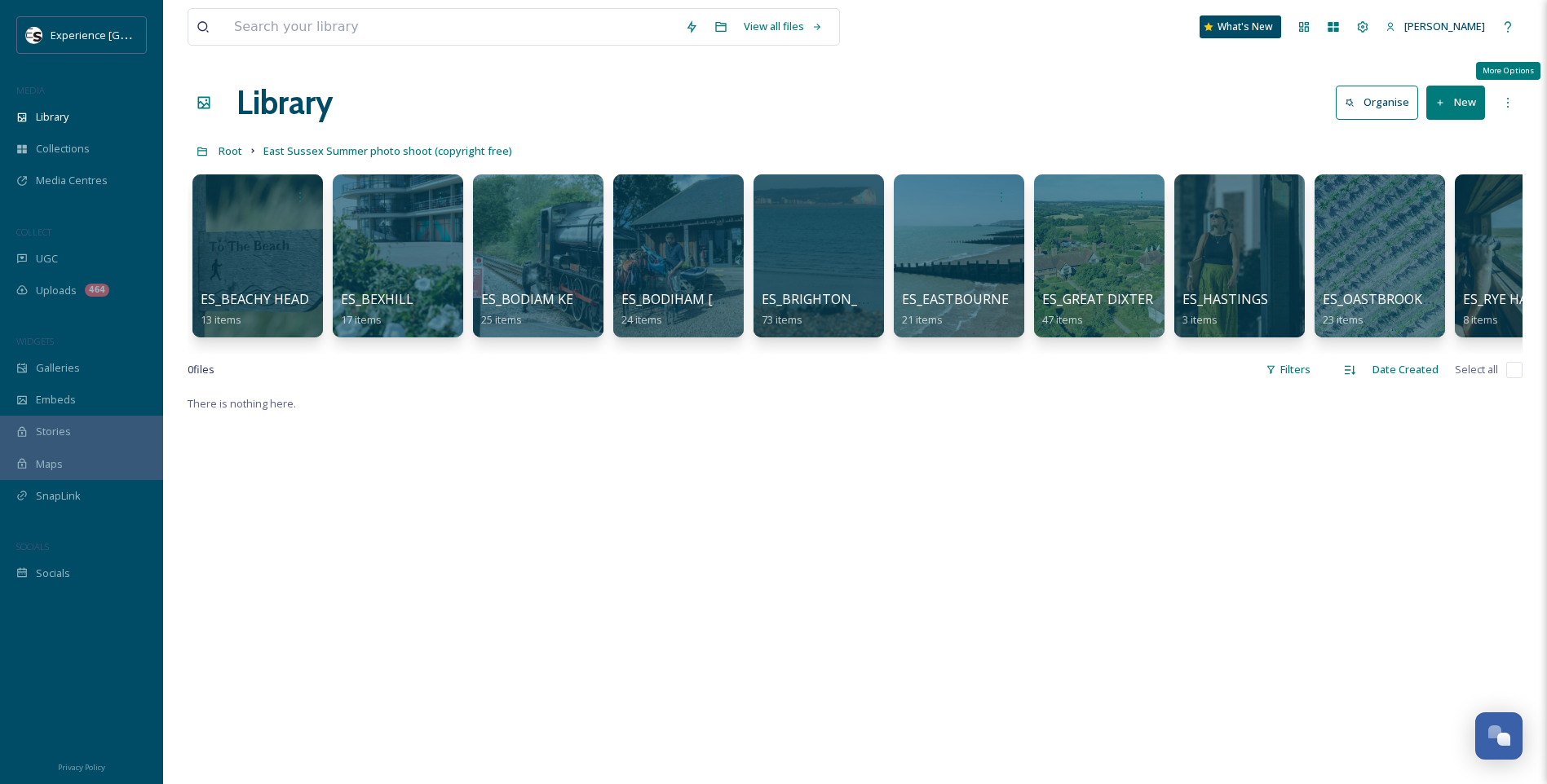
click at [1512, 101] on icon at bounding box center [1507, 102] width 13 height 13
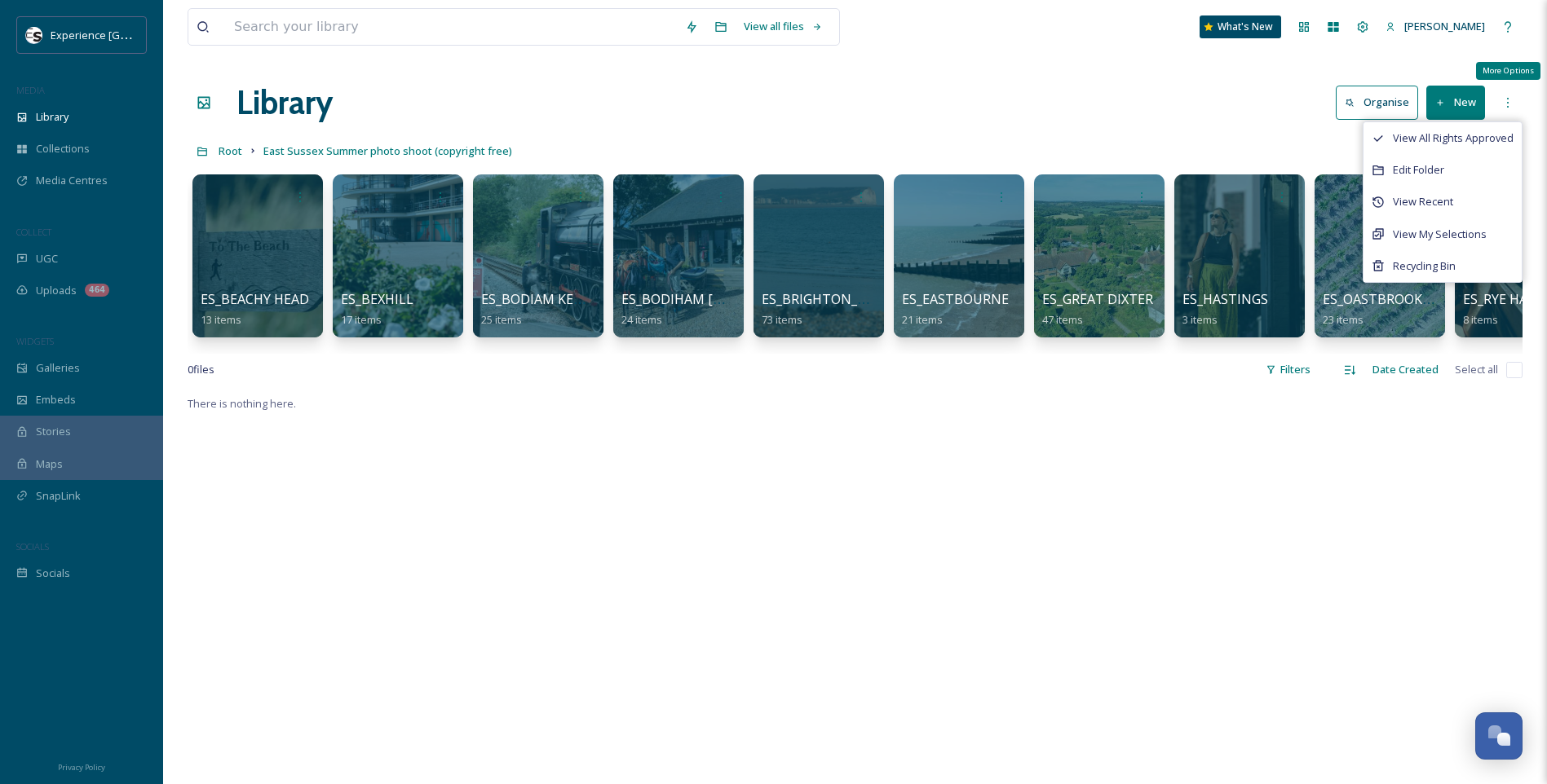
click at [1512, 101] on icon at bounding box center [1507, 102] width 13 height 13
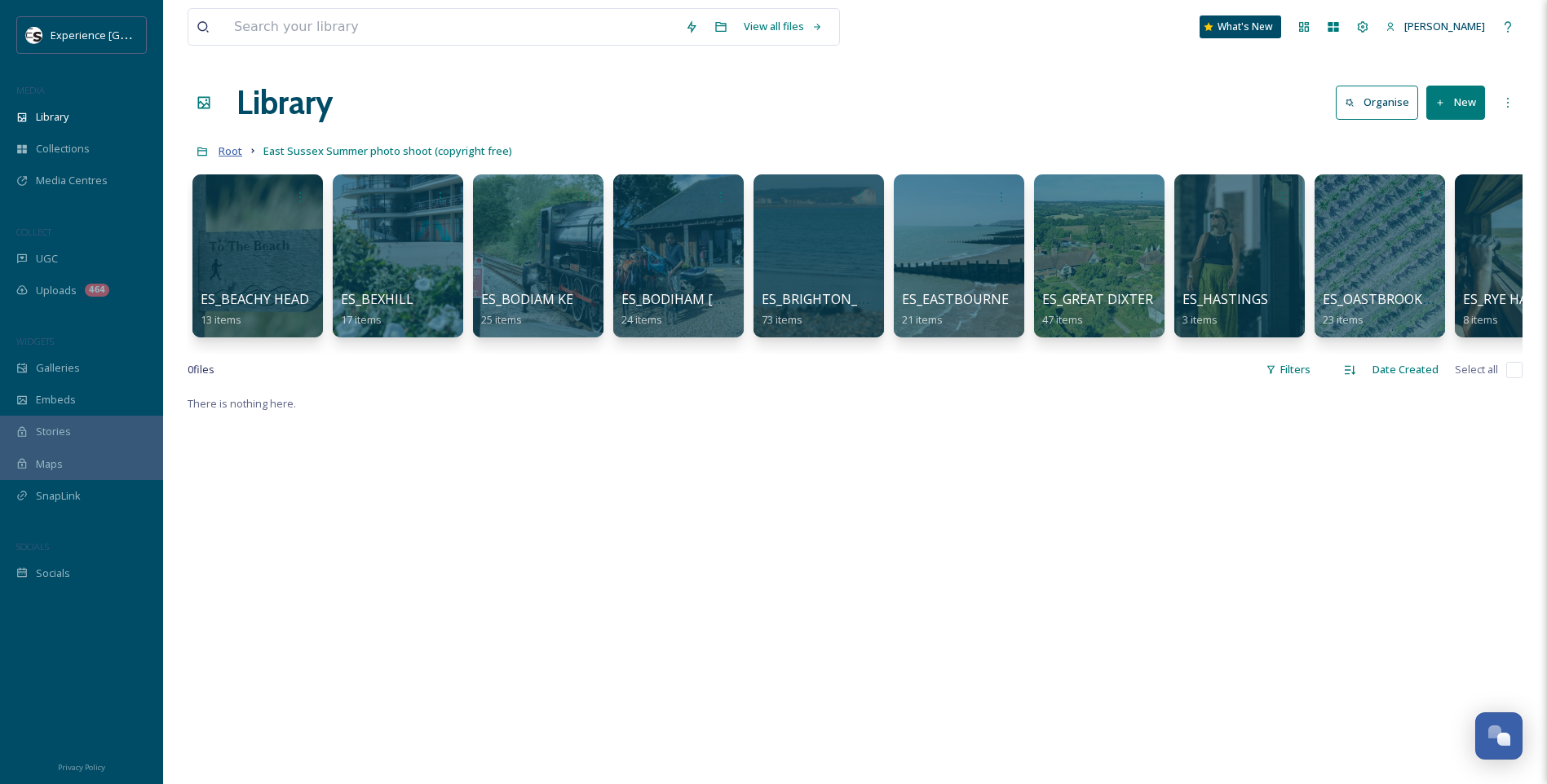
click at [237, 151] on span "Root" at bounding box center [230, 150] width 24 height 15
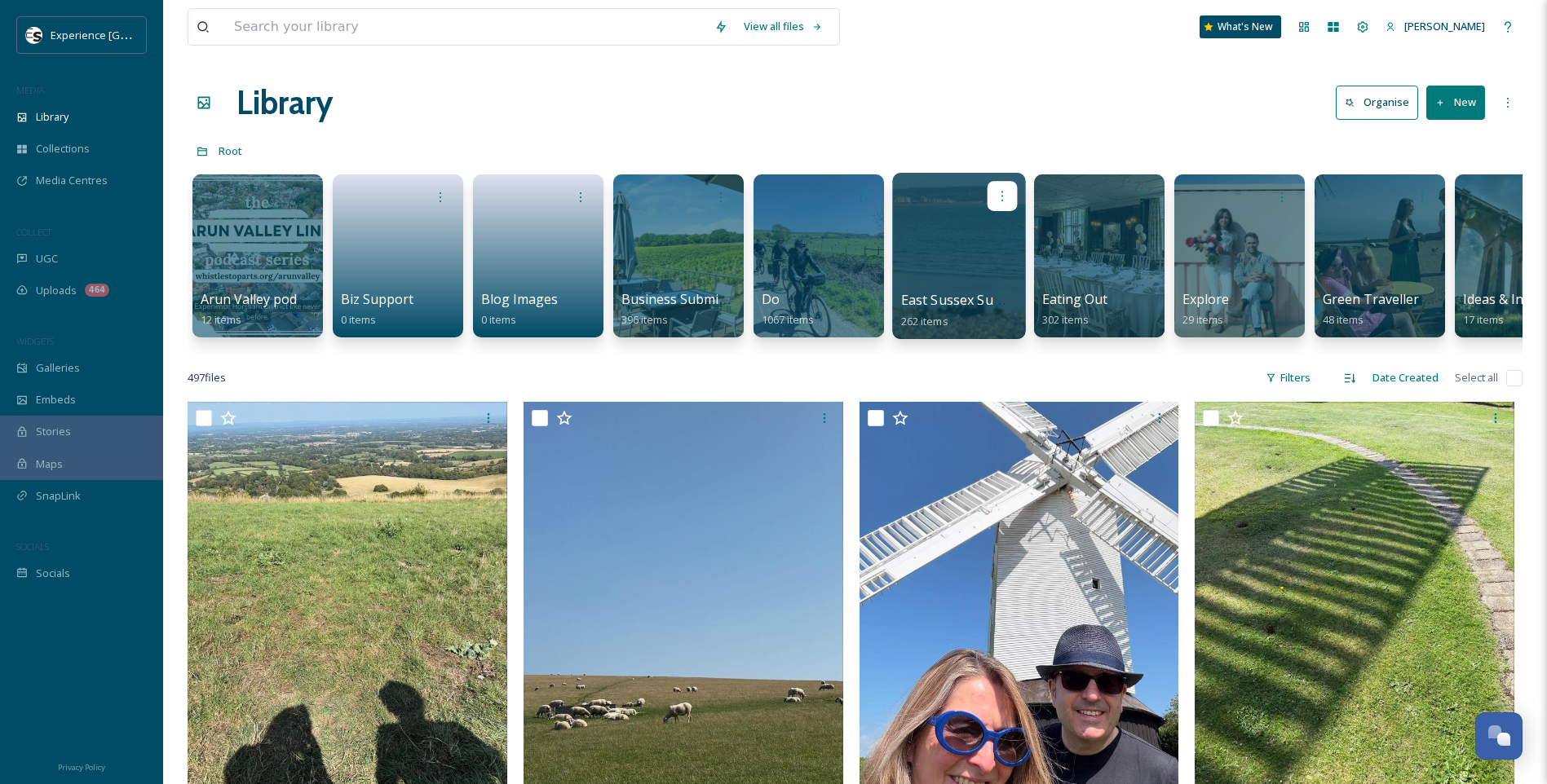
click at [1006, 185] on div at bounding box center [1002, 195] width 30 height 30
click at [963, 229] on span "Edit / Share" at bounding box center [962, 232] width 57 height 16
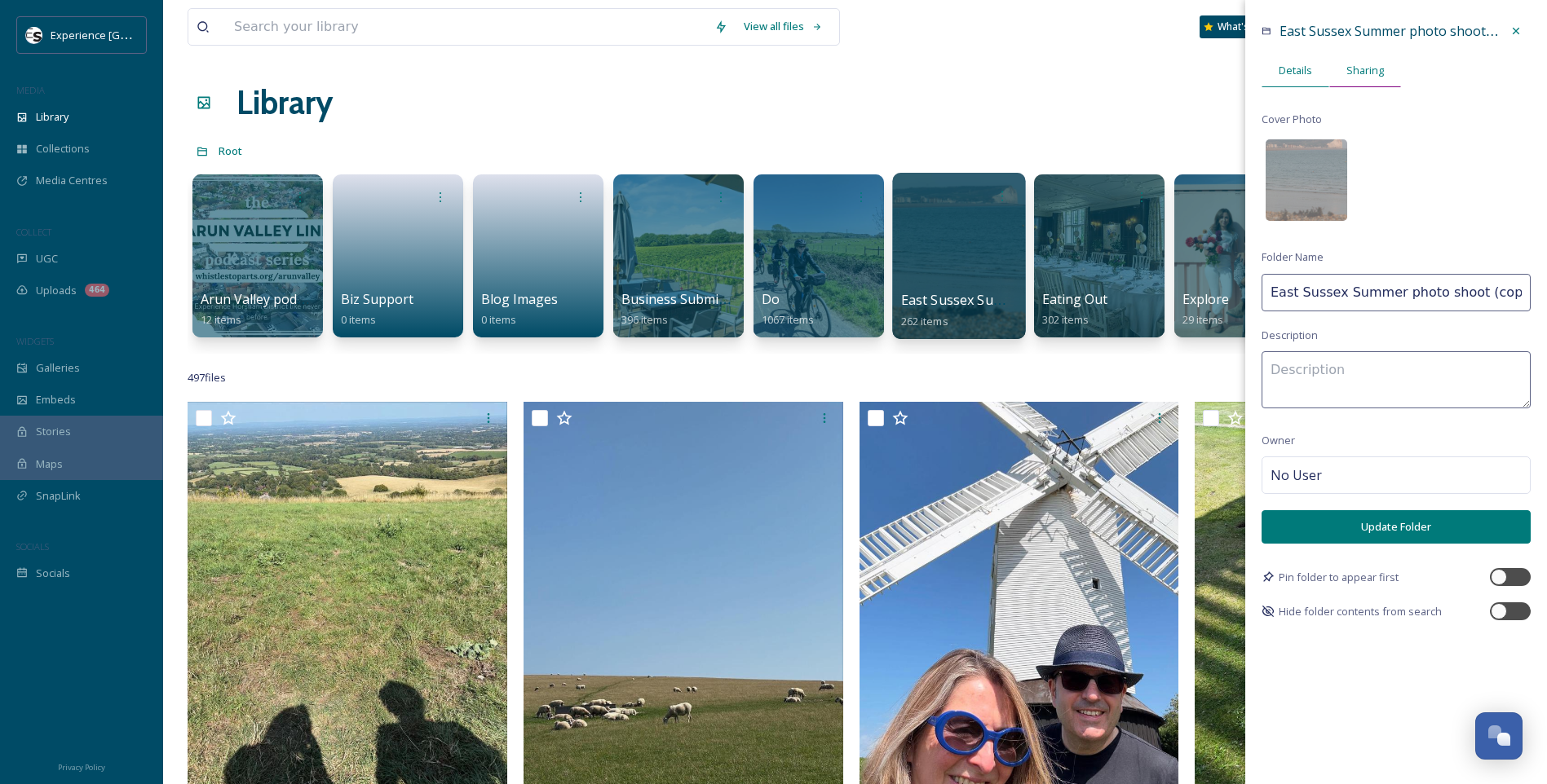
click at [1375, 65] on span "Sharing" at bounding box center [1365, 71] width 38 height 15
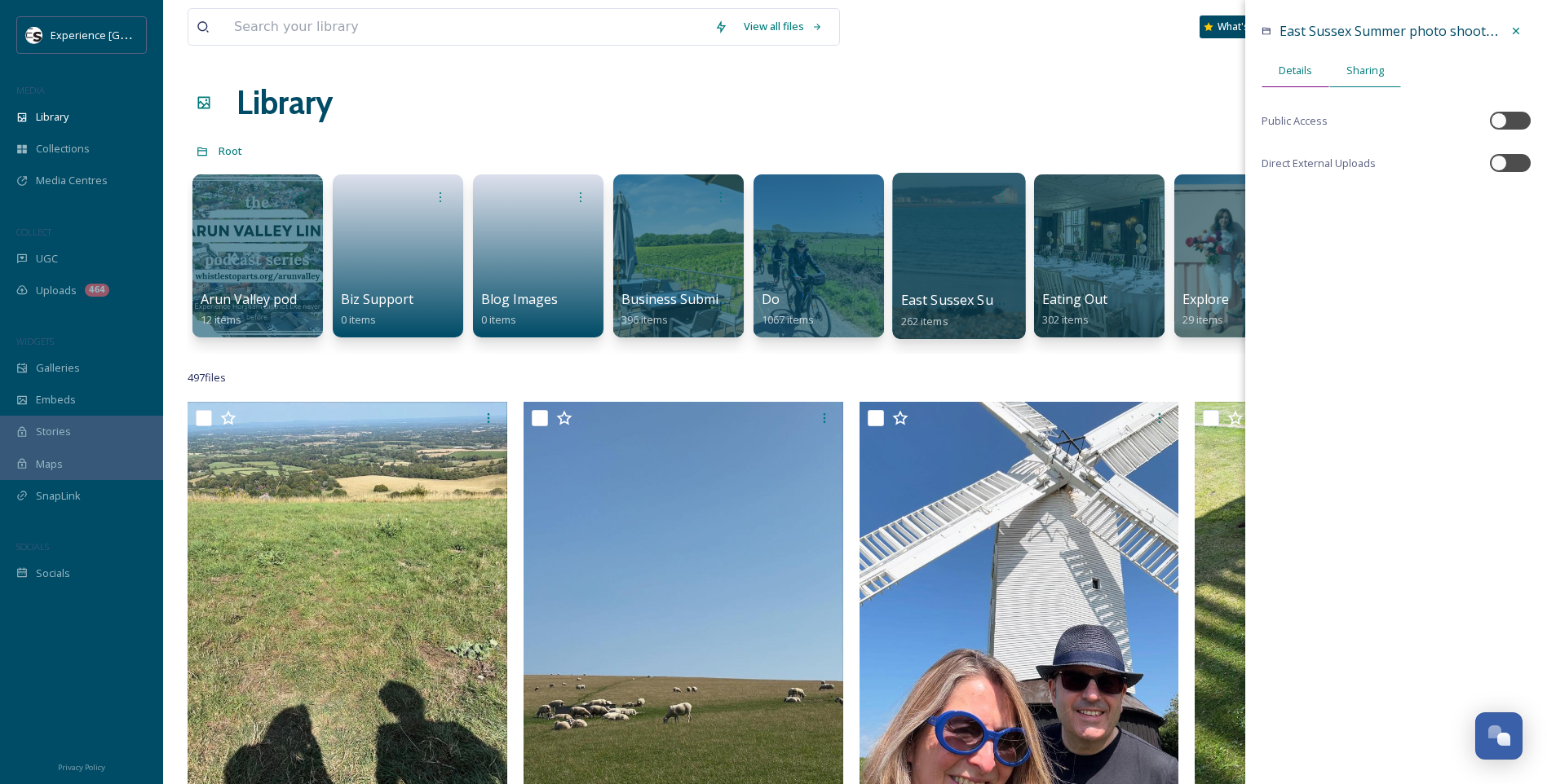
click at [1299, 69] on span "Details" at bounding box center [1294, 71] width 33 height 15
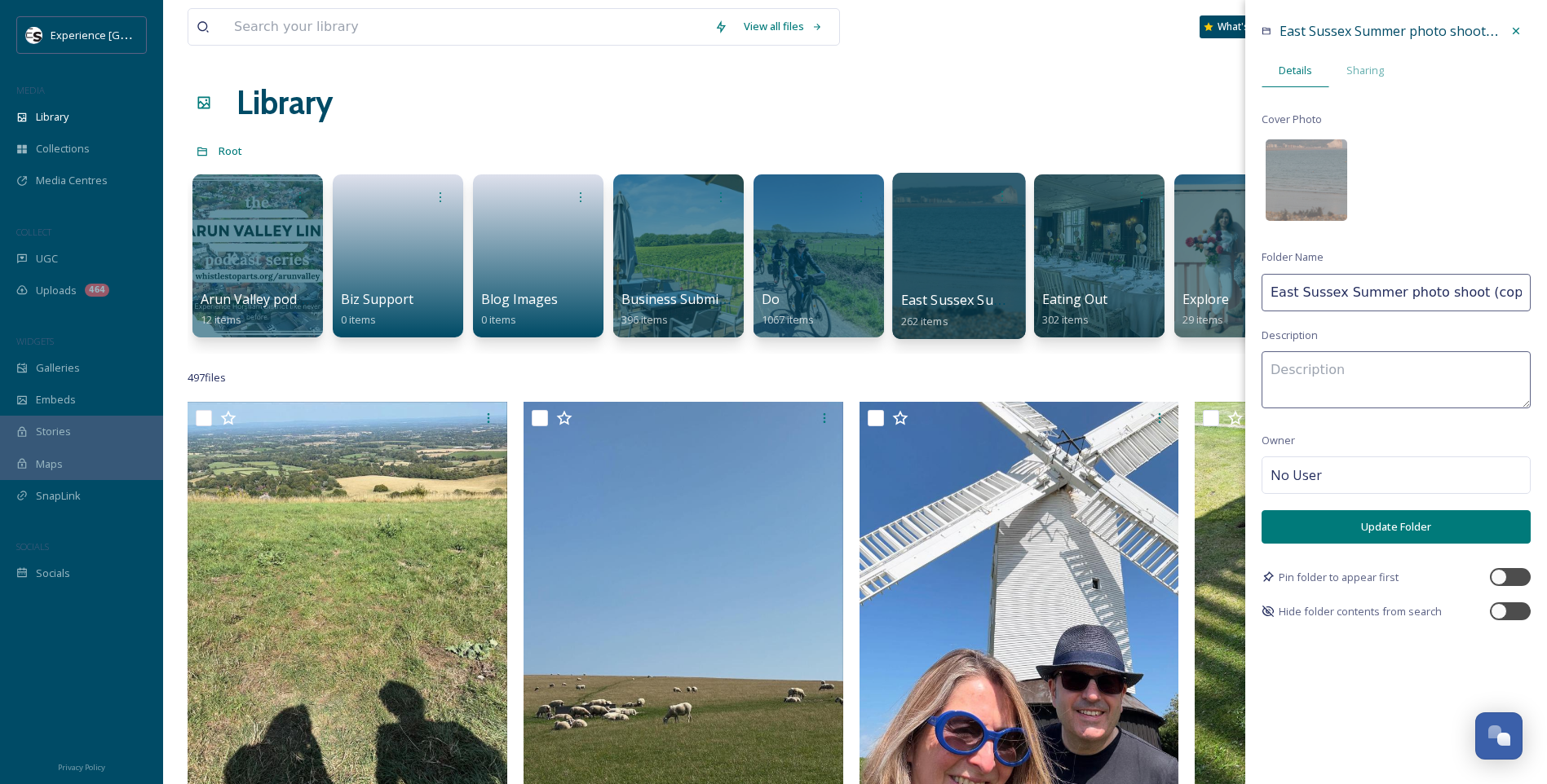
click at [1328, 476] on div "No User" at bounding box center [1395, 475] width 269 height 38
click at [1343, 444] on div "East Sussex Summer photo shoot (copyright free) Details Sharing Cover Photo Fol…" at bounding box center [1396, 318] width 302 height 636
click at [1522, 32] on div at bounding box center [1515, 31] width 29 height 29
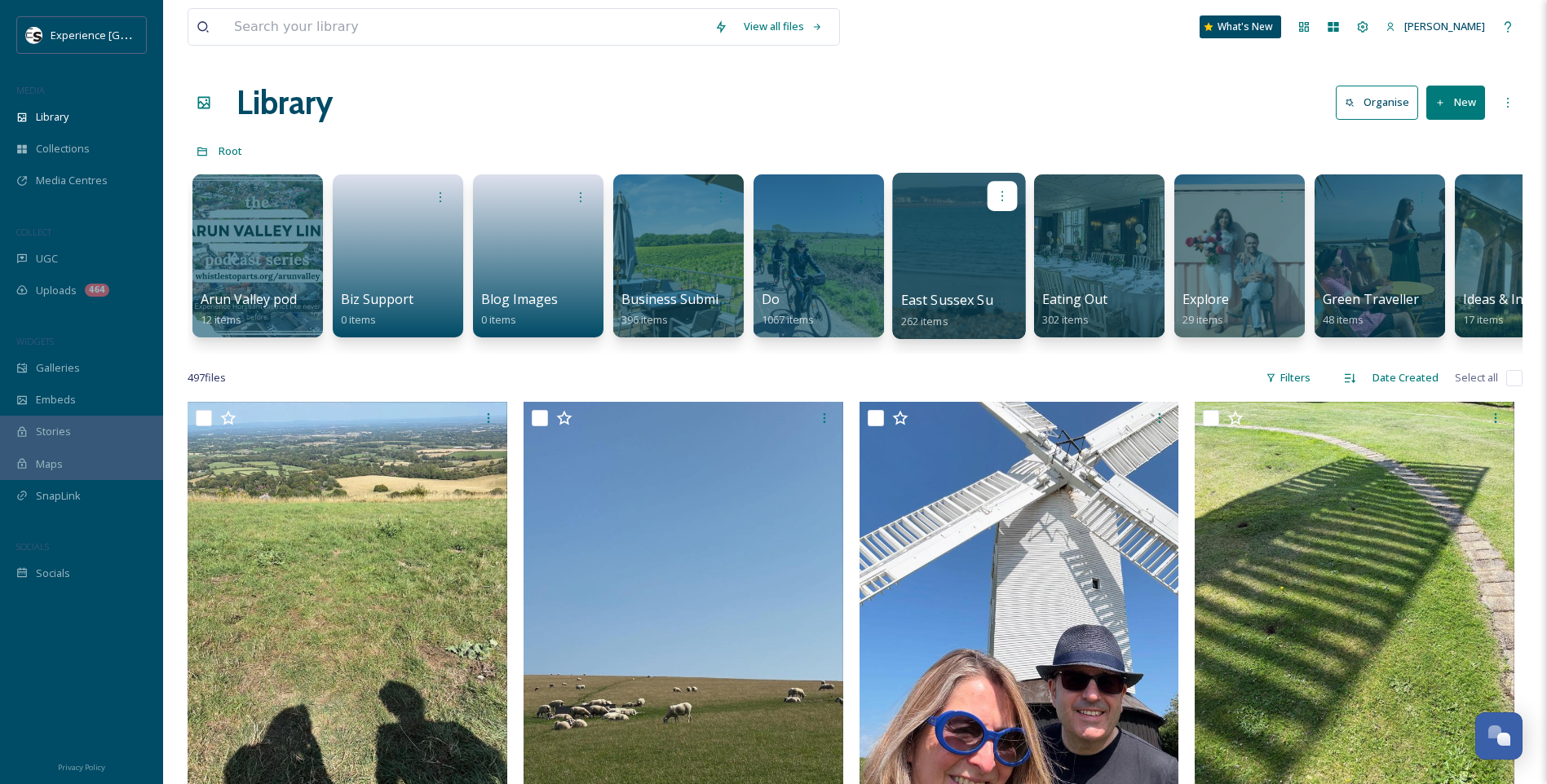
click at [999, 195] on icon at bounding box center [1002, 195] width 13 height 13
click at [1001, 191] on icon at bounding box center [1002, 195] width 13 height 13
click at [928, 247] on div at bounding box center [958, 256] width 133 height 166
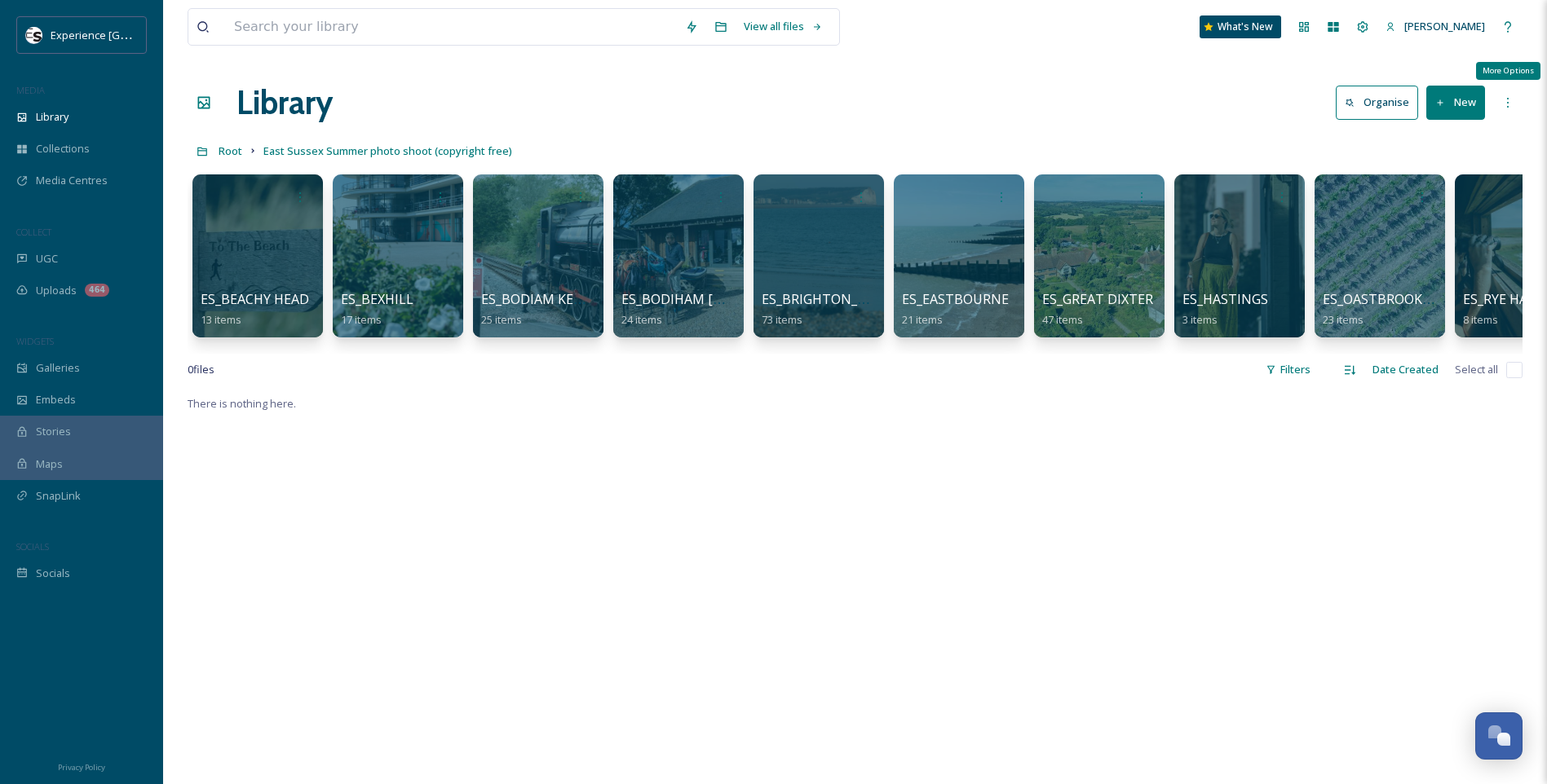
click at [1507, 98] on icon at bounding box center [1507, 102] width 13 height 13
click at [1120, 115] on div "Library Organise New" at bounding box center [855, 102] width 1335 height 49
click at [310, 152] on span "East Sussex Summer photo shoot (copyright free)" at bounding box center [387, 150] width 248 height 15
click at [84, 173] on span "Media Centres" at bounding box center [72, 181] width 72 height 15
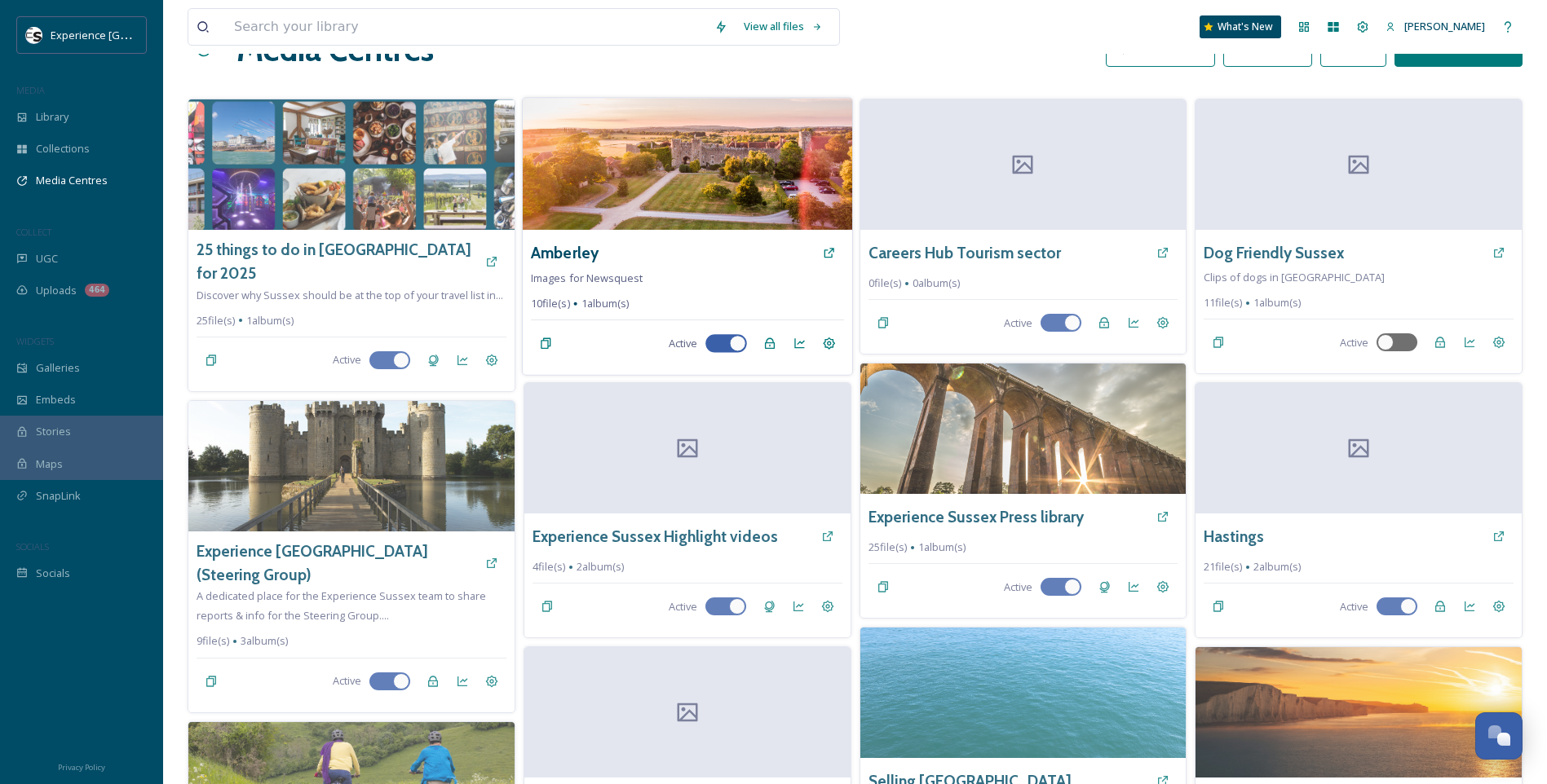
scroll to position [163, 0]
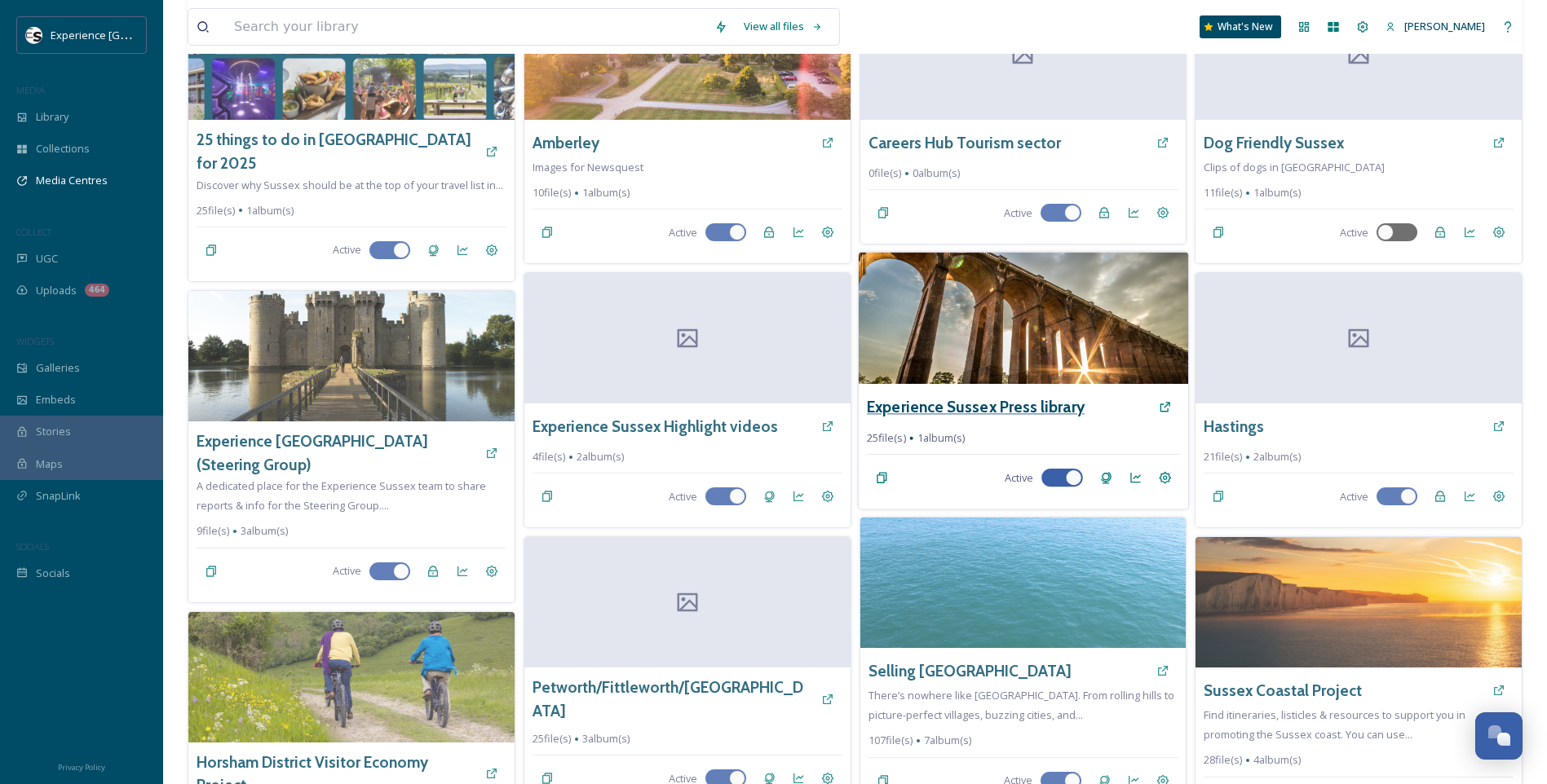
click at [1019, 410] on h3 "Experience Sussex Press library" at bounding box center [975, 407] width 218 height 24
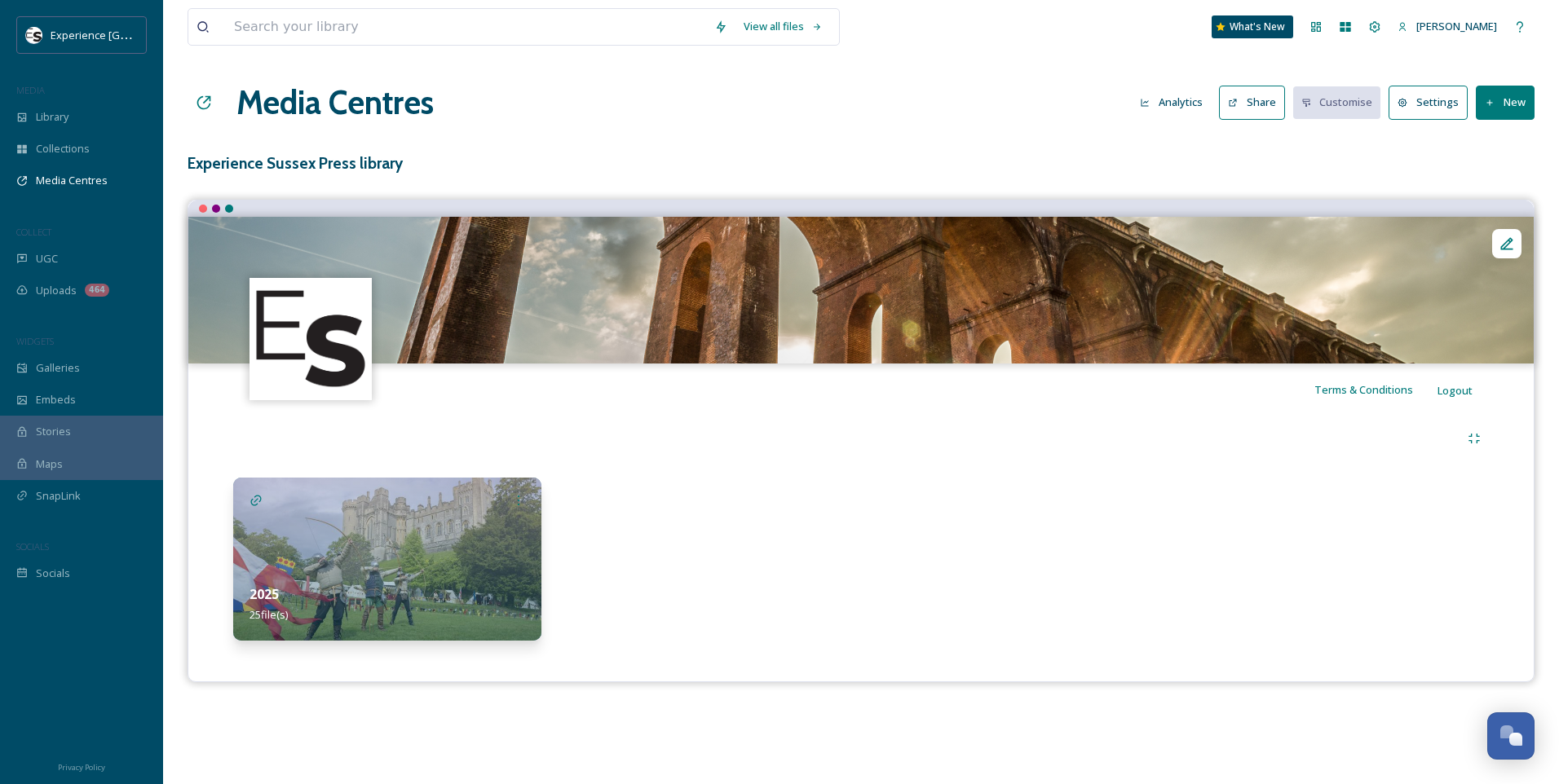
click at [316, 111] on h1 "Media Centres" at bounding box center [334, 102] width 197 height 49
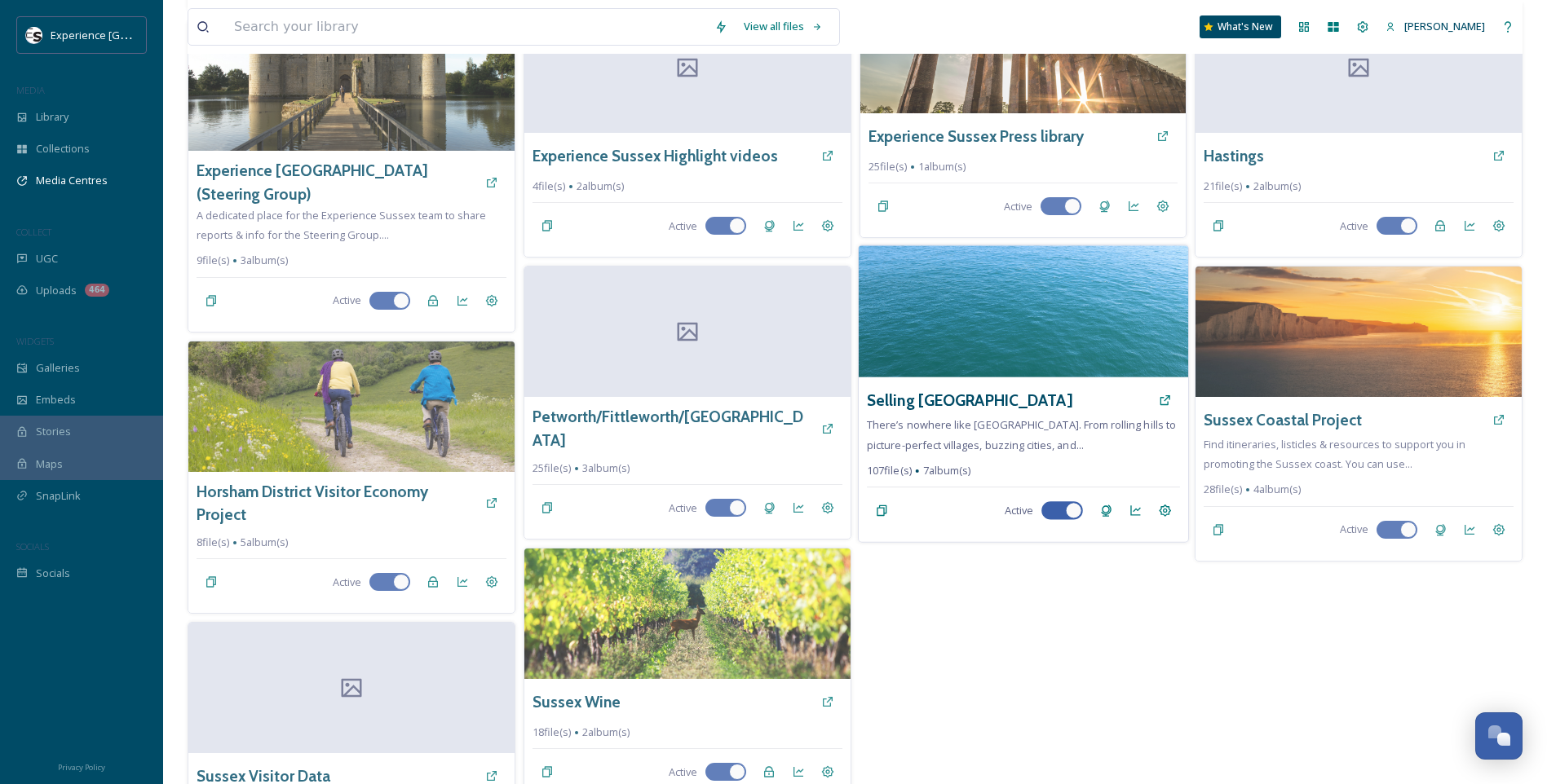
scroll to position [495, 0]
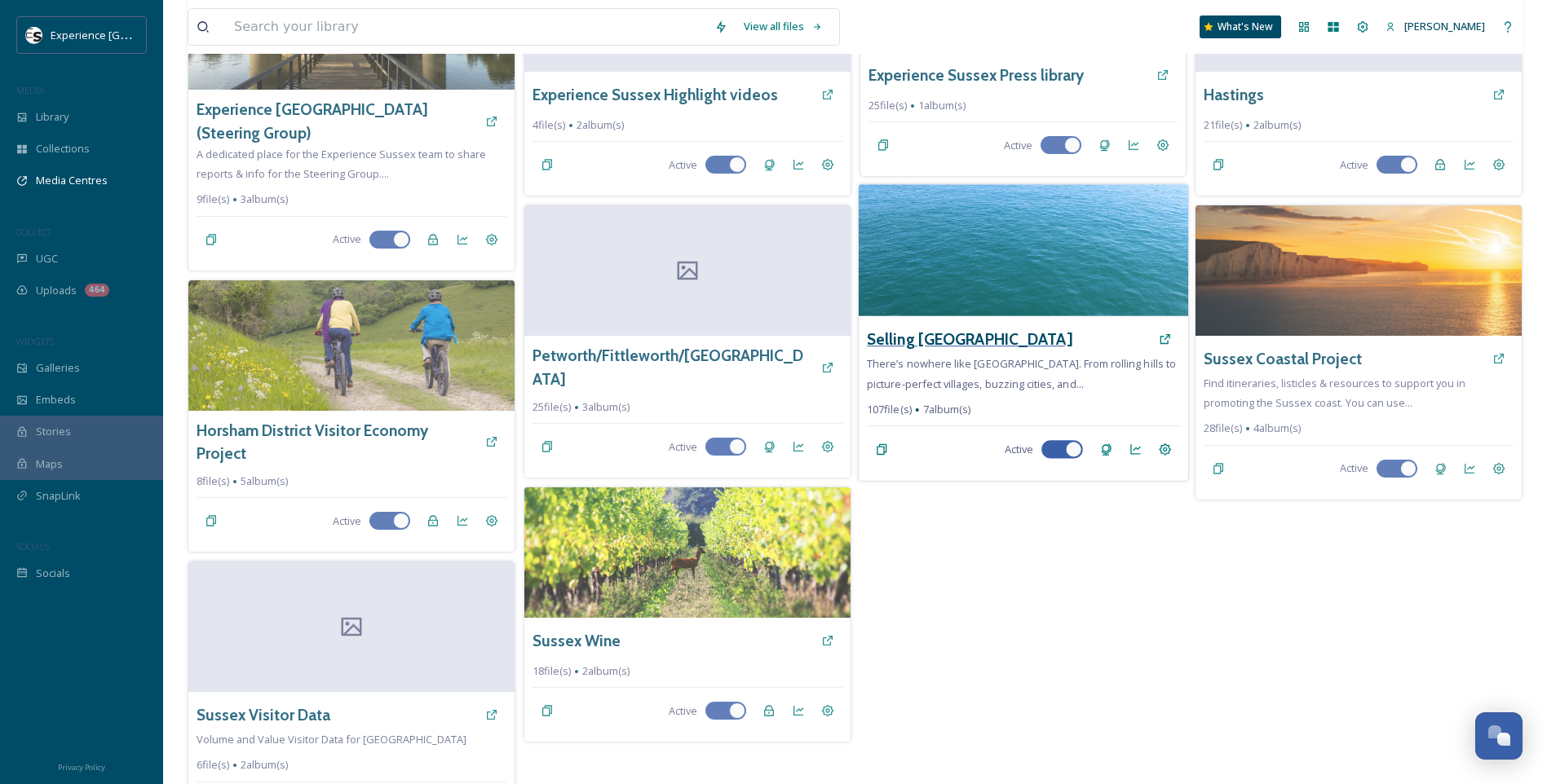
click at [937, 343] on h3 "Selling Sussex" at bounding box center [969, 340] width 205 height 24
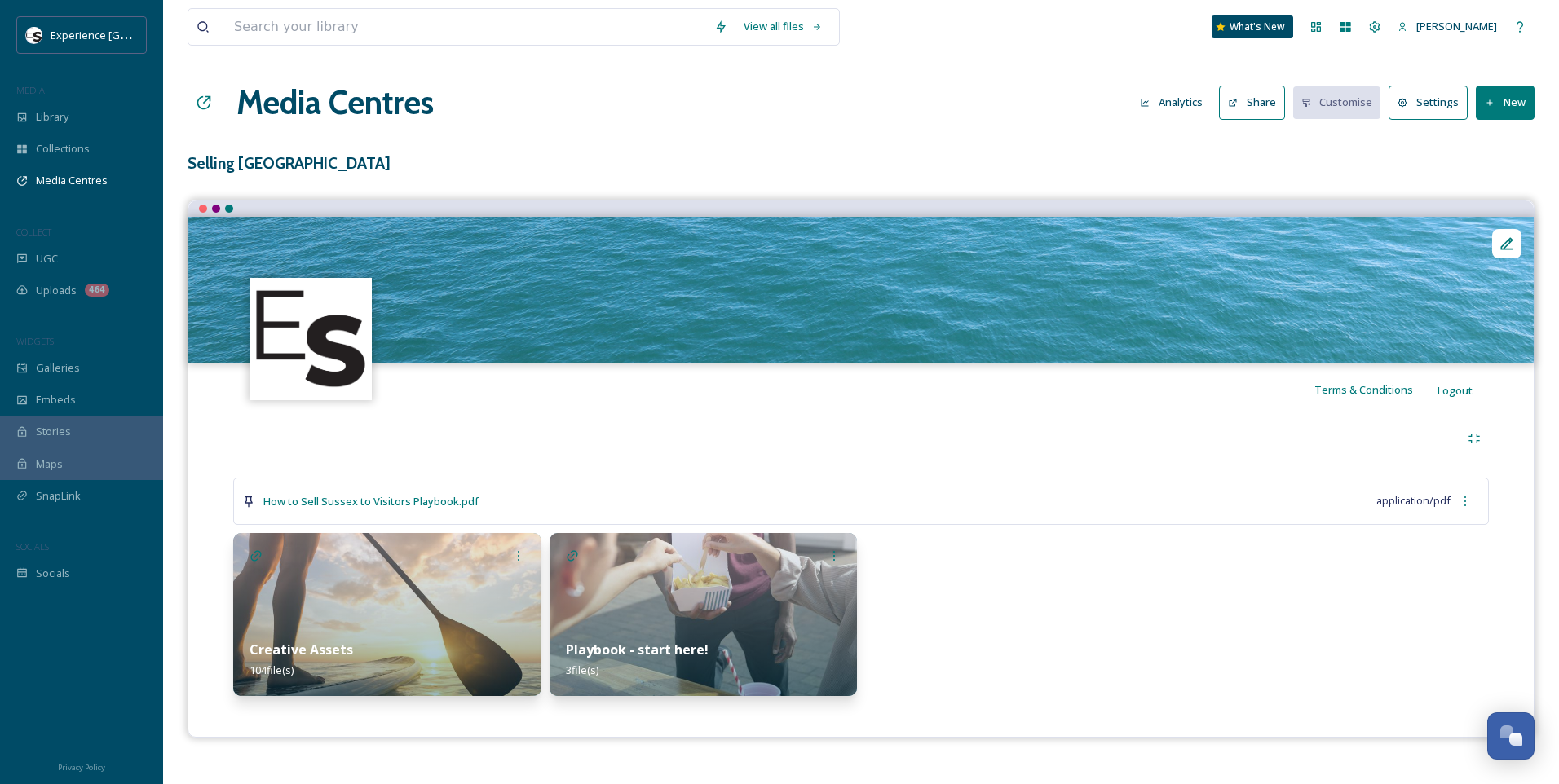
click at [454, 605] on img at bounding box center [387, 614] width 308 height 163
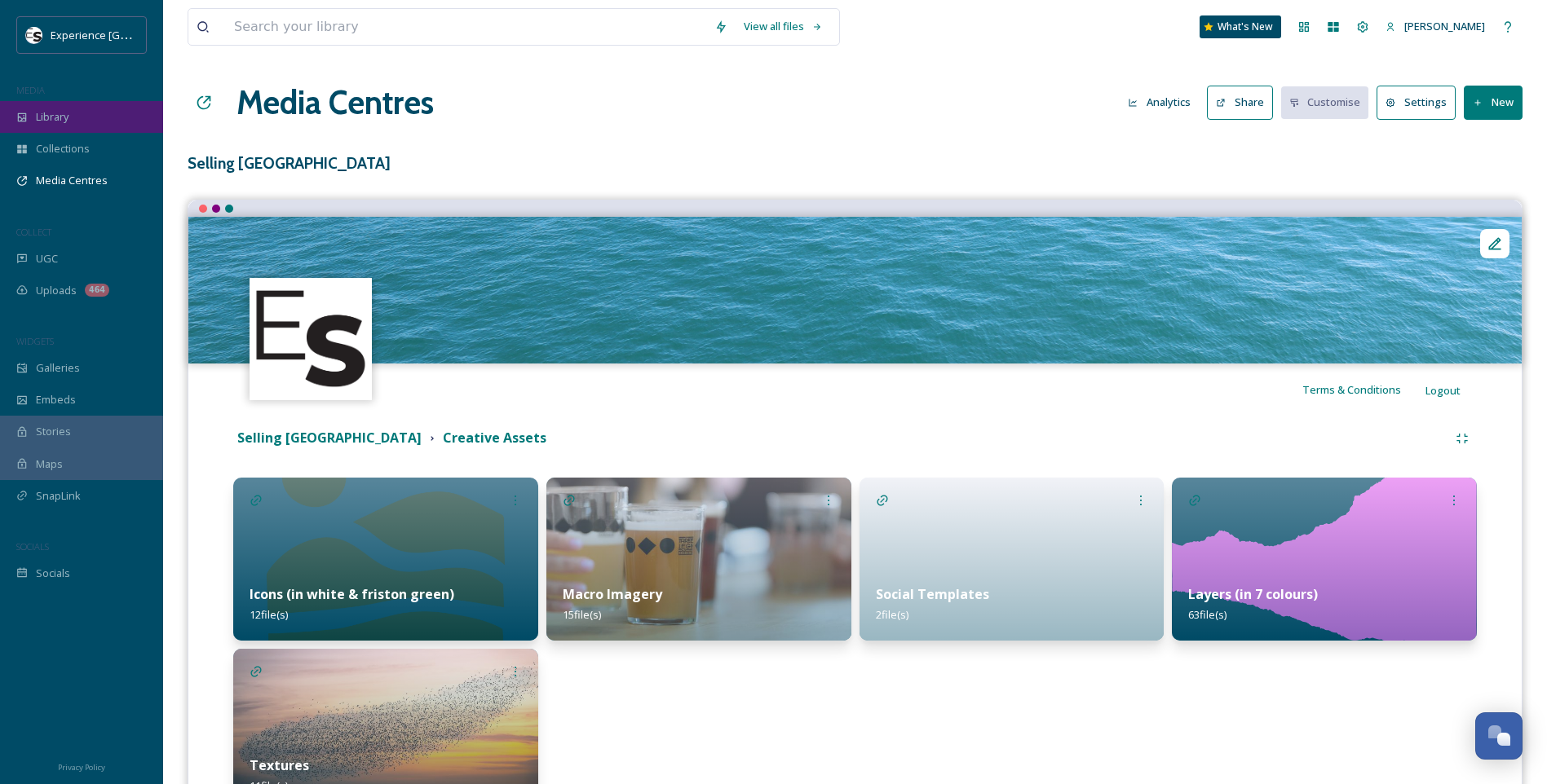
click at [54, 119] on span "Library" at bounding box center [52, 117] width 32 height 15
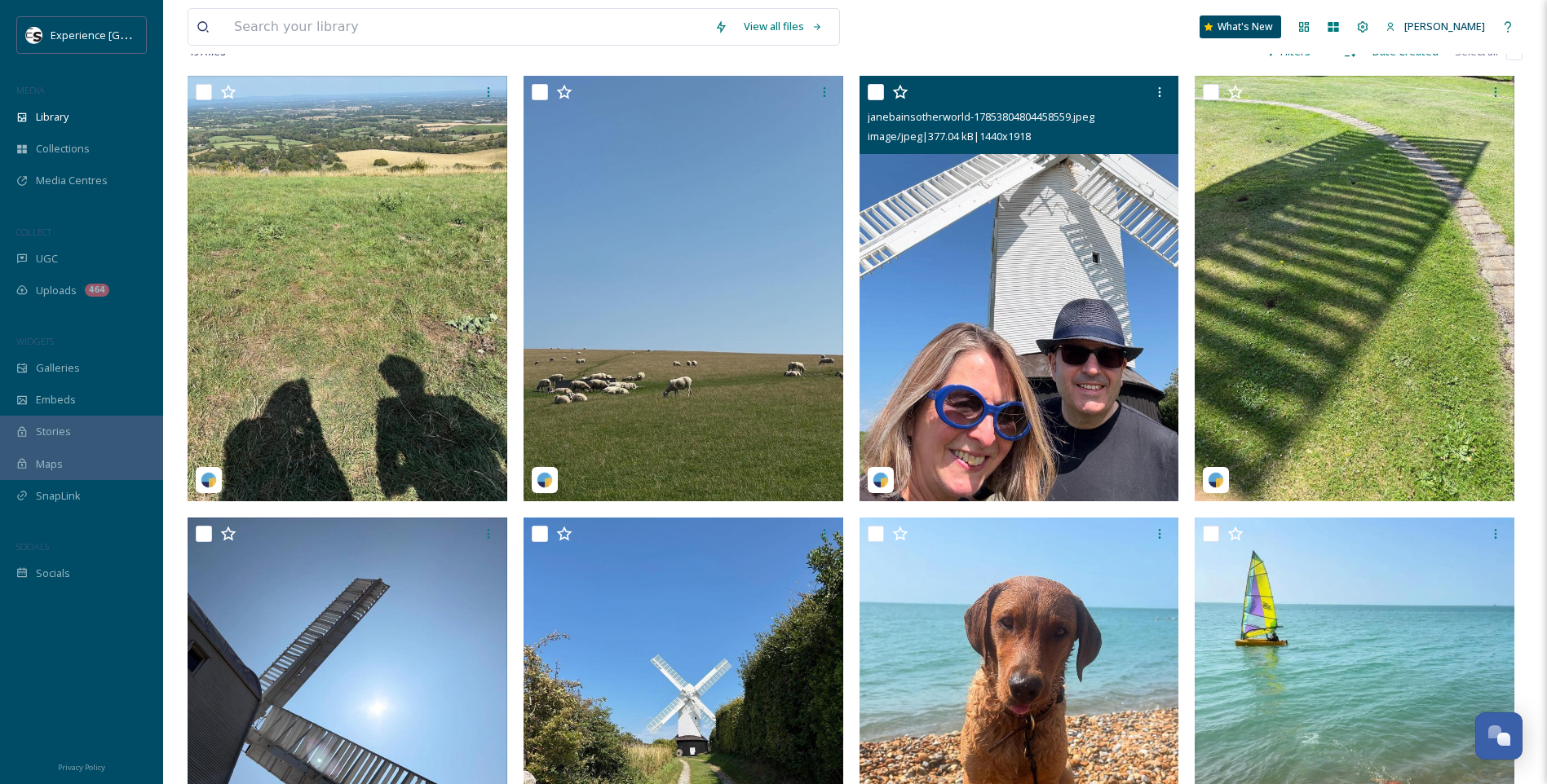
scroll to position [734, 0]
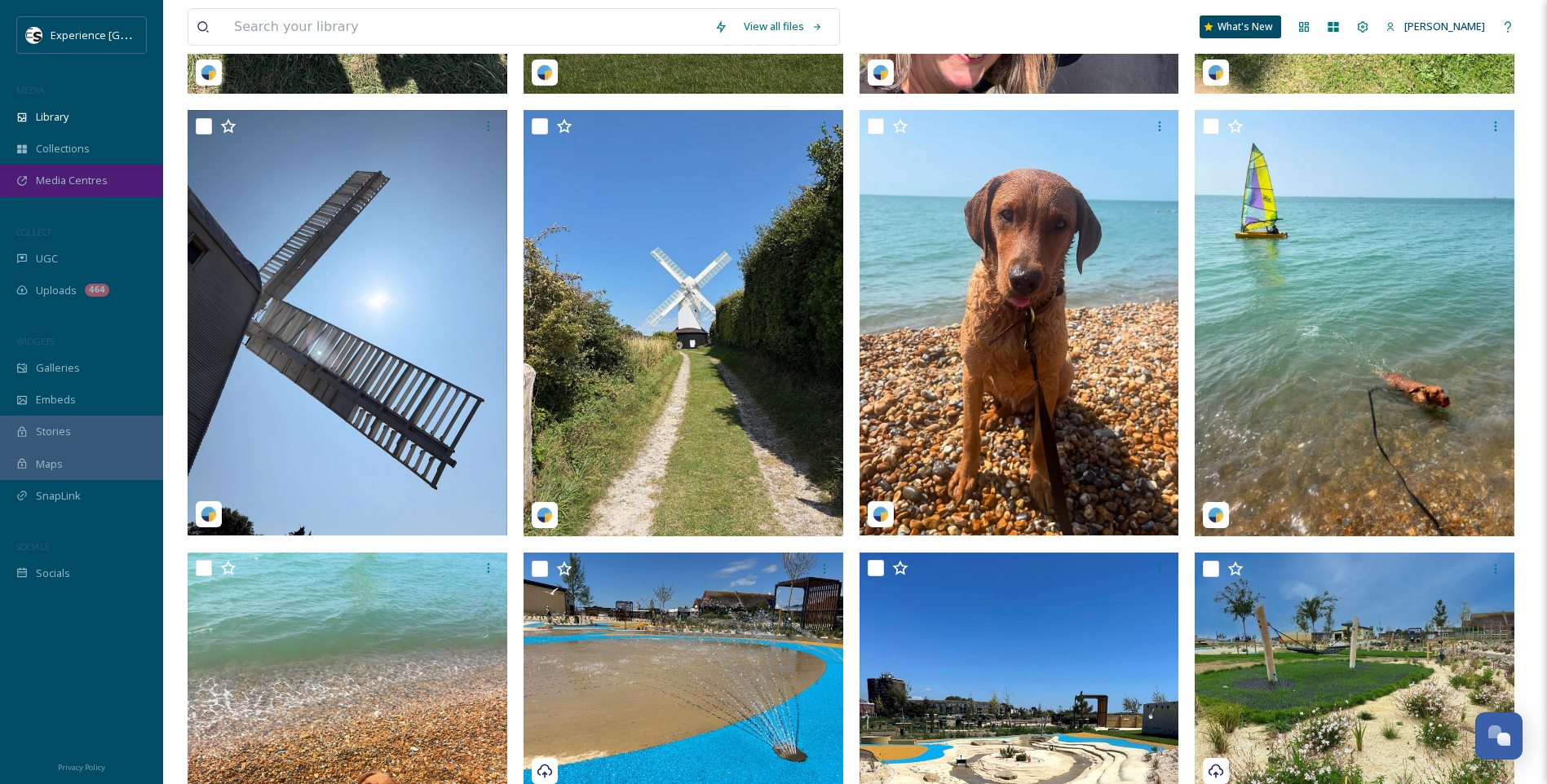
click at [81, 183] on span "Media Centres" at bounding box center [72, 181] width 72 height 15
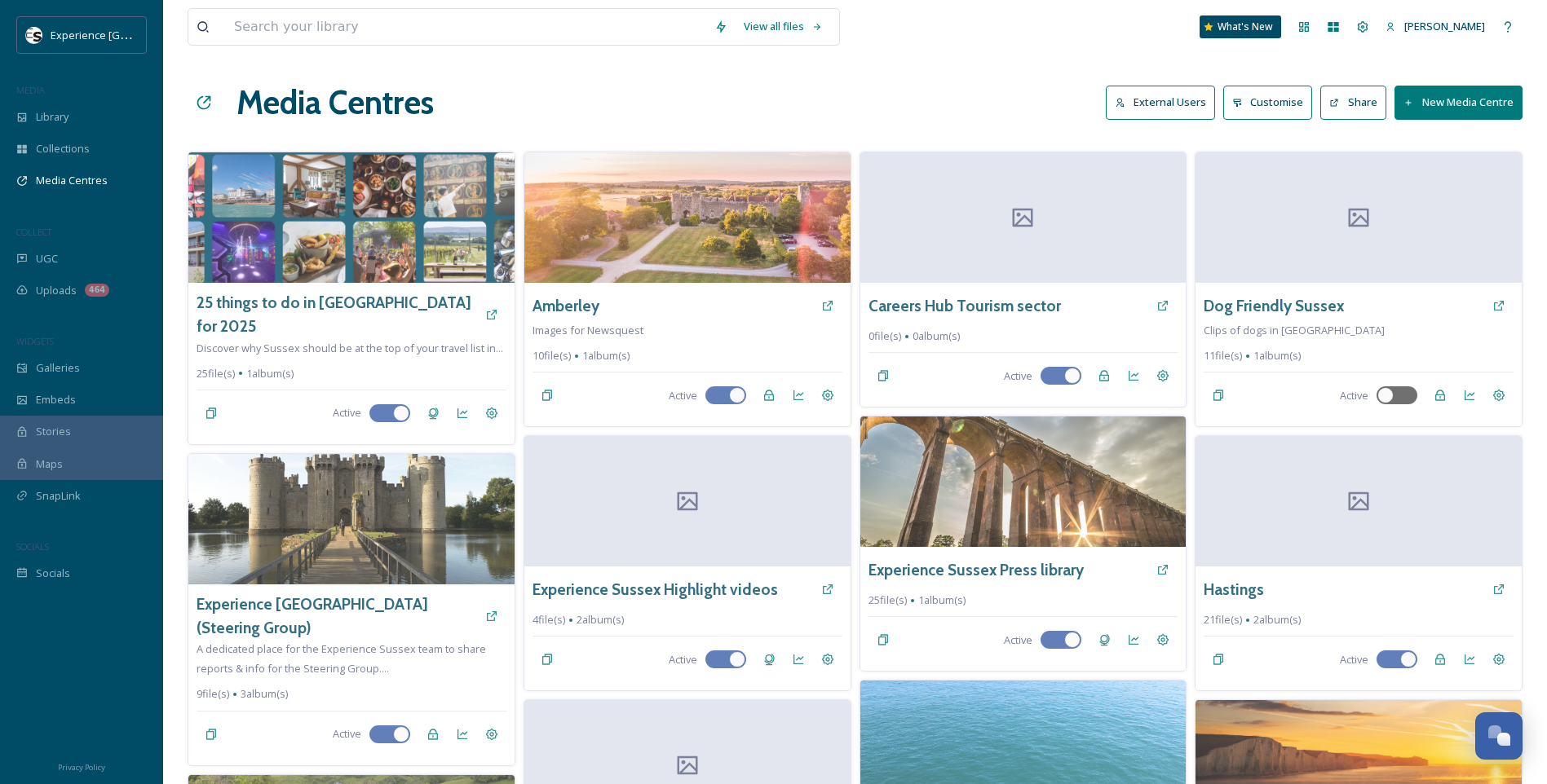
click at [1423, 108] on button "New Media Centre" at bounding box center [1458, 102] width 128 height 33
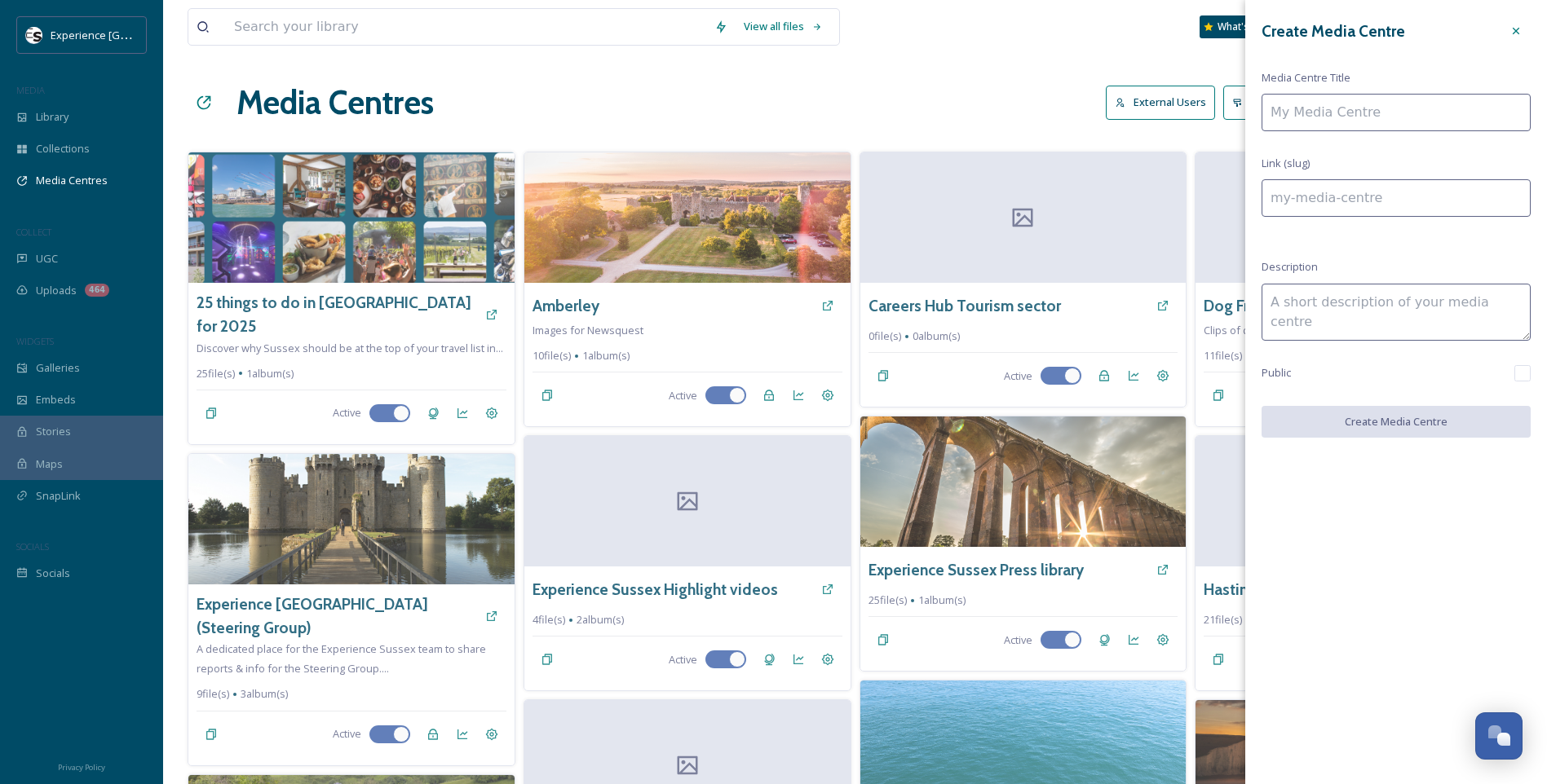
click at [1324, 107] on input at bounding box center [1395, 113] width 269 height 38
type input "E"
type input "e"
type input "Ea"
type input "ea"
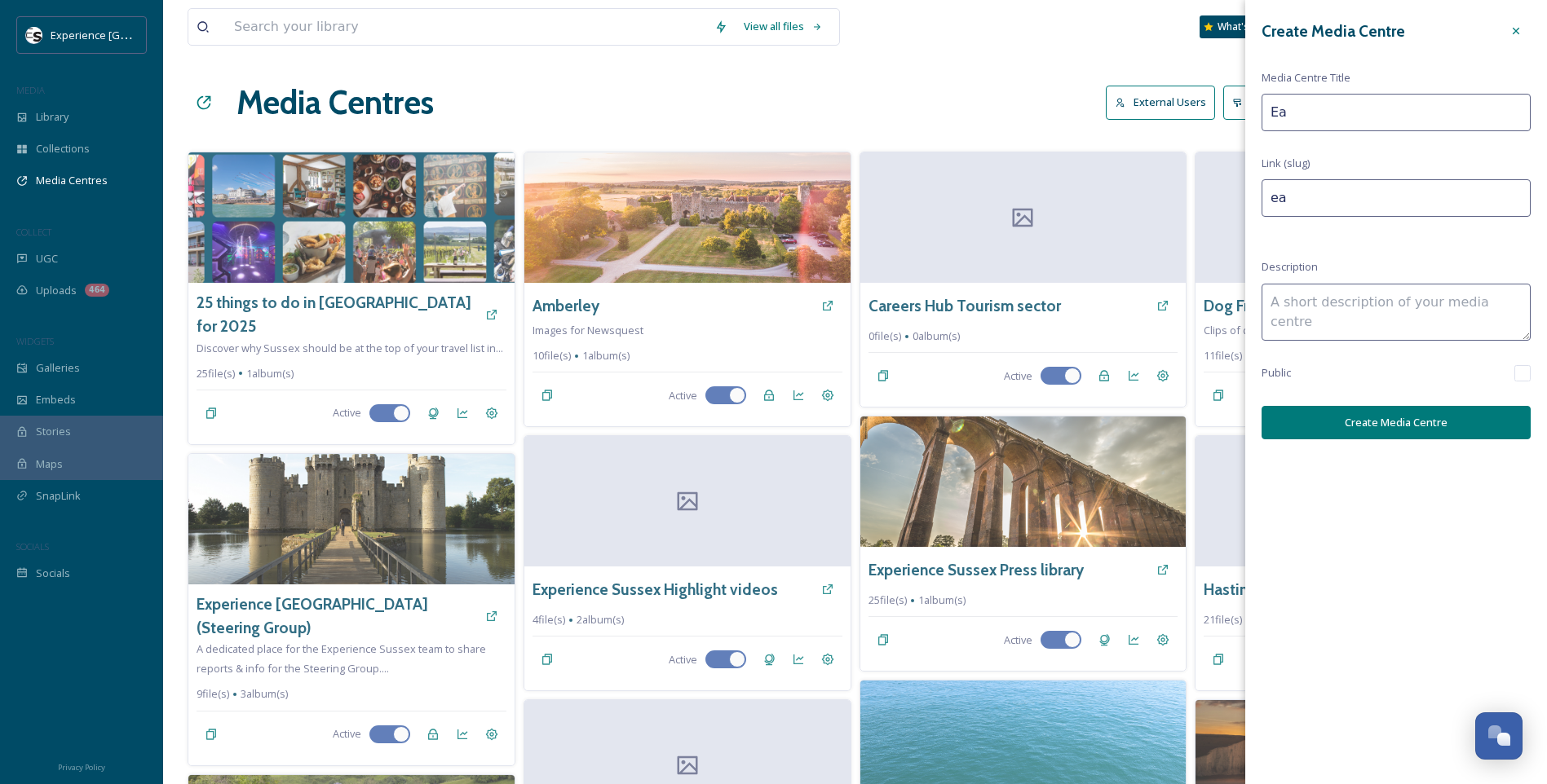
type input "Eas"
type input "eas"
type input "East"
type input "east"
type input "East"
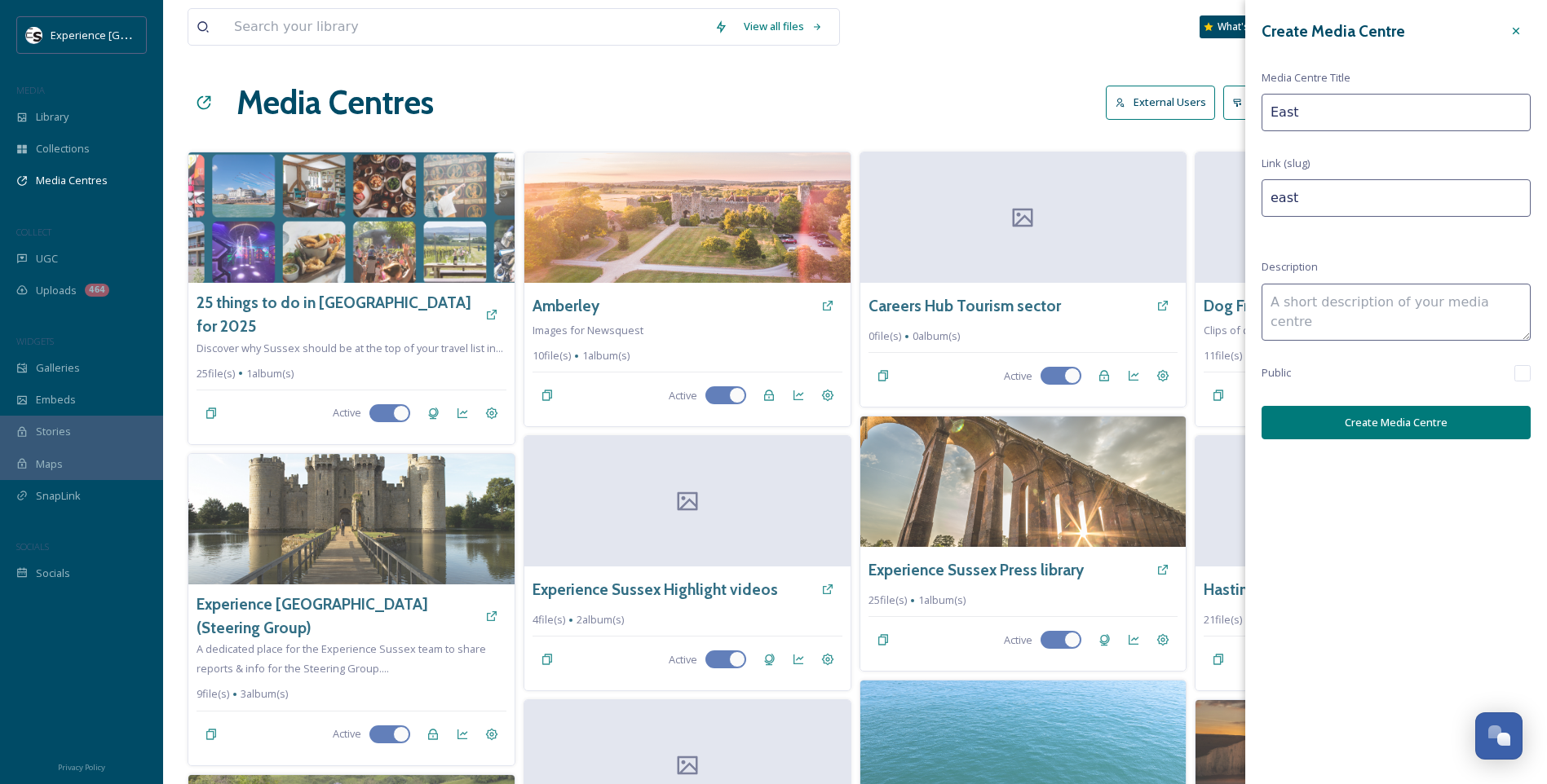
type input "east-"
type input "East S"
type input "east-s"
type input "East Su"
type input "east-su"
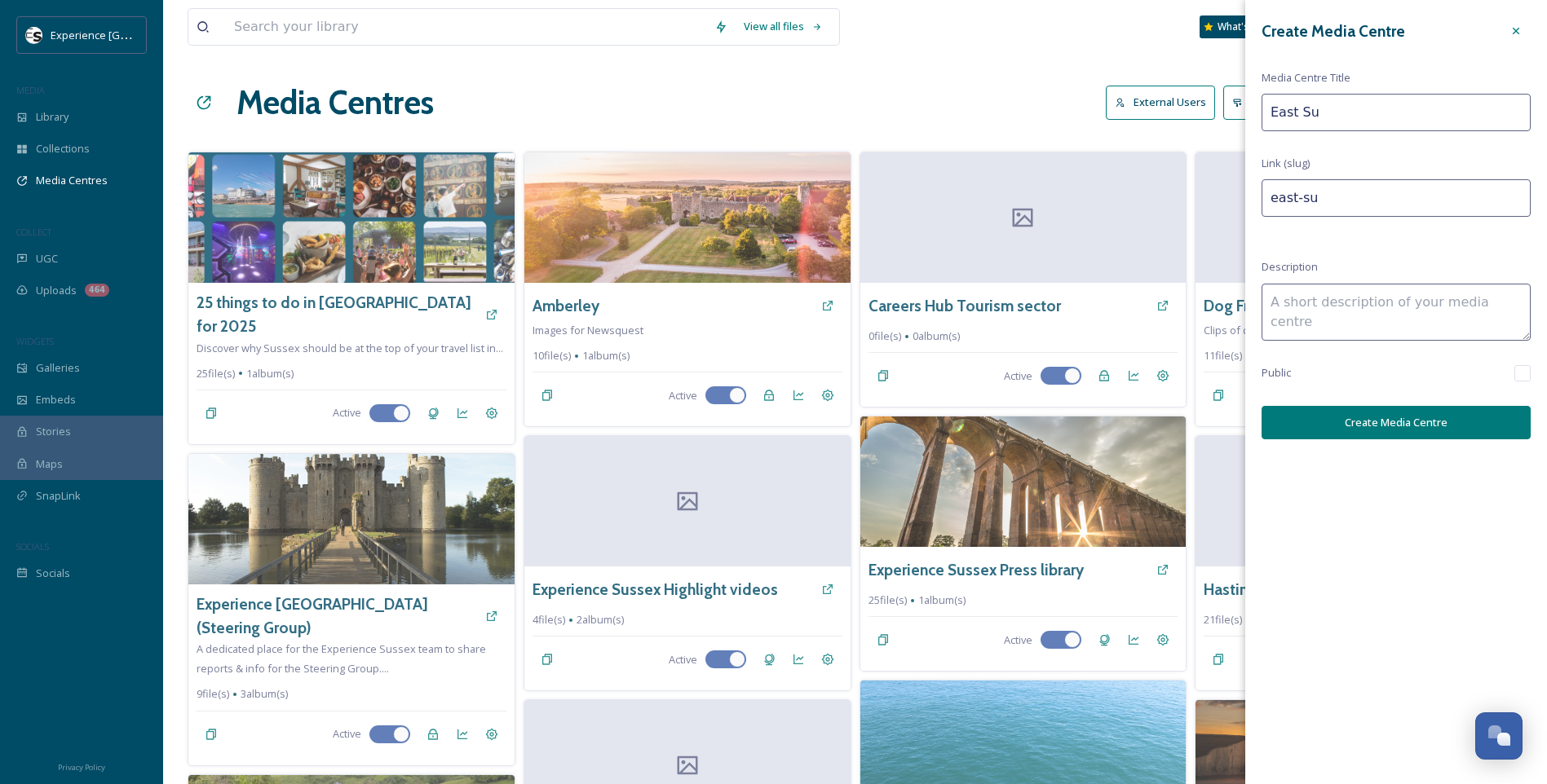
type input "East Sus"
type input "east-sus"
type input "East Suss"
type input "east-suss"
type input "East Susse"
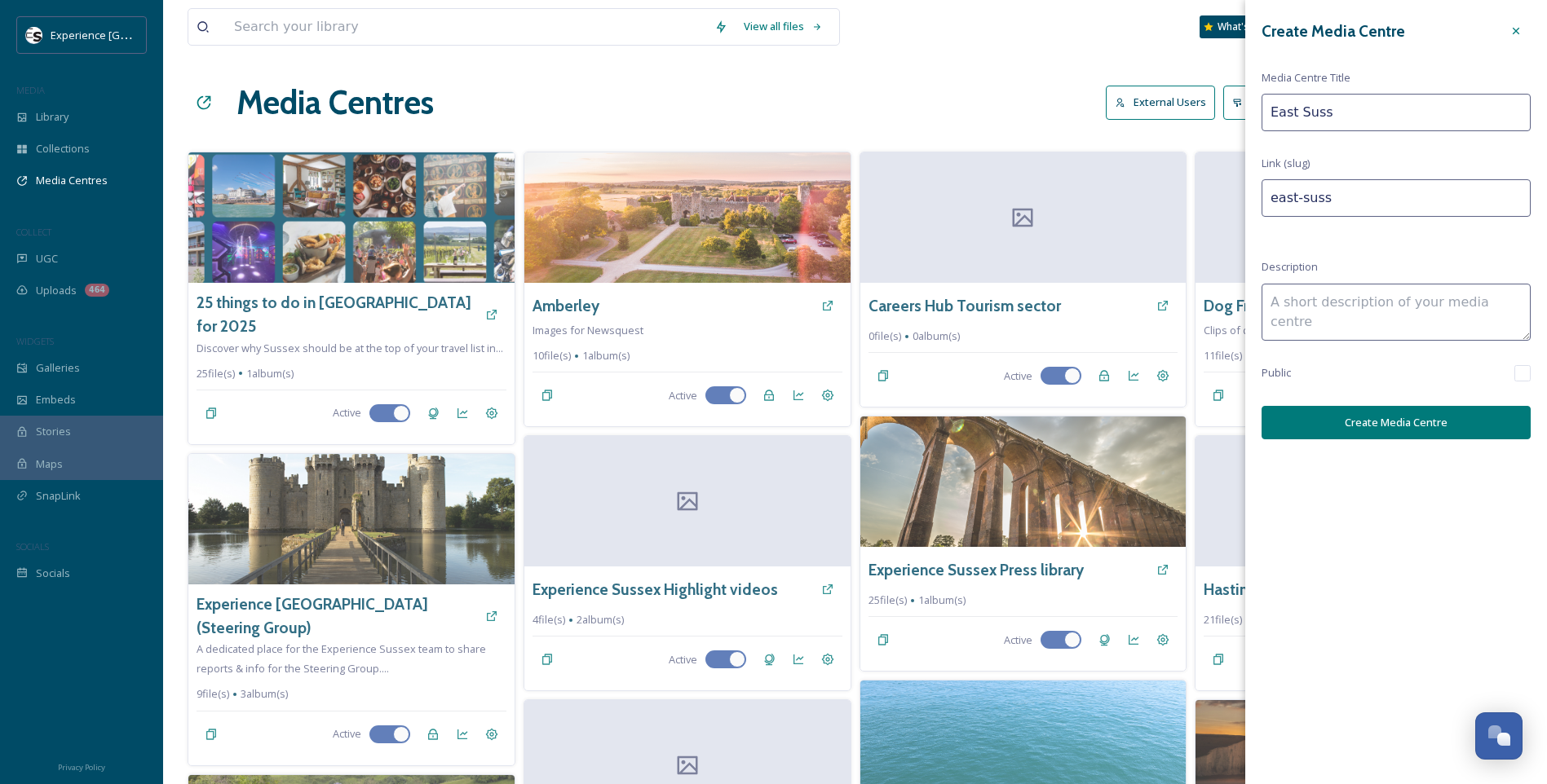
type input "east-susse"
type input "East Sussex"
type input "east-sussex"
type input "East Sussex"
type input "east-sussex-"
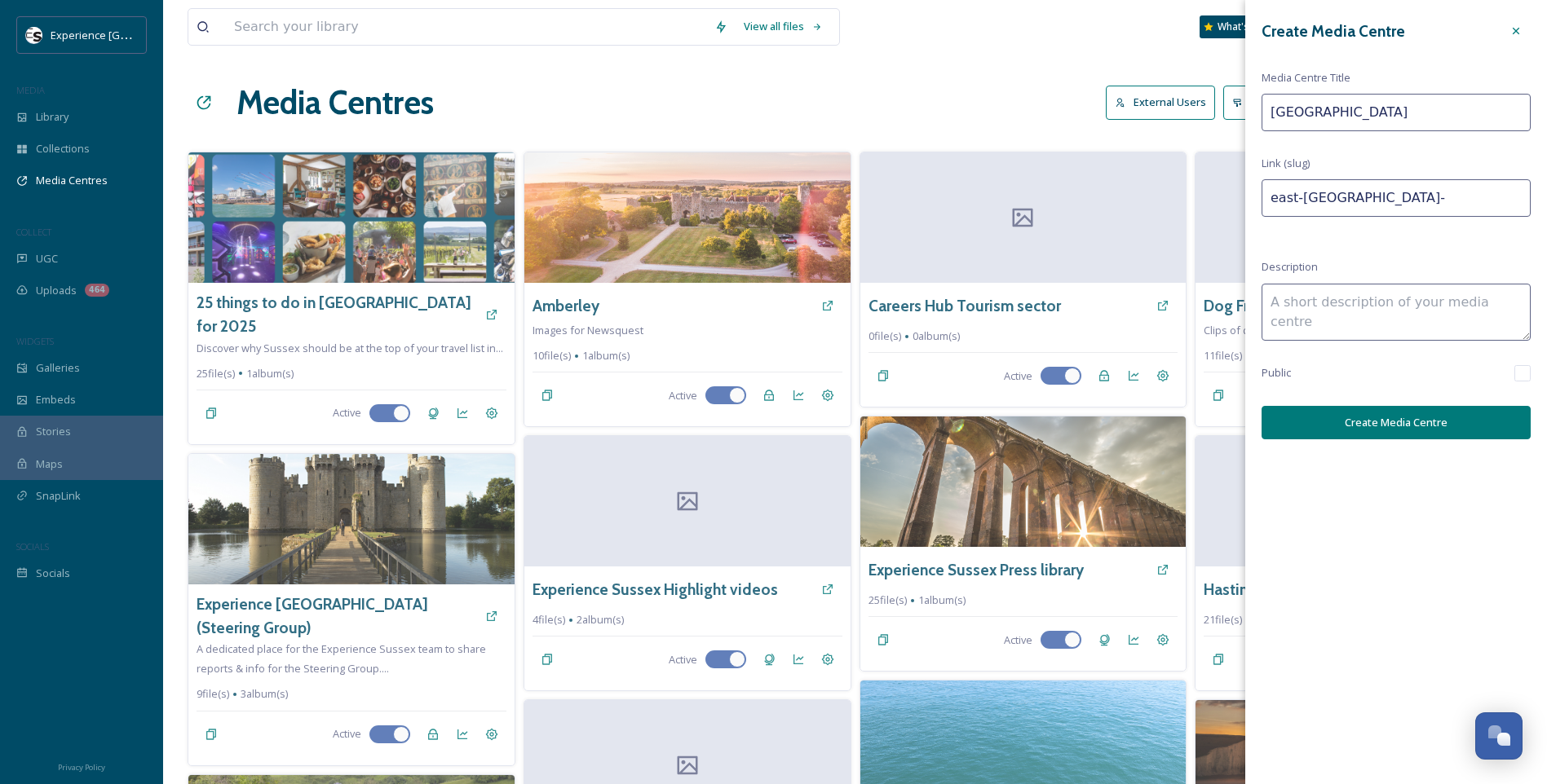
type input "East Sussex S"
type input "east-sussex-s"
type input "East Sussex Sh"
type input "east-sussex-sh"
type input "East Sussex Sho"
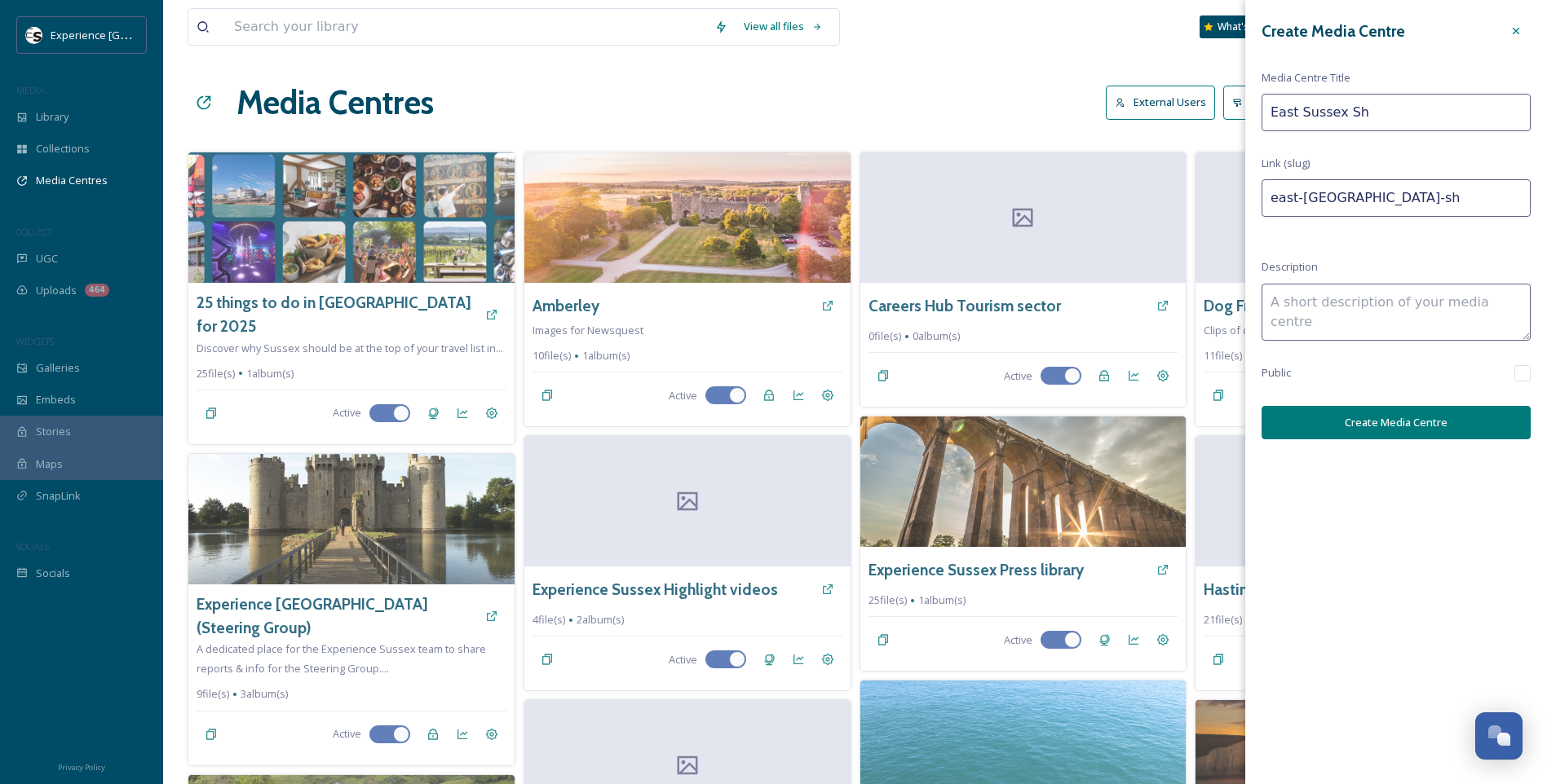
type input "east-sussex-sho"
type input "East Sussex Shoo"
type input "east-sussex-shoo"
type input "East Sussex Shooo"
type input "east-sussex-shooo"
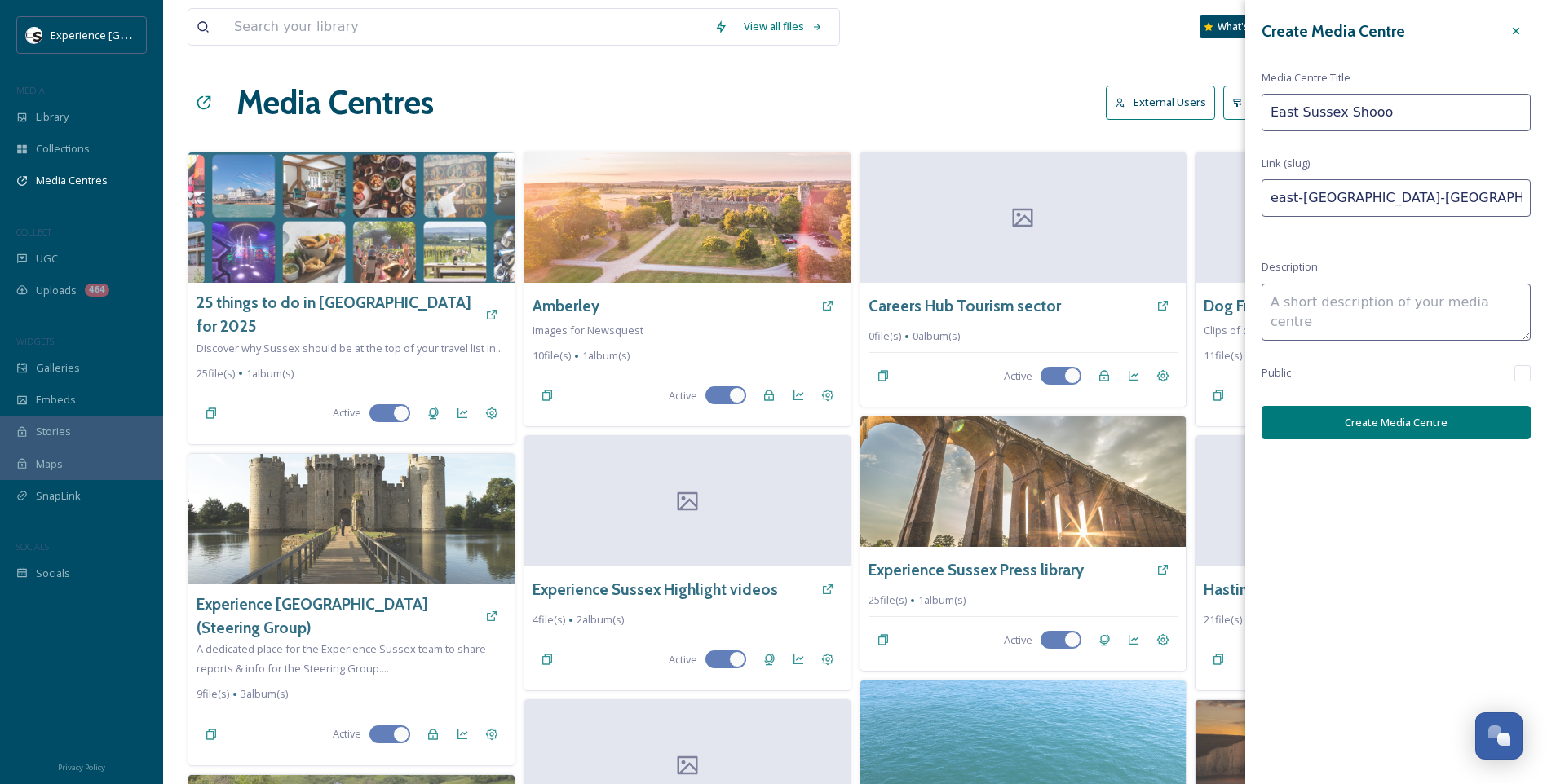
type input "East Sussex Shooot"
type input "east-sussex-shooot"
type input "East Sussex Shooot"
type input "east-sussex-shooot-"
type input "East Sussex Shooot"
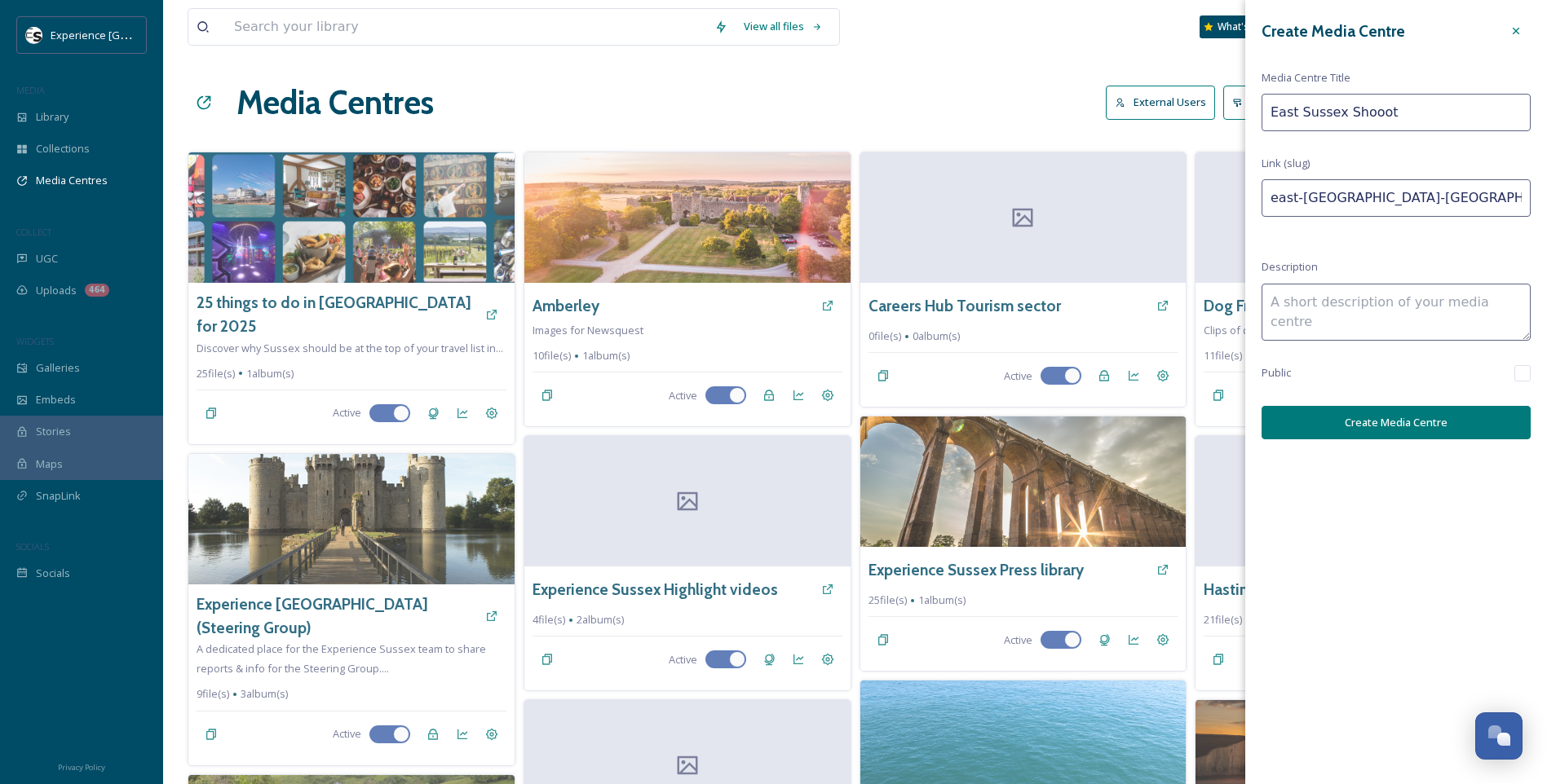
type input "east-sussex-shooot"
type input "East Sussex Shooo"
type input "east-sussex-shooo"
type input "East Sussex Shooot"
type input "east-sussex-shooot"
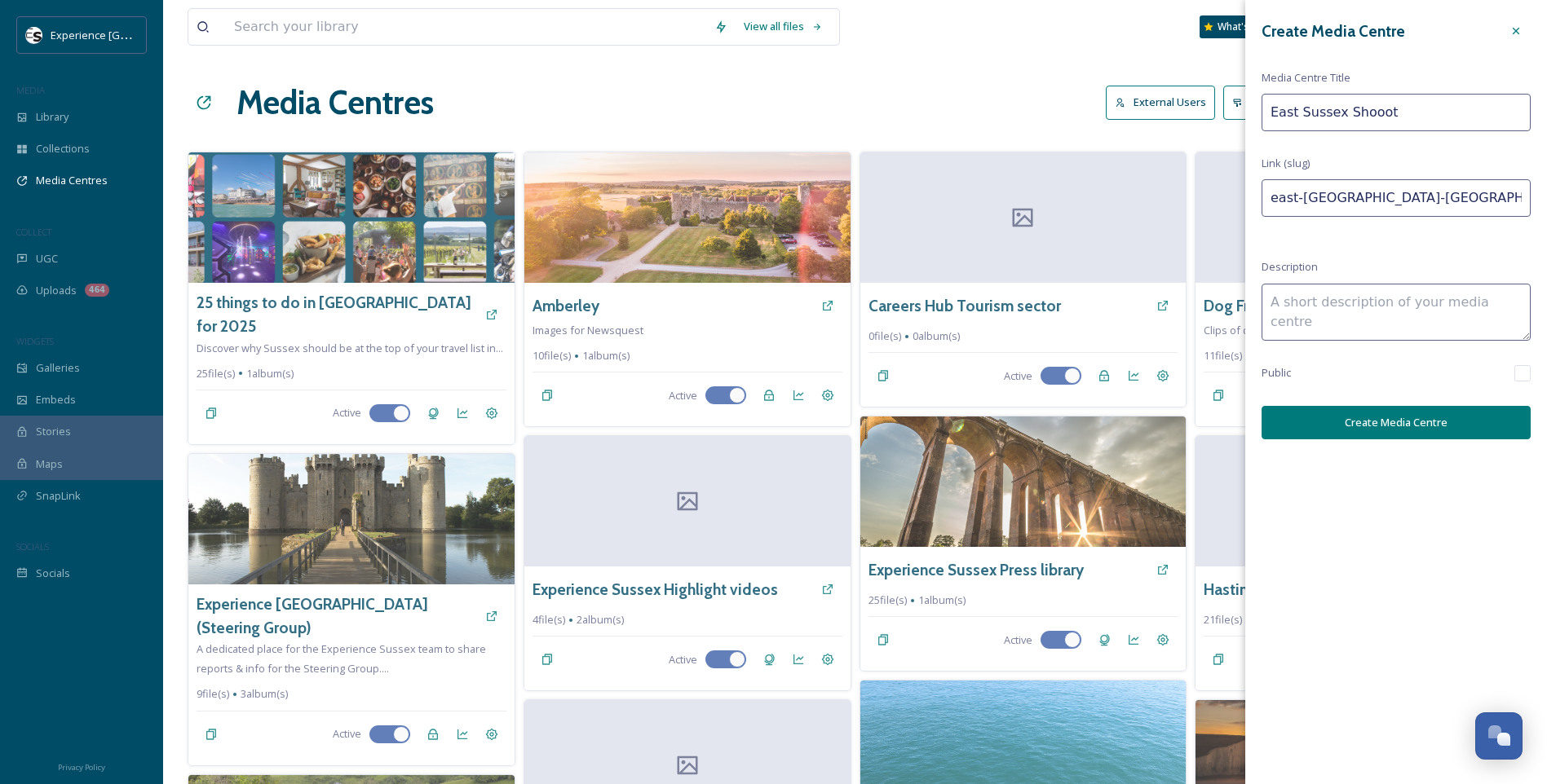
type input "East Sussex Shooot"
type input "east-sussex-shooot-"
type input "East Sussex Shooot"
type input "east-sussex-shooot"
type input "East Sussex Shooo"
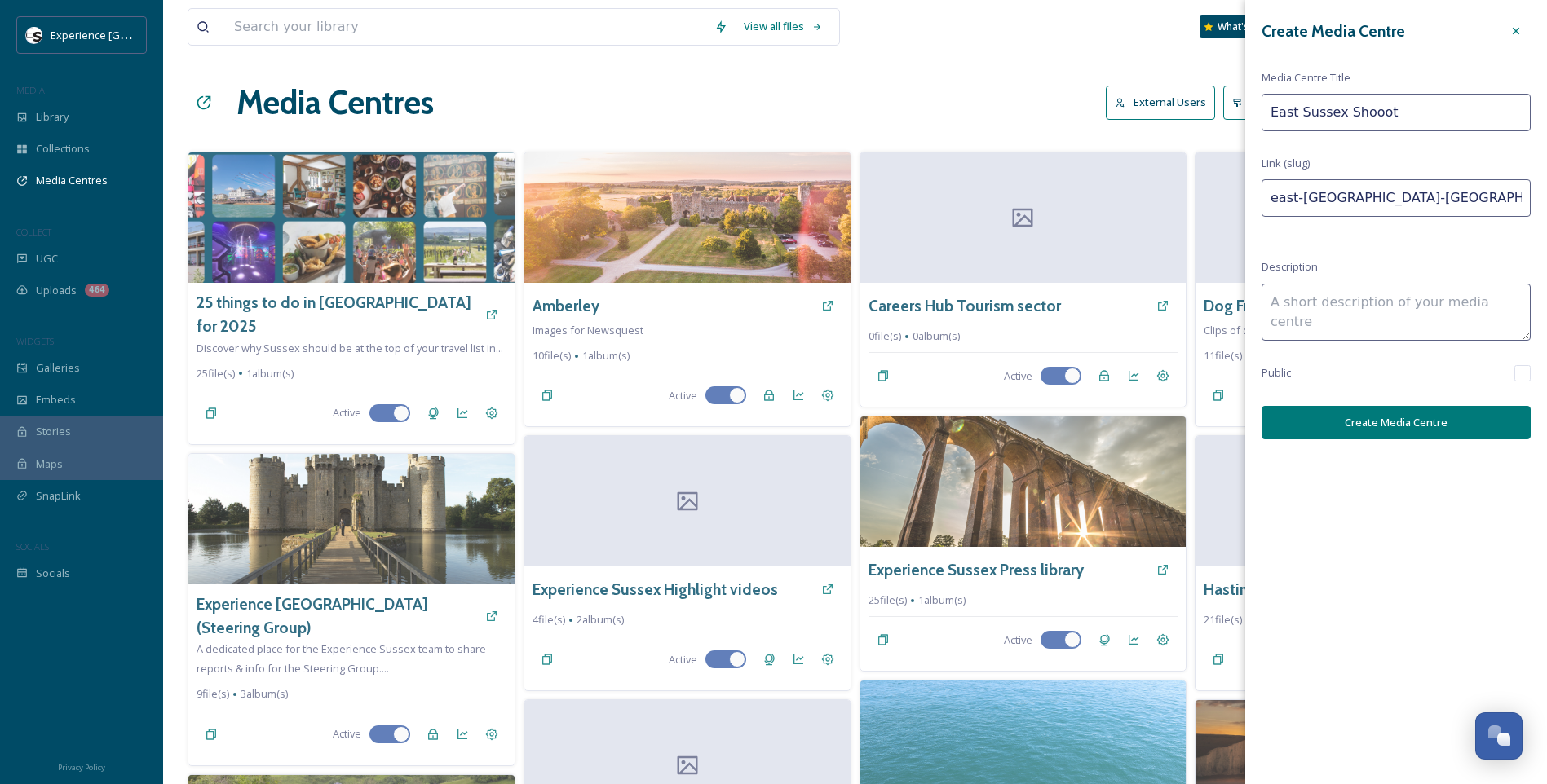
type input "east-sussex-shooo"
type input "East Sussex Shooot"
type input "east-sussex-shooot"
type input "East Sussex Shooot"
type input "east-sussex-shooot-"
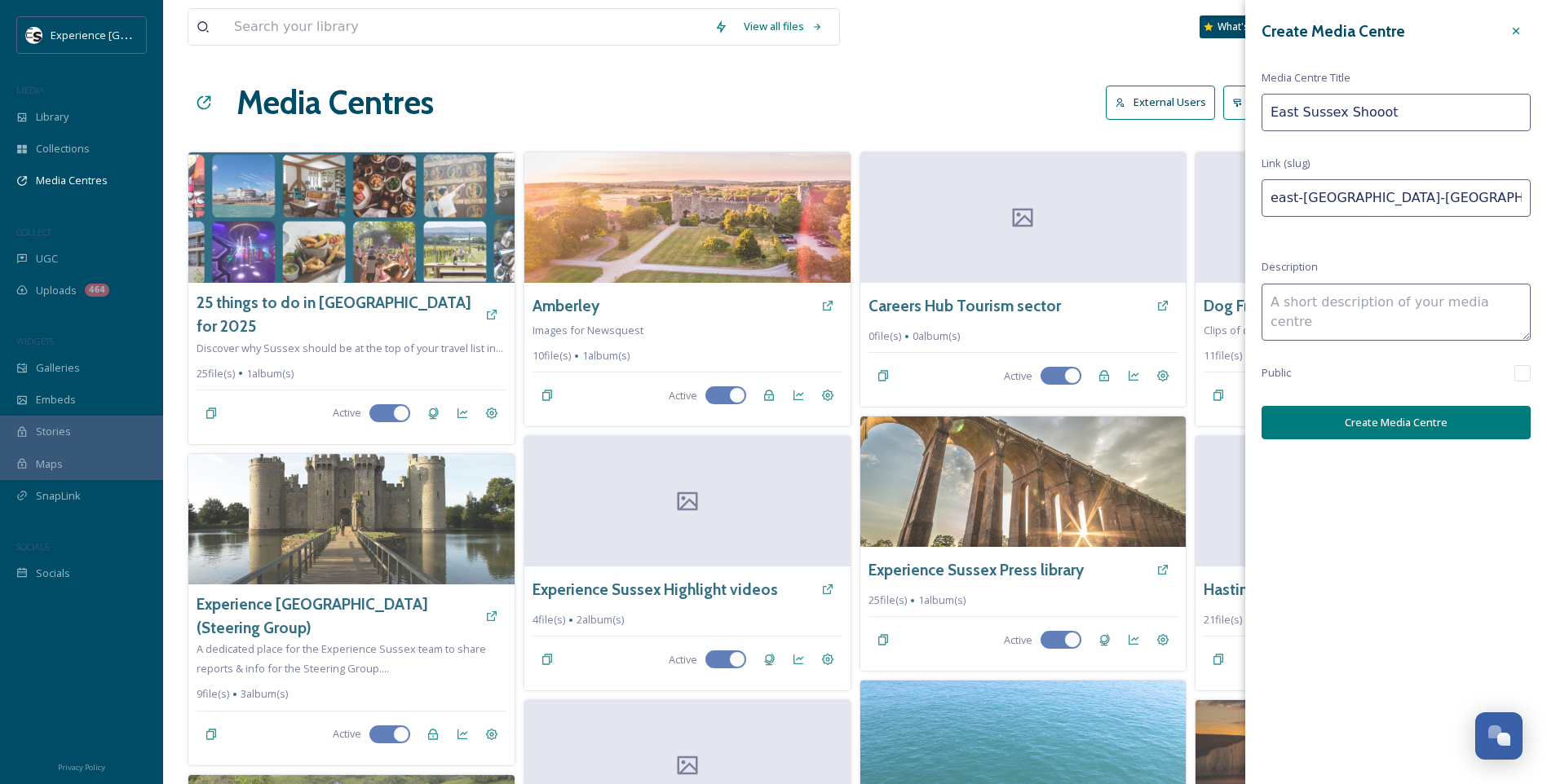
type input "East Sussex Shooot"
type input "east-sussex-shooot"
type input "East Sussex Shooo"
type input "east-sussex-shooo"
type input "East Sussex Shoo"
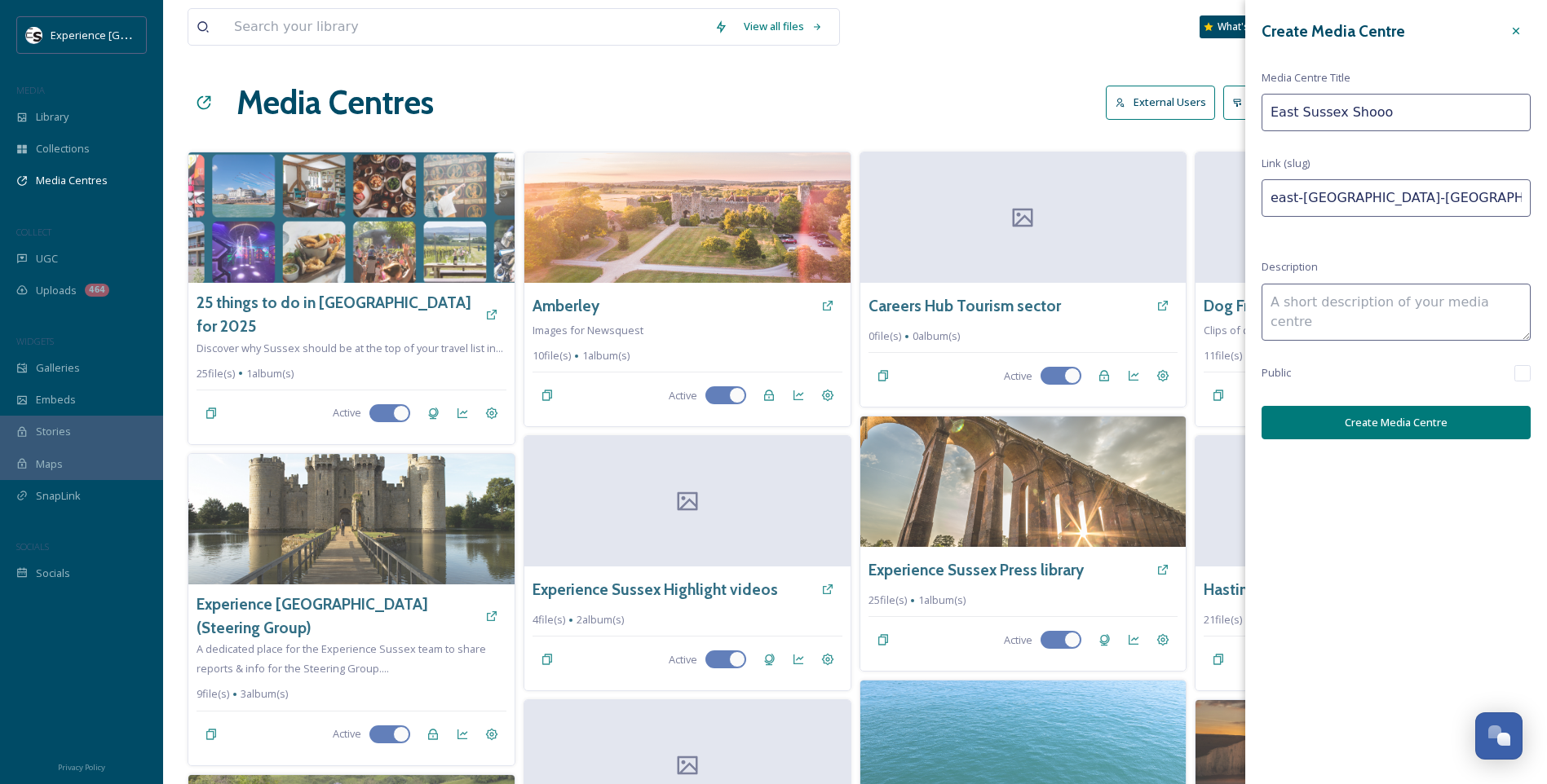
type input "east-sussex-shoo"
type input "East Sussex Shoot"
type input "east-sussex-shoot"
type input "East Sussex Shoot"
type input "east-sussex-shoot-"
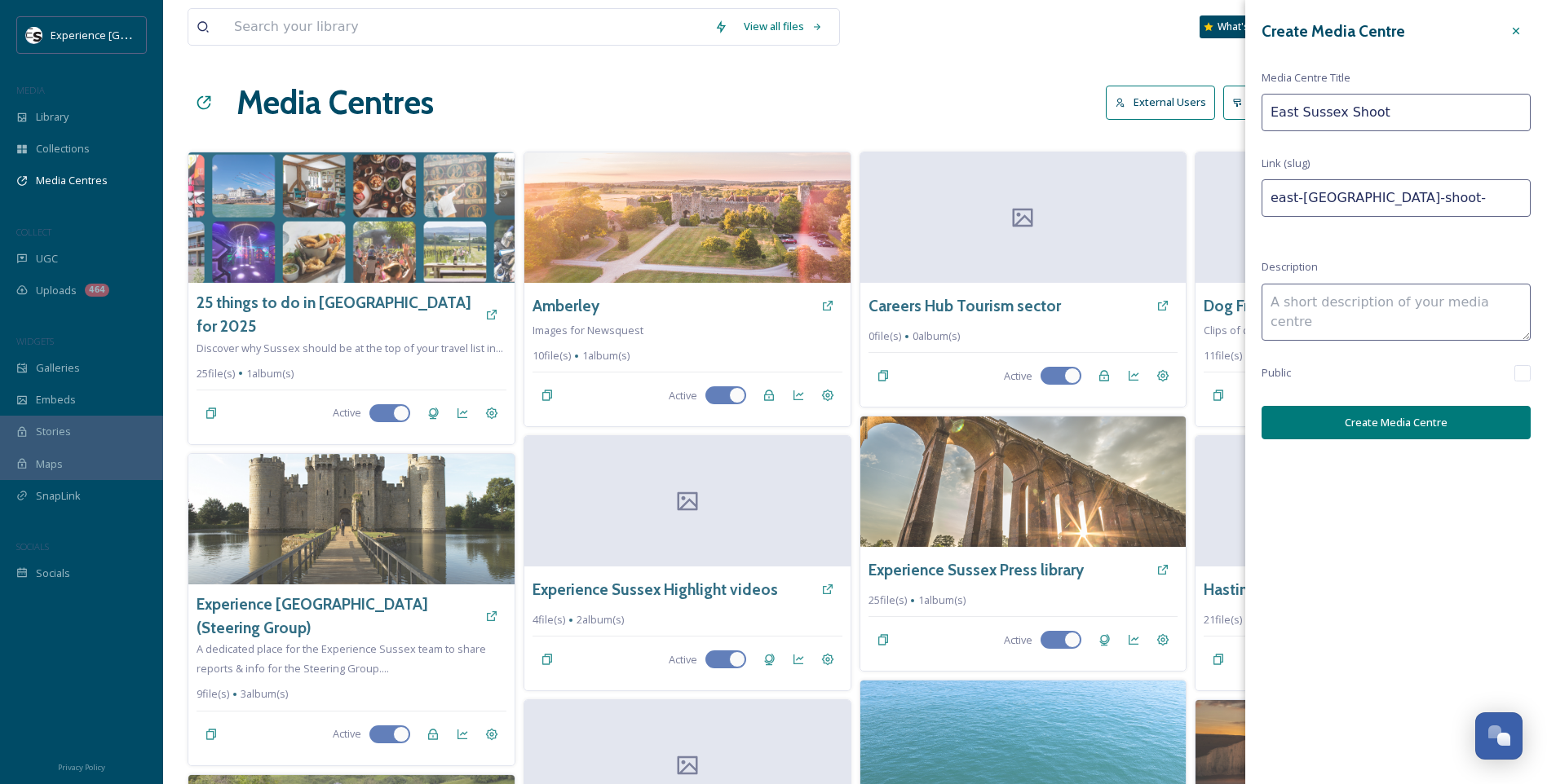
type input "East Sussex Shoot"
click at [1423, 266] on div "Create Media Centre Media Centre Title East Sussex Shoot Link (slug) east-susse…" at bounding box center [1396, 228] width 302 height 456
click at [1523, 377] on input "checkbox" at bounding box center [1522, 373] width 16 height 16
checkbox input "true"
drag, startPoint x: 1391, startPoint y: 112, endPoint x: 1340, endPoint y: 113, distance: 51.0
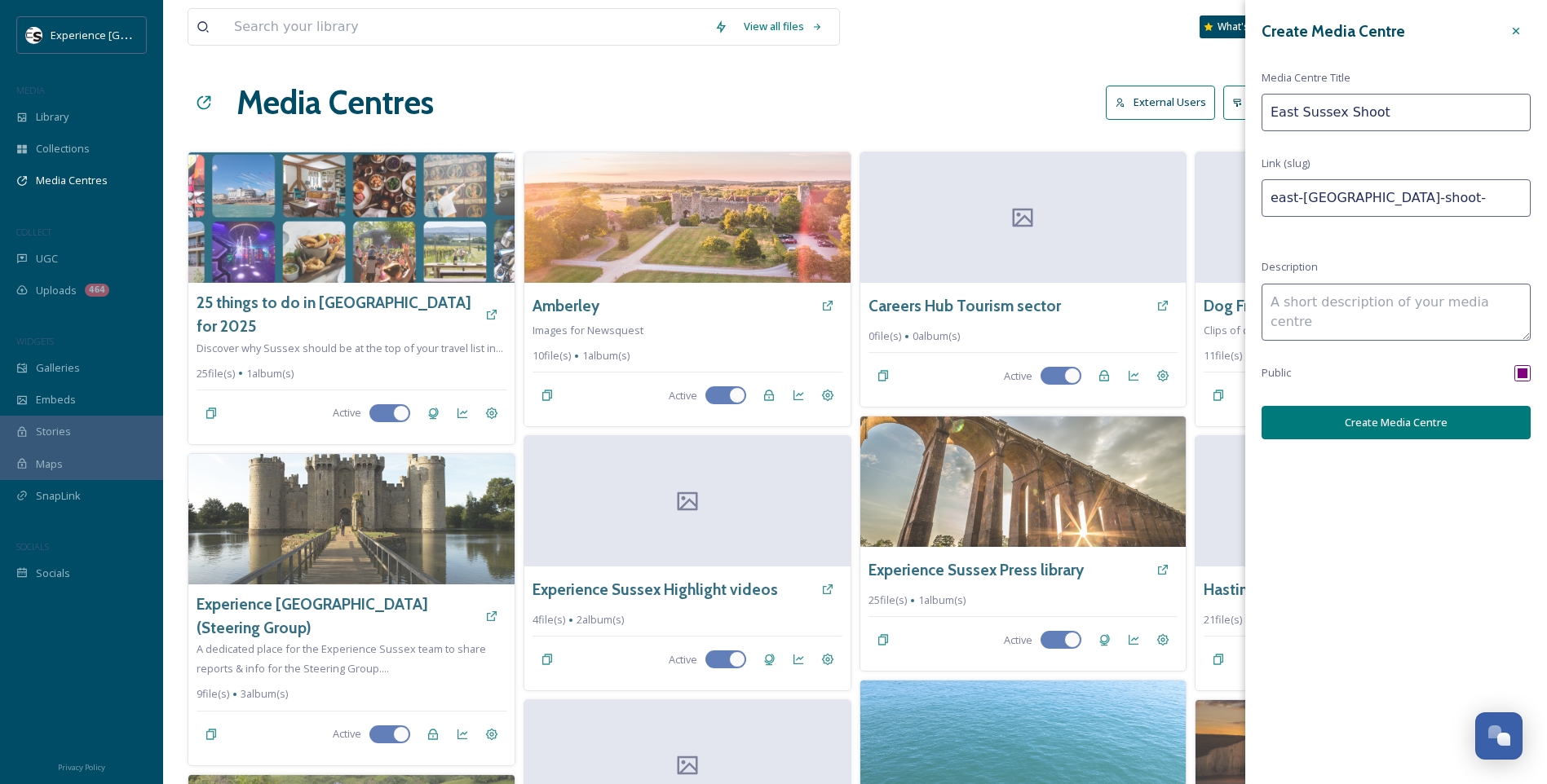
click at [1340, 113] on input "East Sussex Shoot" at bounding box center [1395, 113] width 269 height 38
type input "East Sussex I"
type input "east-sussex-i"
type input "East Sussex Im"
type input "east-sussex-im"
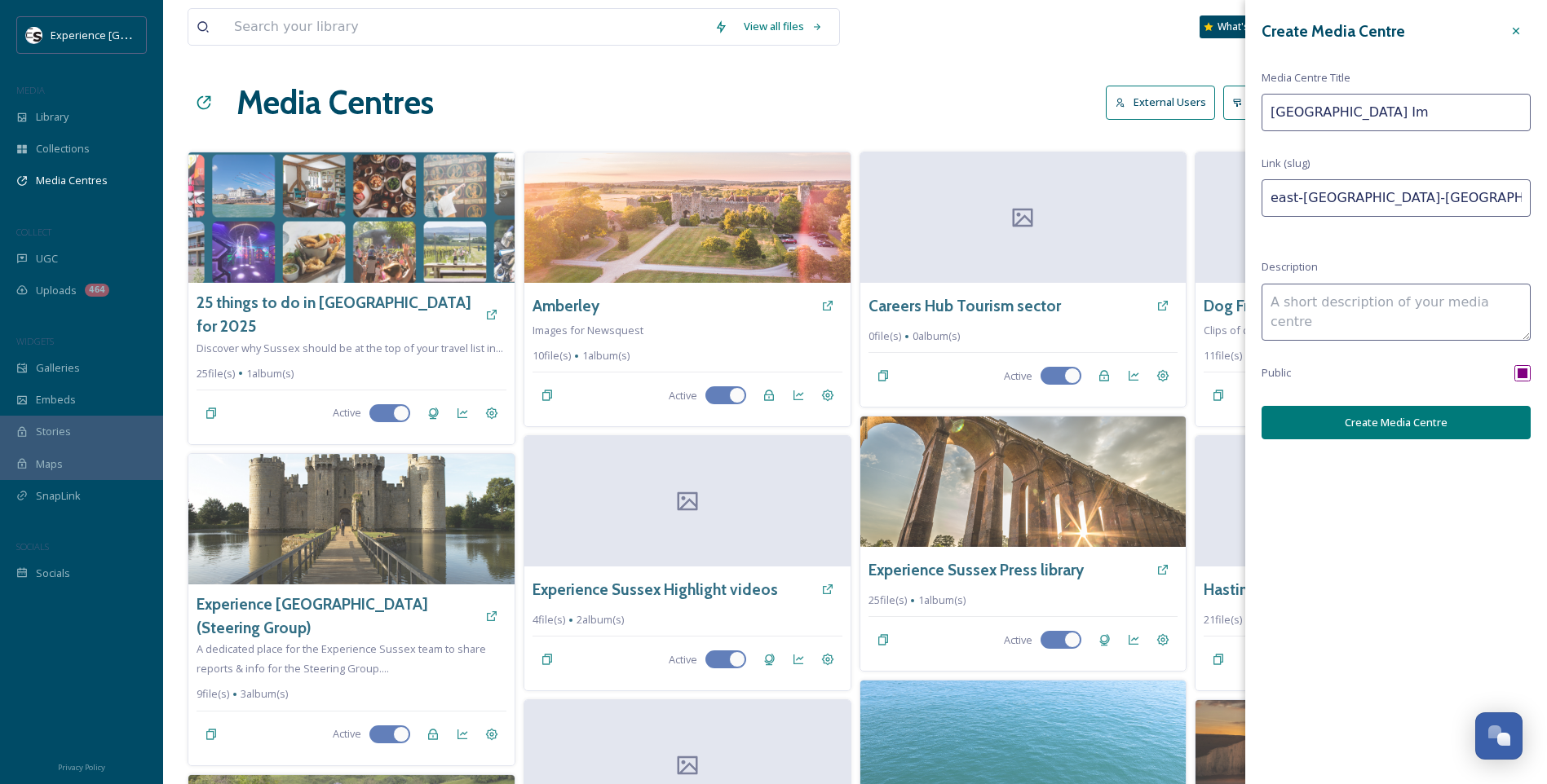
type input "East Sussex Ima"
type input "east-sussex-ima"
type input "East Sussex Imag"
type input "east-sussex-imag"
type input "East Sussex Image"
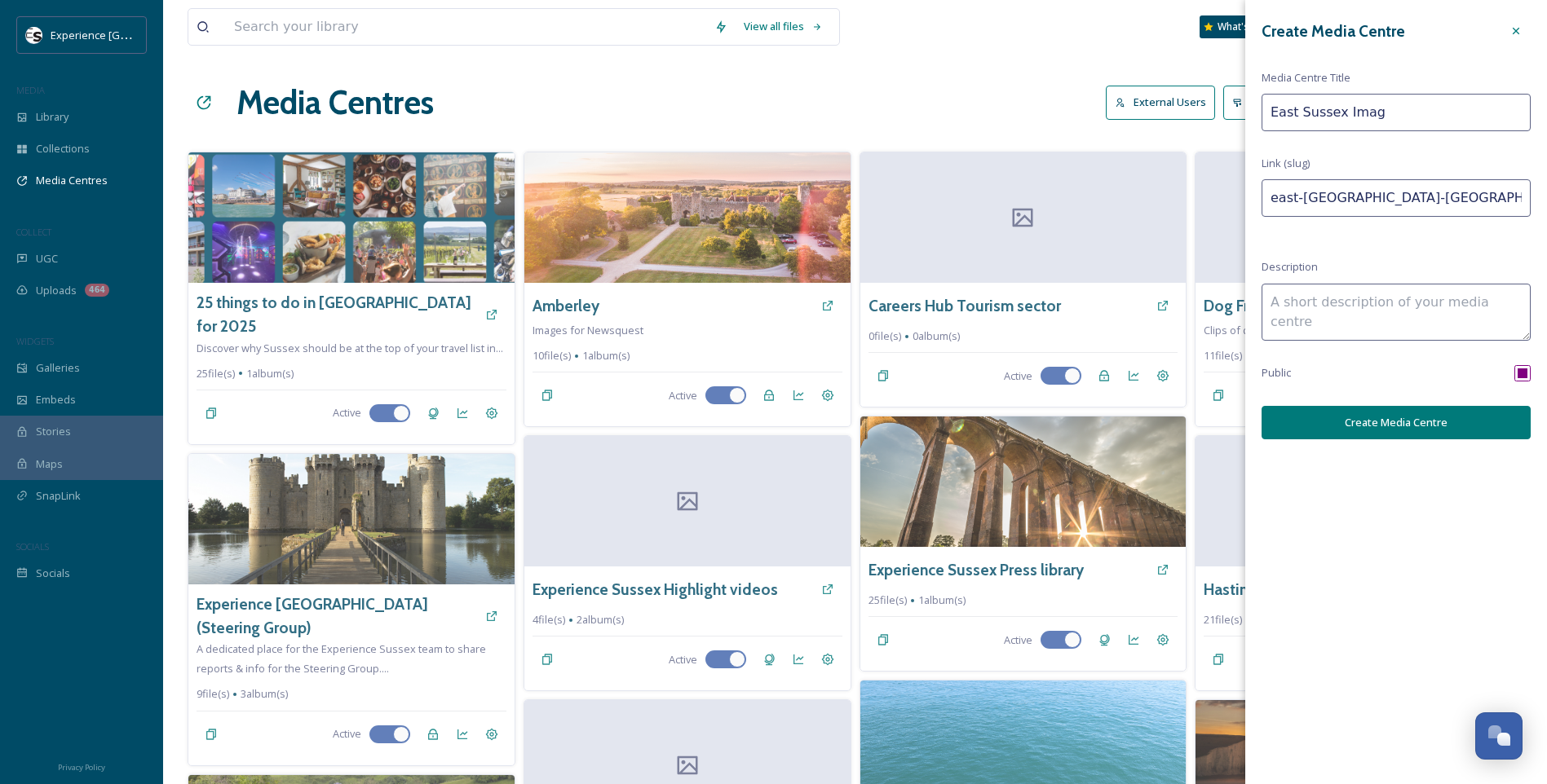
type input "east-sussex-image"
type input "East Sussex Image"
type input "east-sussex-image-"
type input "East Sussex Image a"
type input "east-sussex-image-a"
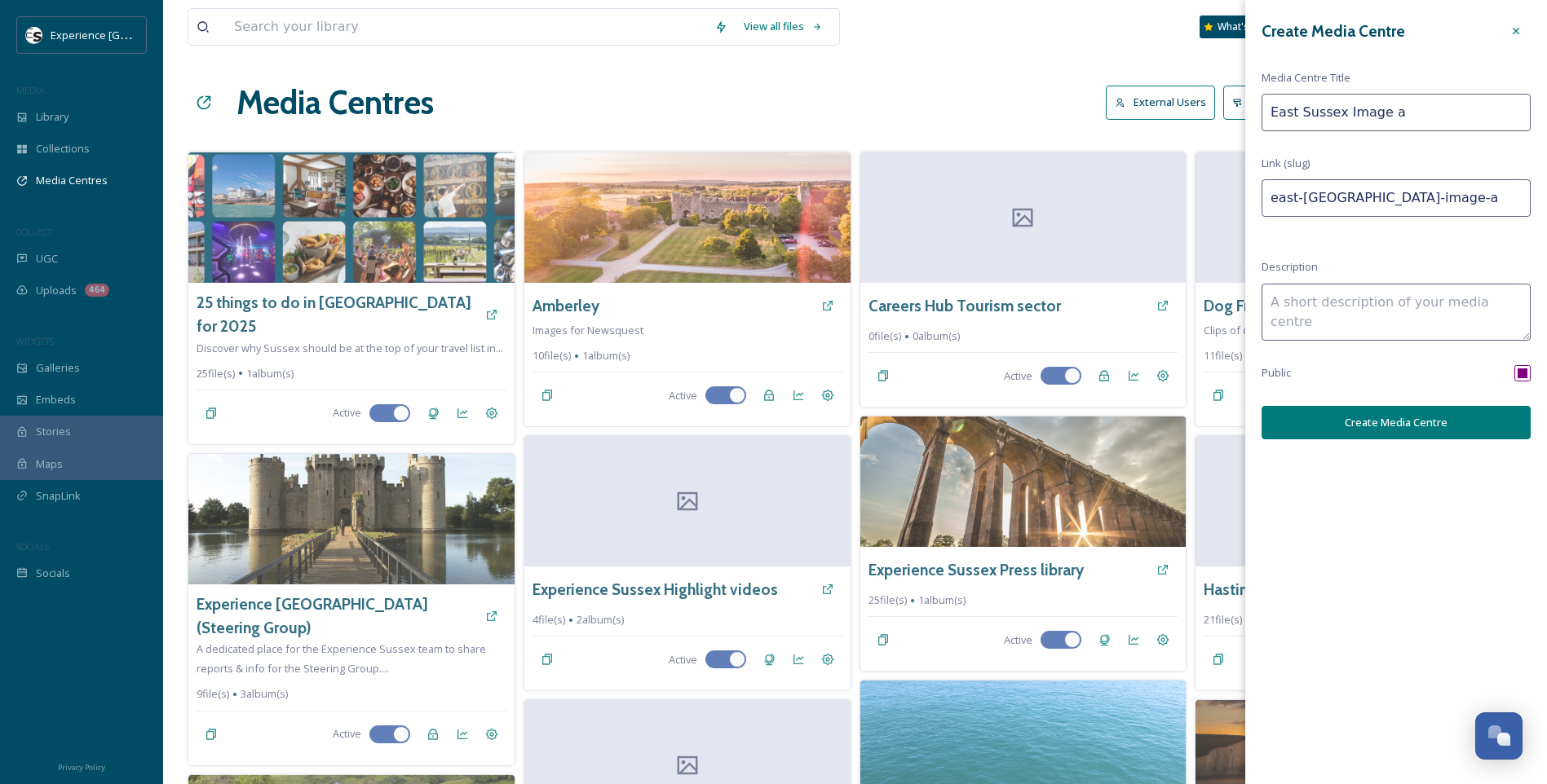
type input "East Sussex Image as"
type input "east-sussex-image-as"
type input "East Sussex Image ass"
type input "east-sussex-image-ass"
type input "East Sussex Image asse"
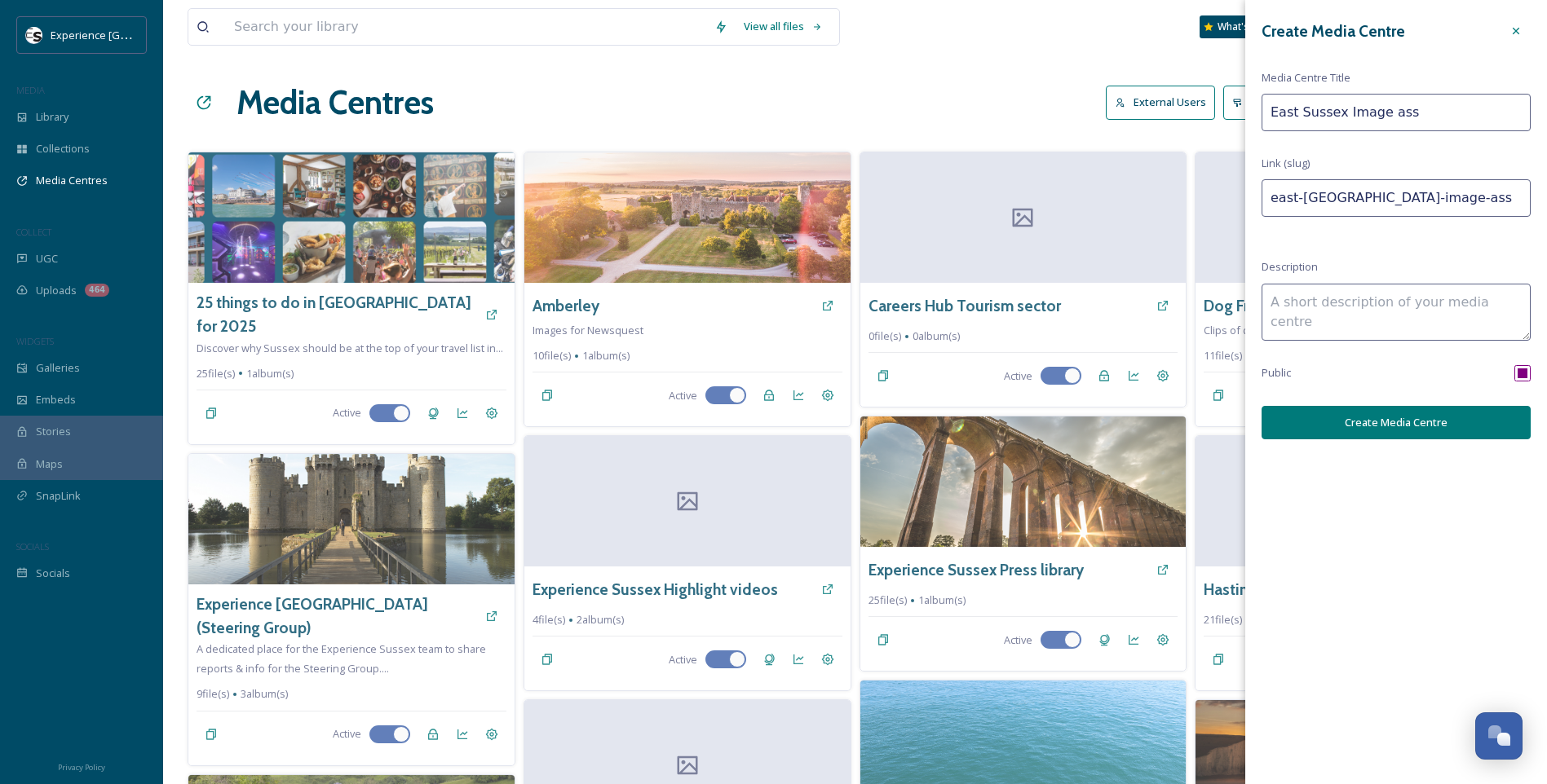
type input "east-sussex-image-asse"
type input "East Sussex Image asset"
type input "east-sussex-image-asset"
type input "East Sussex Image assets"
type input "east-sussex-image-assets"
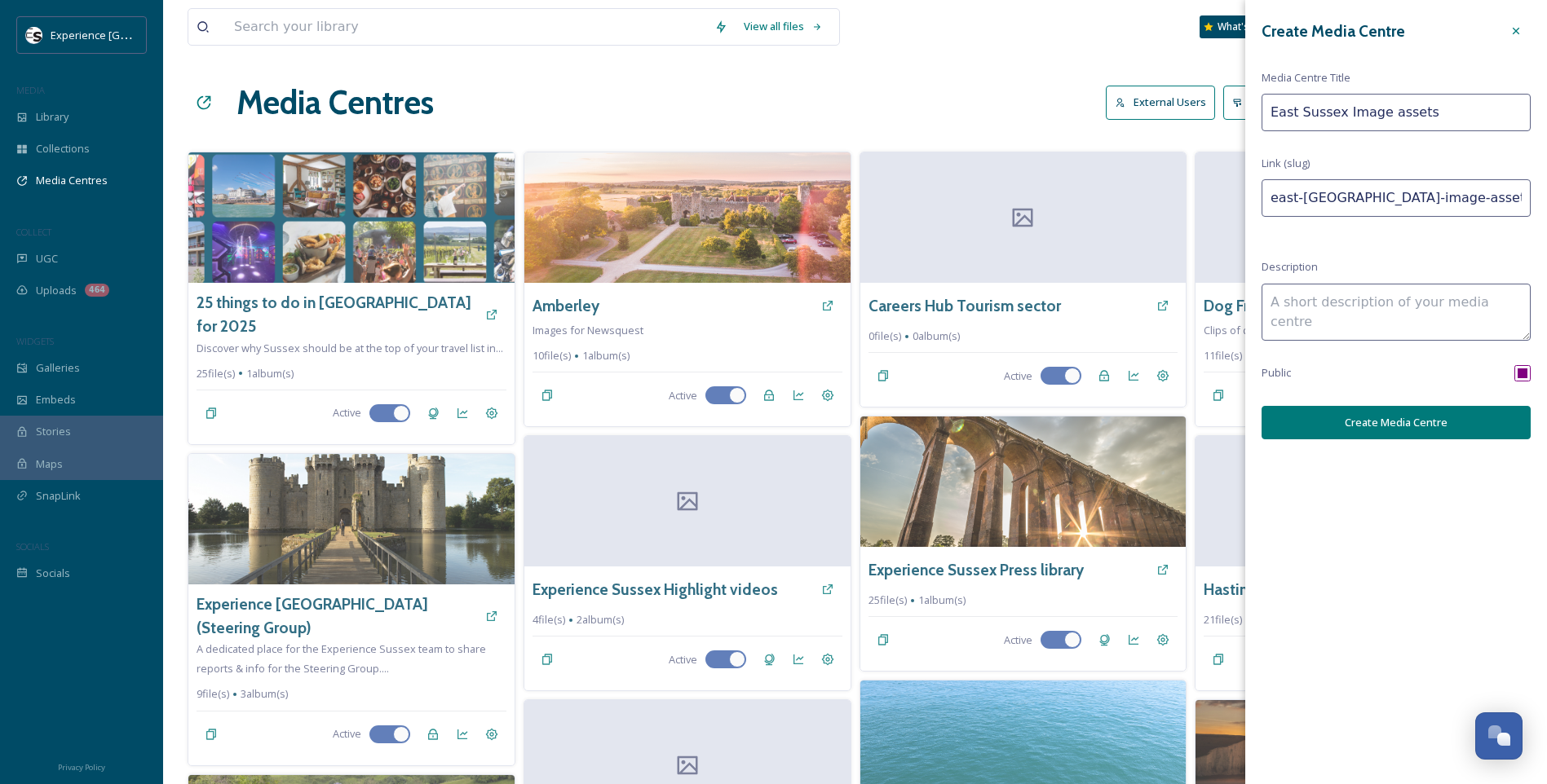
type input "East Sussex Image assets"
click at [1414, 424] on button "Create Media Centre" at bounding box center [1395, 422] width 269 height 33
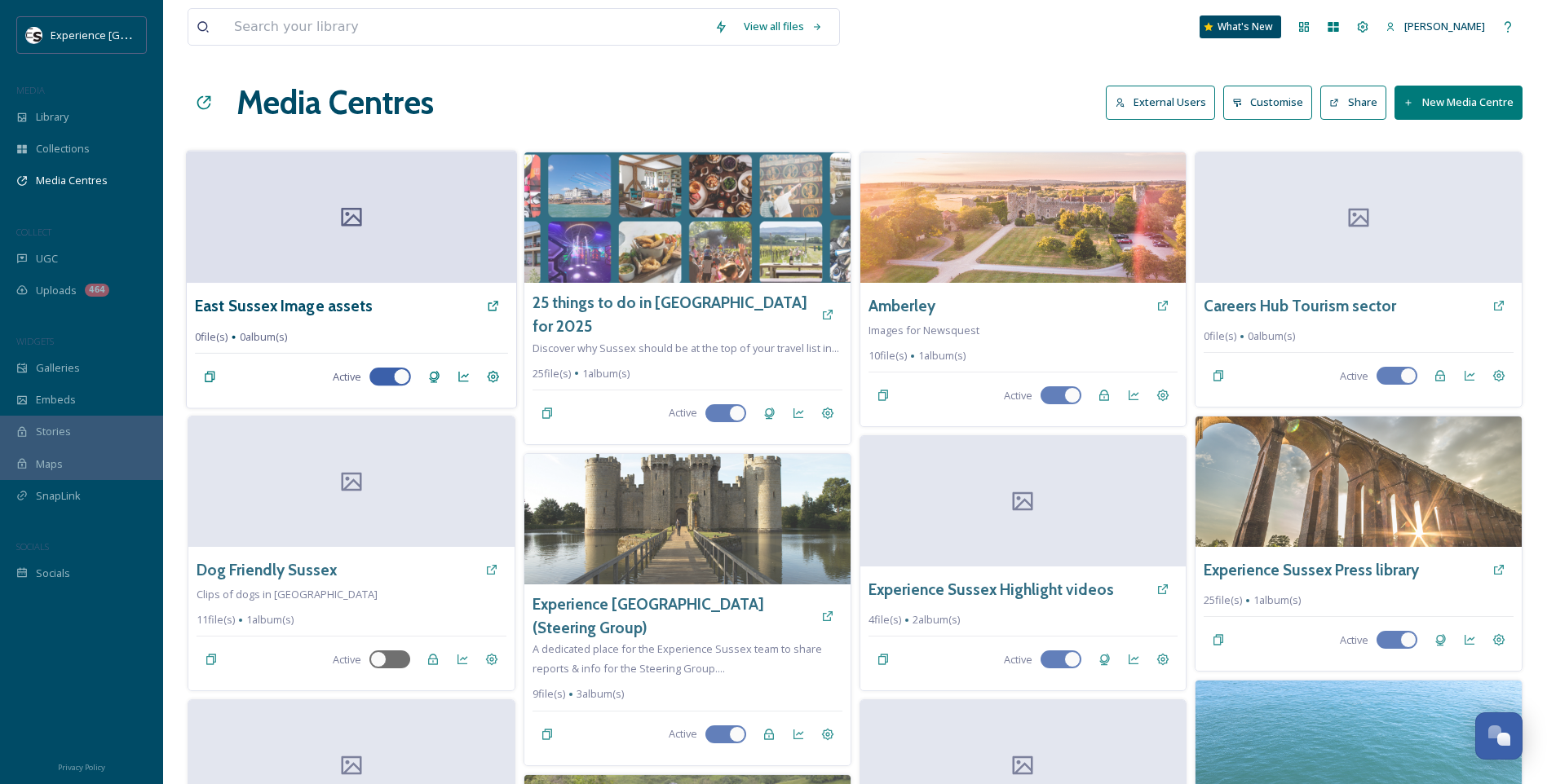
click at [372, 319] on div "East Sussex Image assets" at bounding box center [351, 305] width 313 height 29
click at [237, 310] on h3 "East Sussex Image assets" at bounding box center [283, 306] width 177 height 24
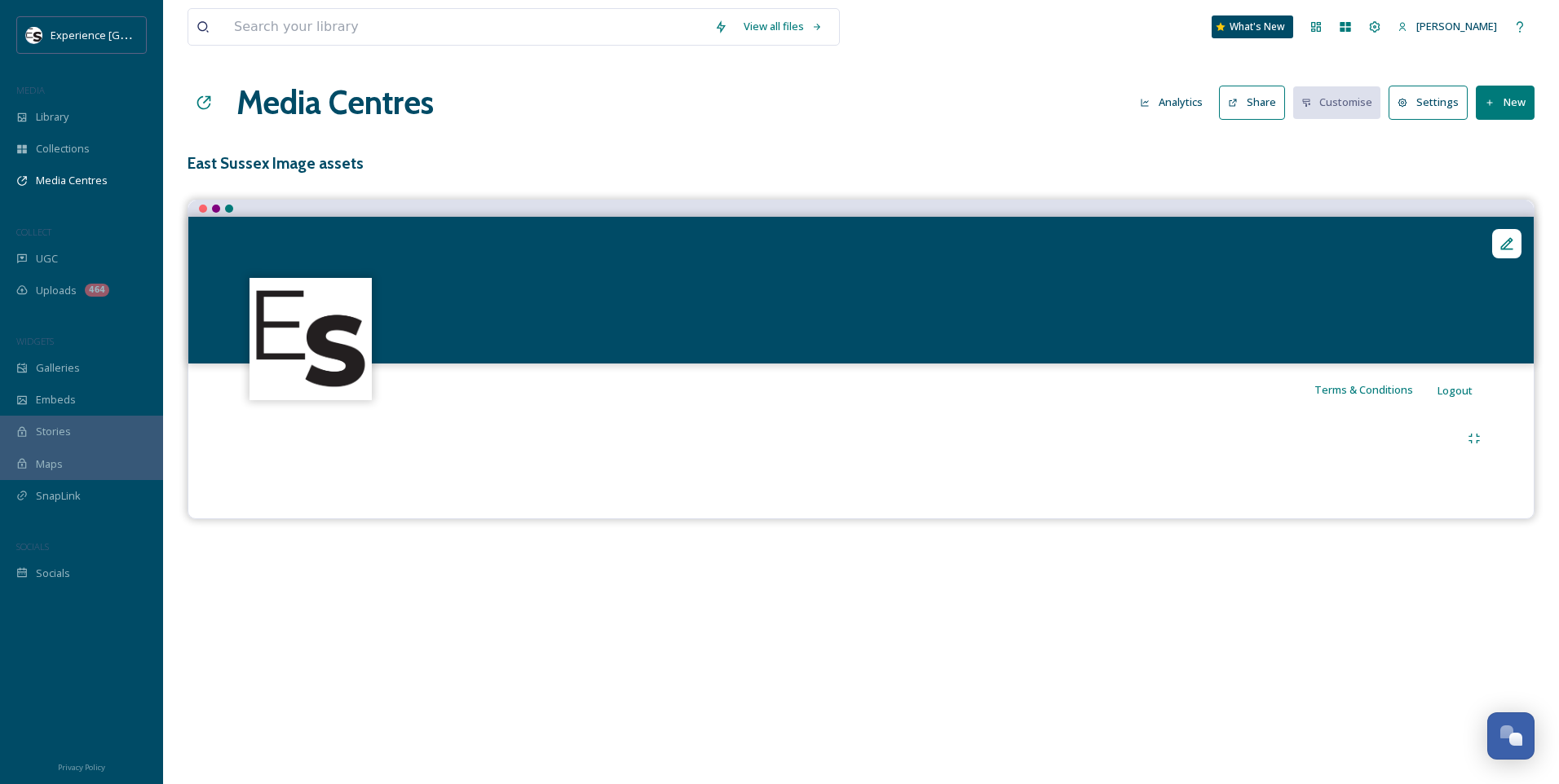
click at [1512, 109] on button "New" at bounding box center [1505, 102] width 59 height 33
click at [1496, 179] on span "Add Album" at bounding box center [1499, 172] width 53 height 15
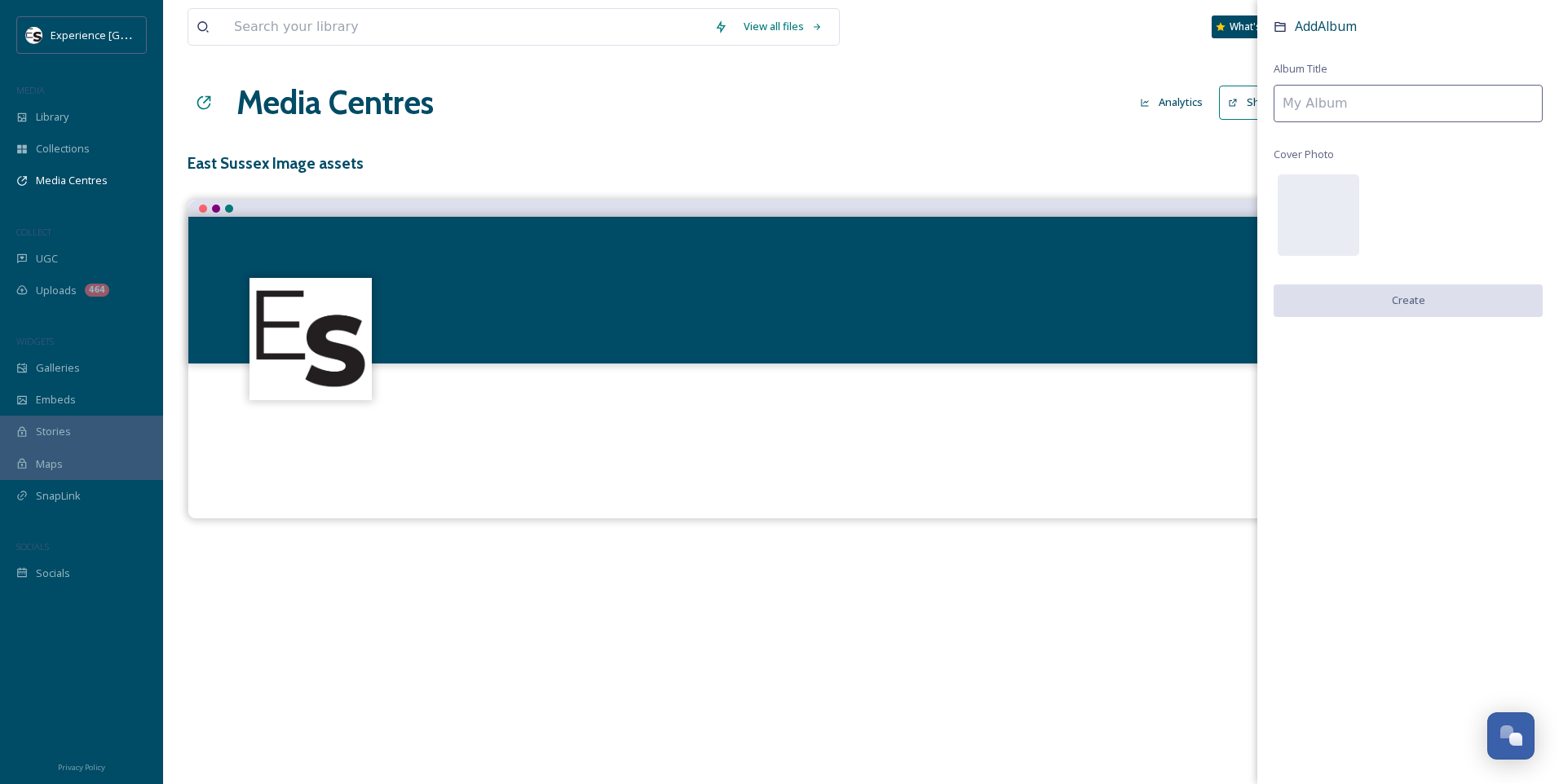
click at [1392, 109] on input at bounding box center [1408, 103] width 269 height 38
type input "East Sussex photo shoot 2024"
click at [1436, 297] on button "Create" at bounding box center [1408, 300] width 269 height 33
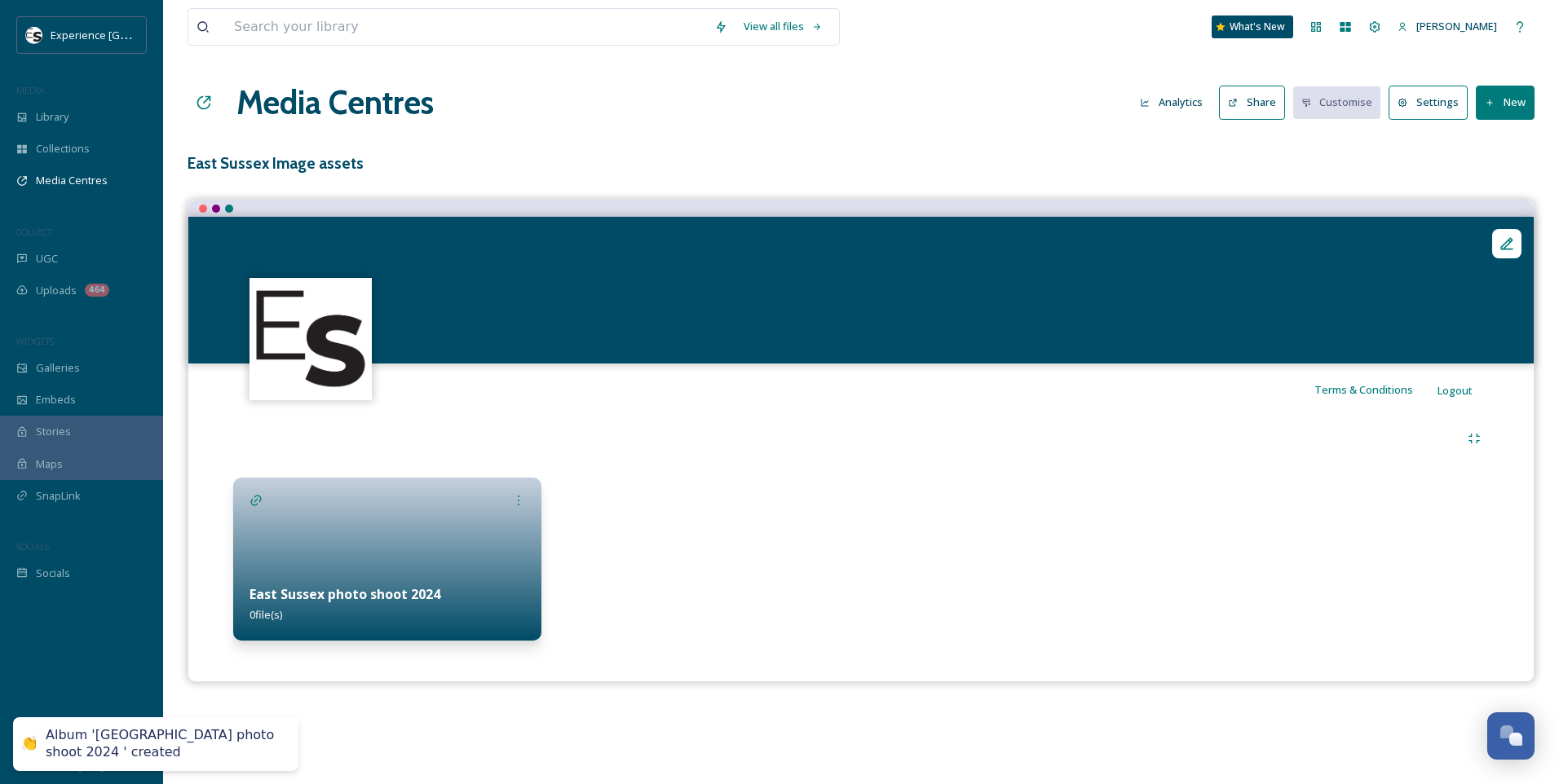
click at [448, 534] on div at bounding box center [387, 559] width 308 height 163
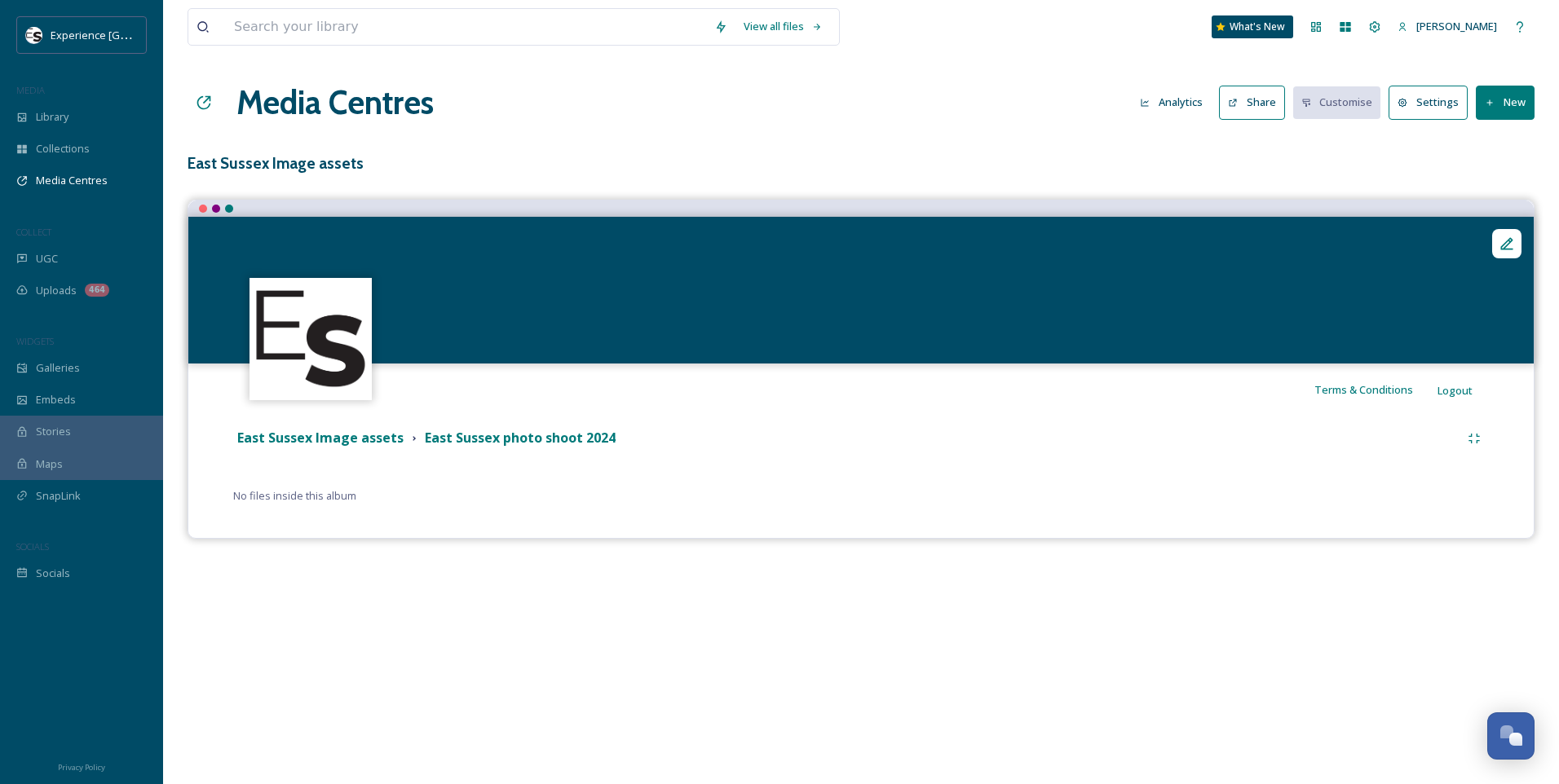
click at [1508, 89] on button "New" at bounding box center [1505, 102] width 59 height 33
click at [1501, 144] on span "Add Files" at bounding box center [1495, 141] width 44 height 15
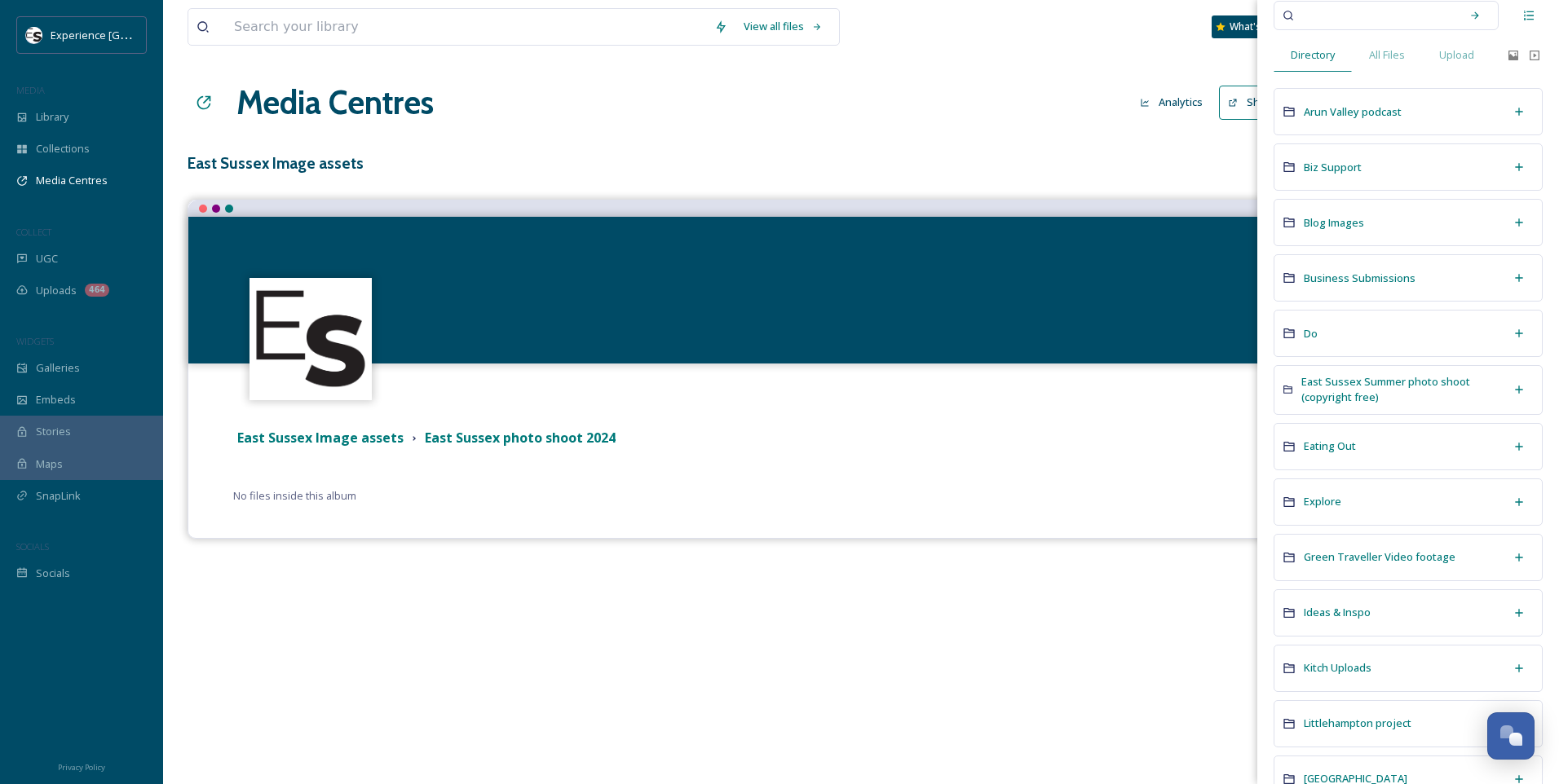
scroll to position [82, 0]
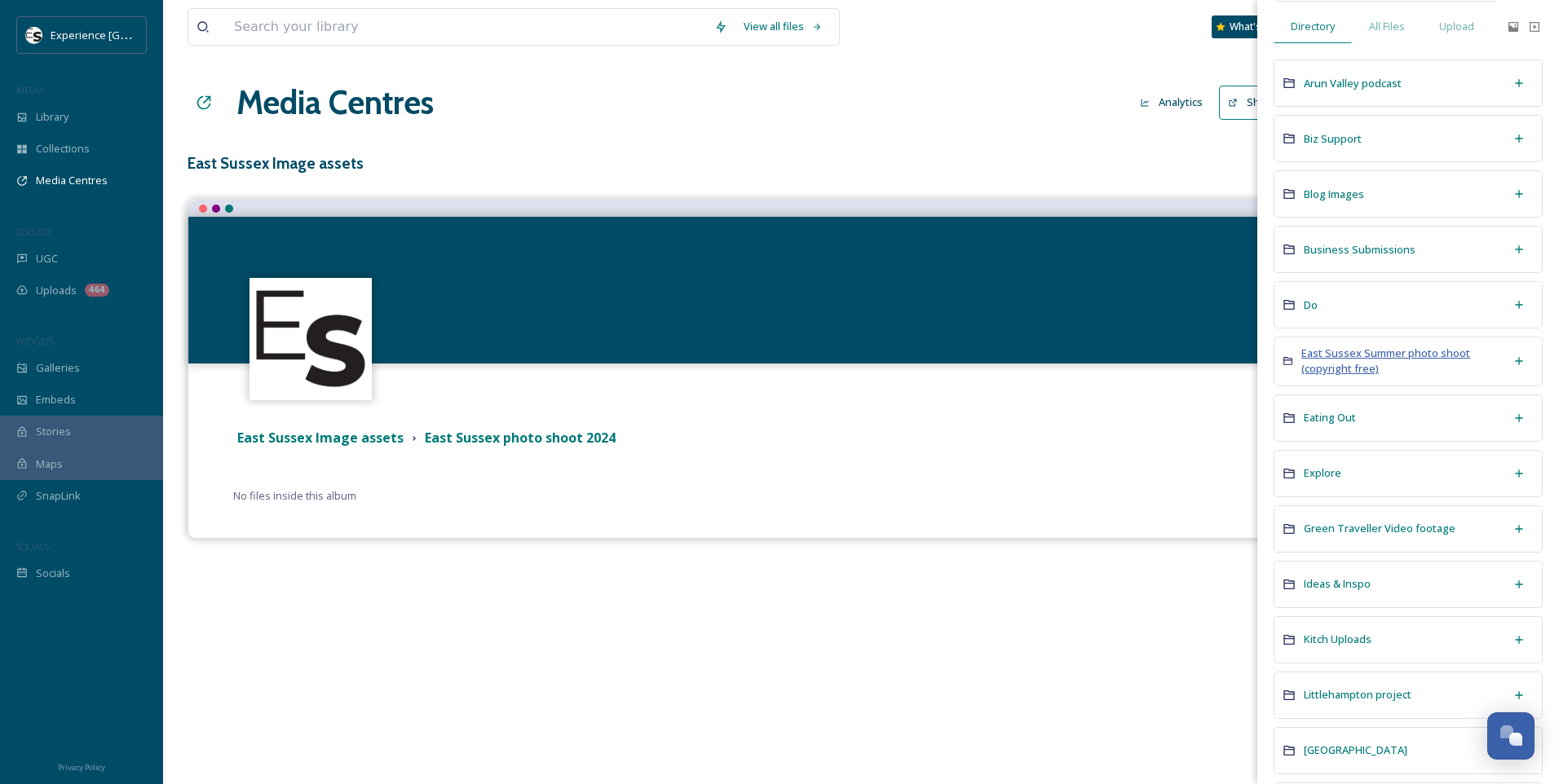
click at [1347, 358] on span "East Sussex Summer photo shoot (copyright free)" at bounding box center [1386, 360] width 169 height 30
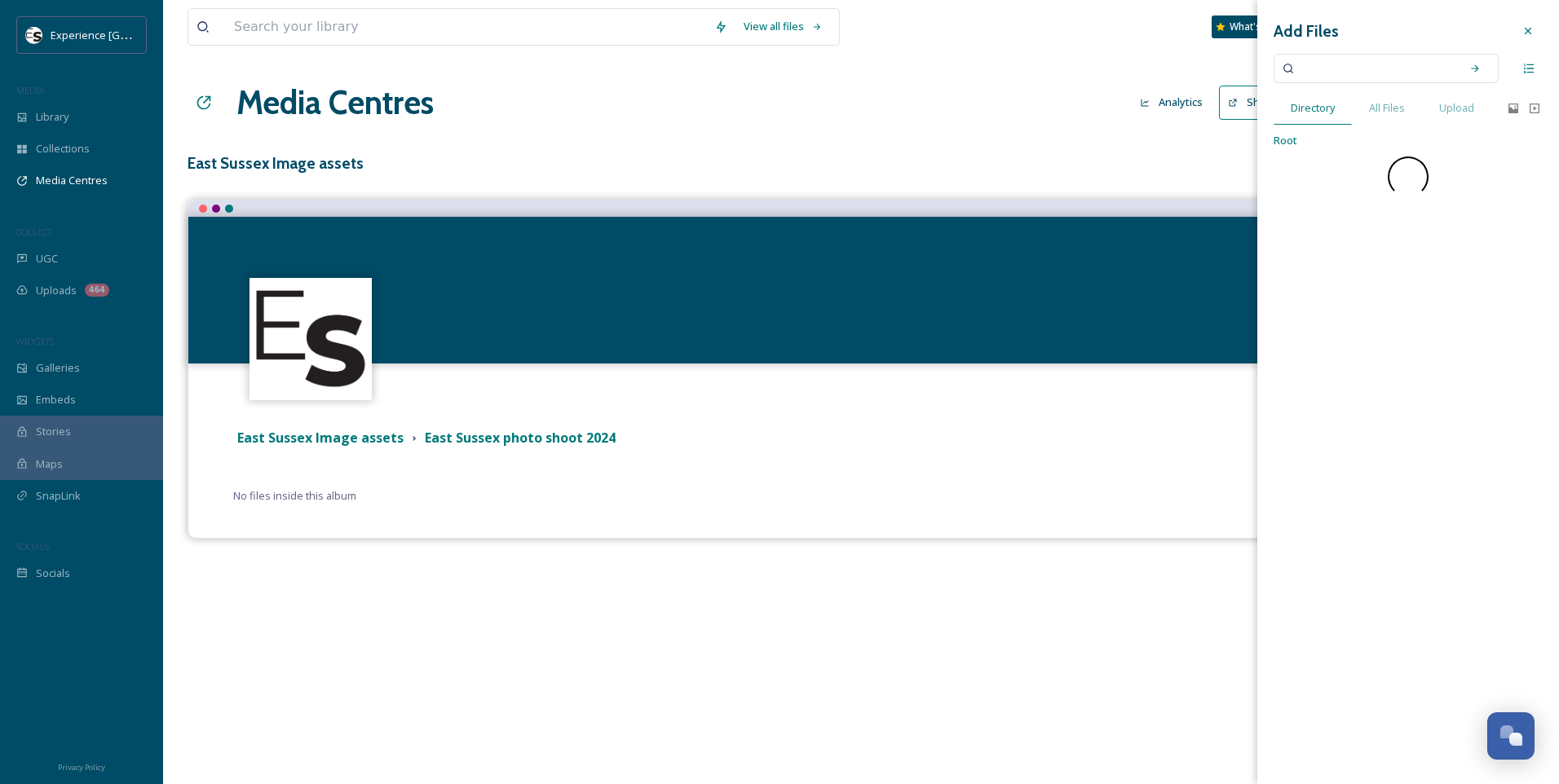
scroll to position [0, 0]
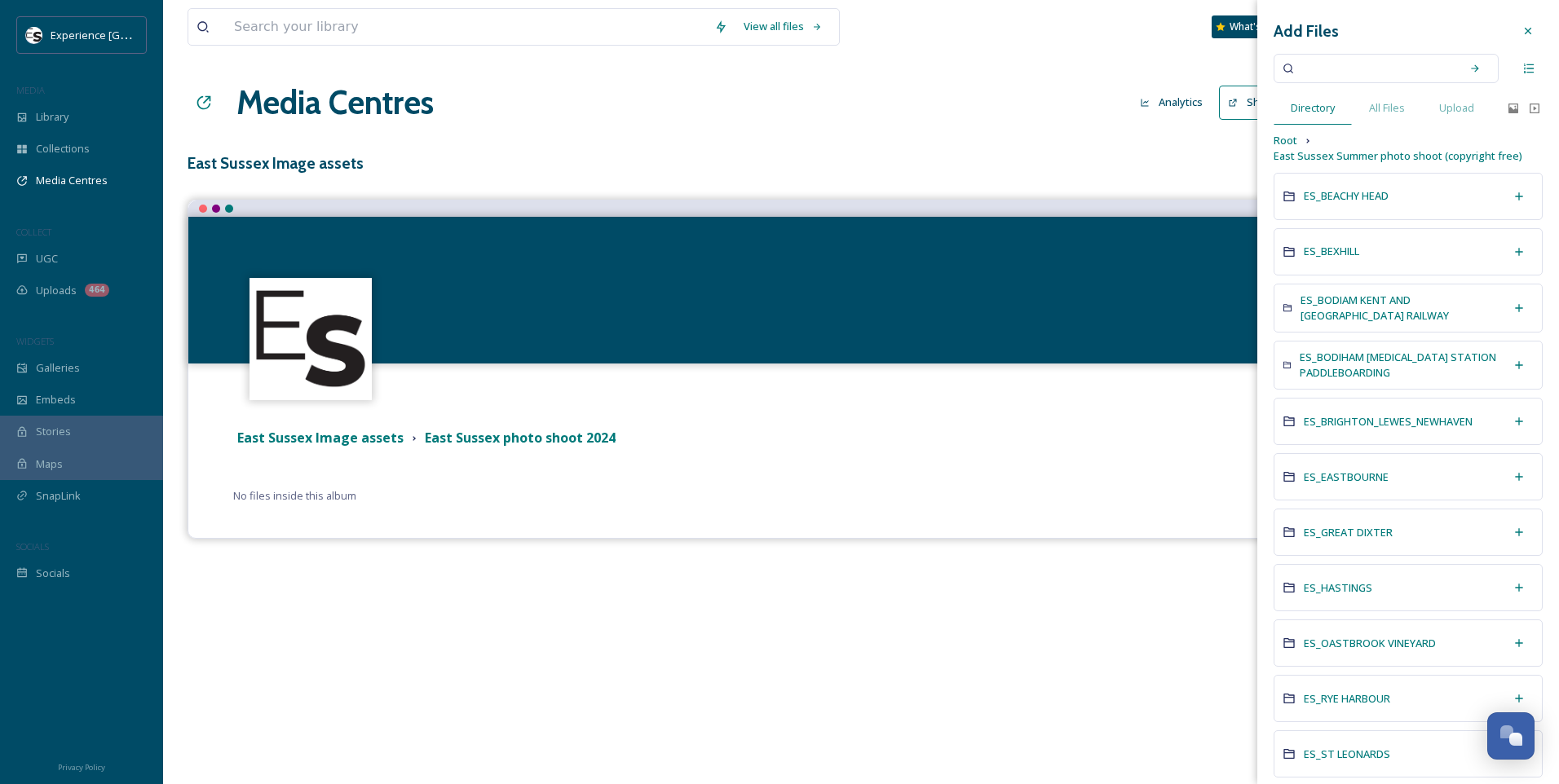
click at [1521, 30] on icon at bounding box center [1527, 31] width 13 height 13
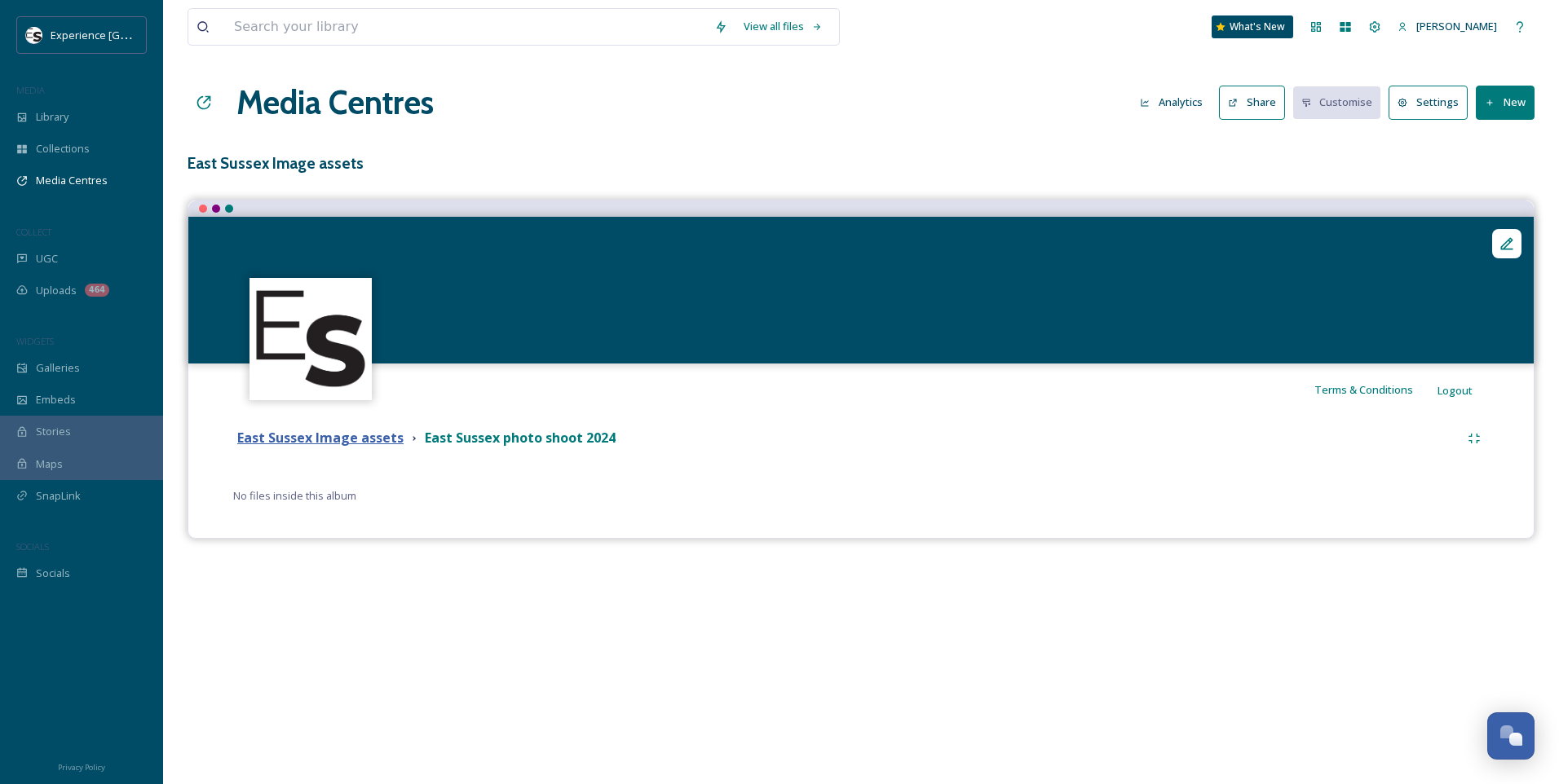
click at [341, 445] on strong "East Sussex Image assets" at bounding box center [320, 438] width 166 height 18
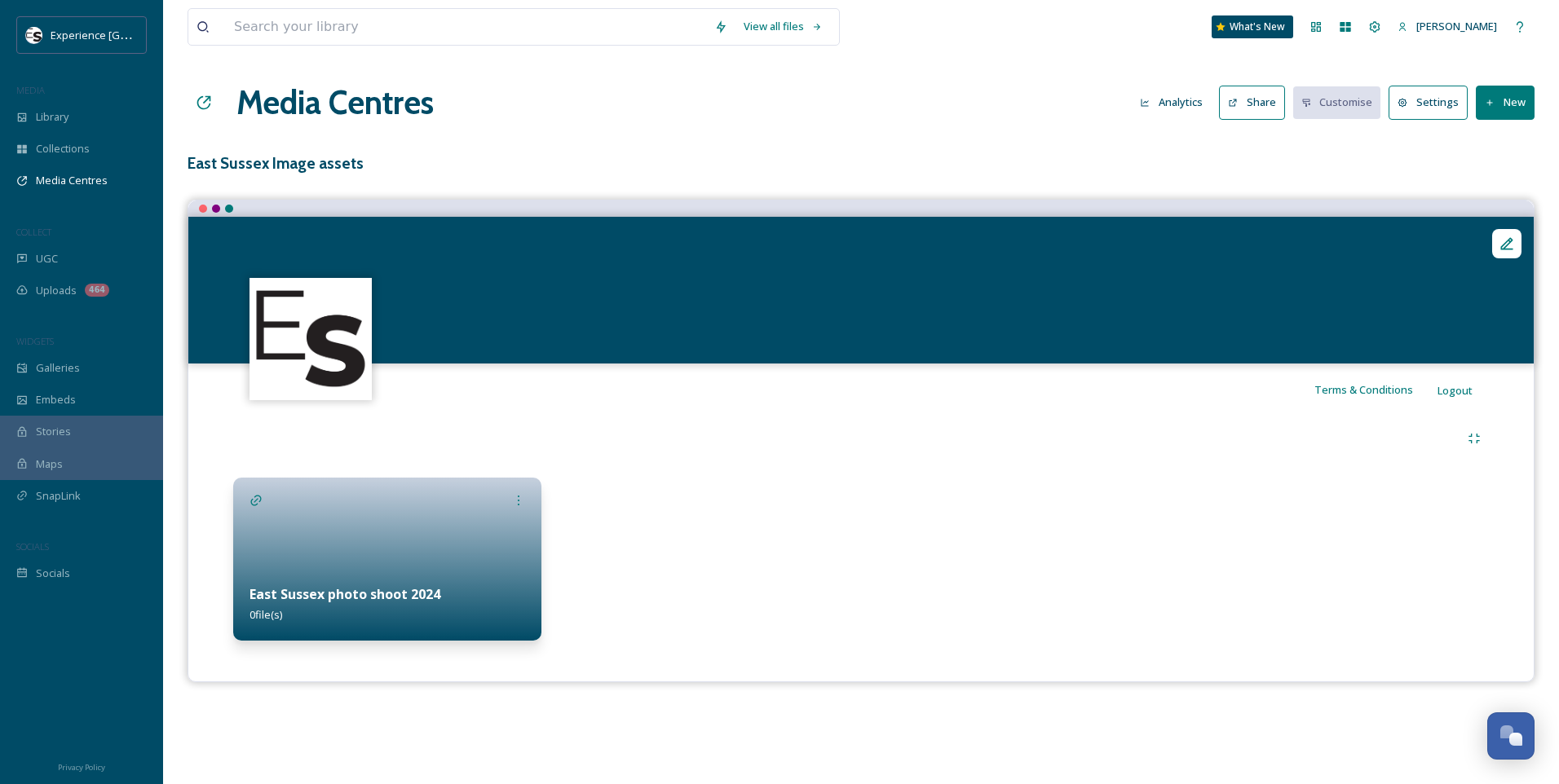
click at [1511, 93] on button "New" at bounding box center [1505, 102] width 59 height 33
click at [1281, 164] on h3 "East Sussex Image assets" at bounding box center [861, 164] width 1347 height 24
click at [1499, 102] on button "New" at bounding box center [1505, 102] width 59 height 33
click at [1421, 113] on button "Settings" at bounding box center [1428, 102] width 79 height 33
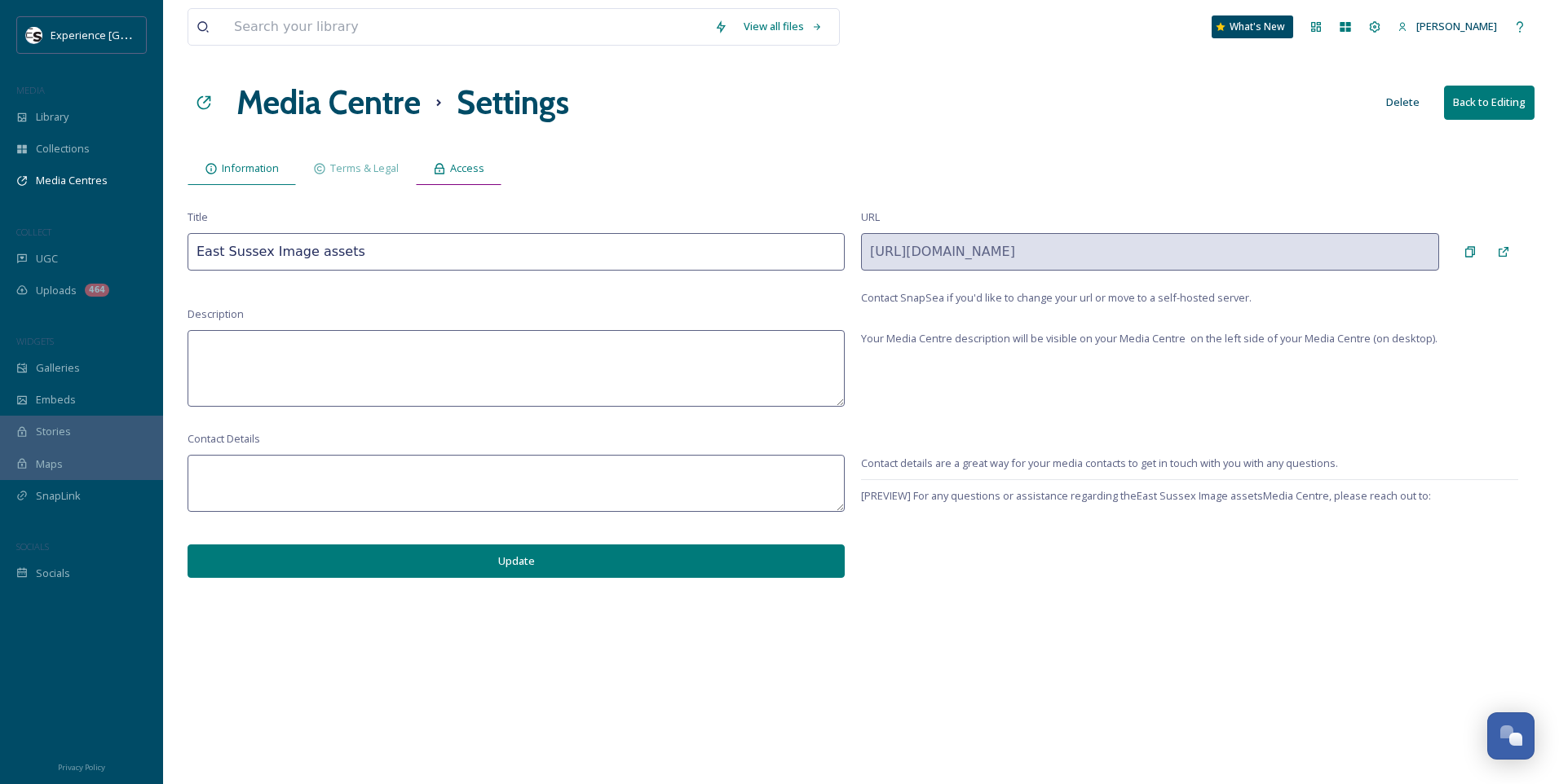
click at [468, 174] on span "Access" at bounding box center [467, 168] width 34 height 15
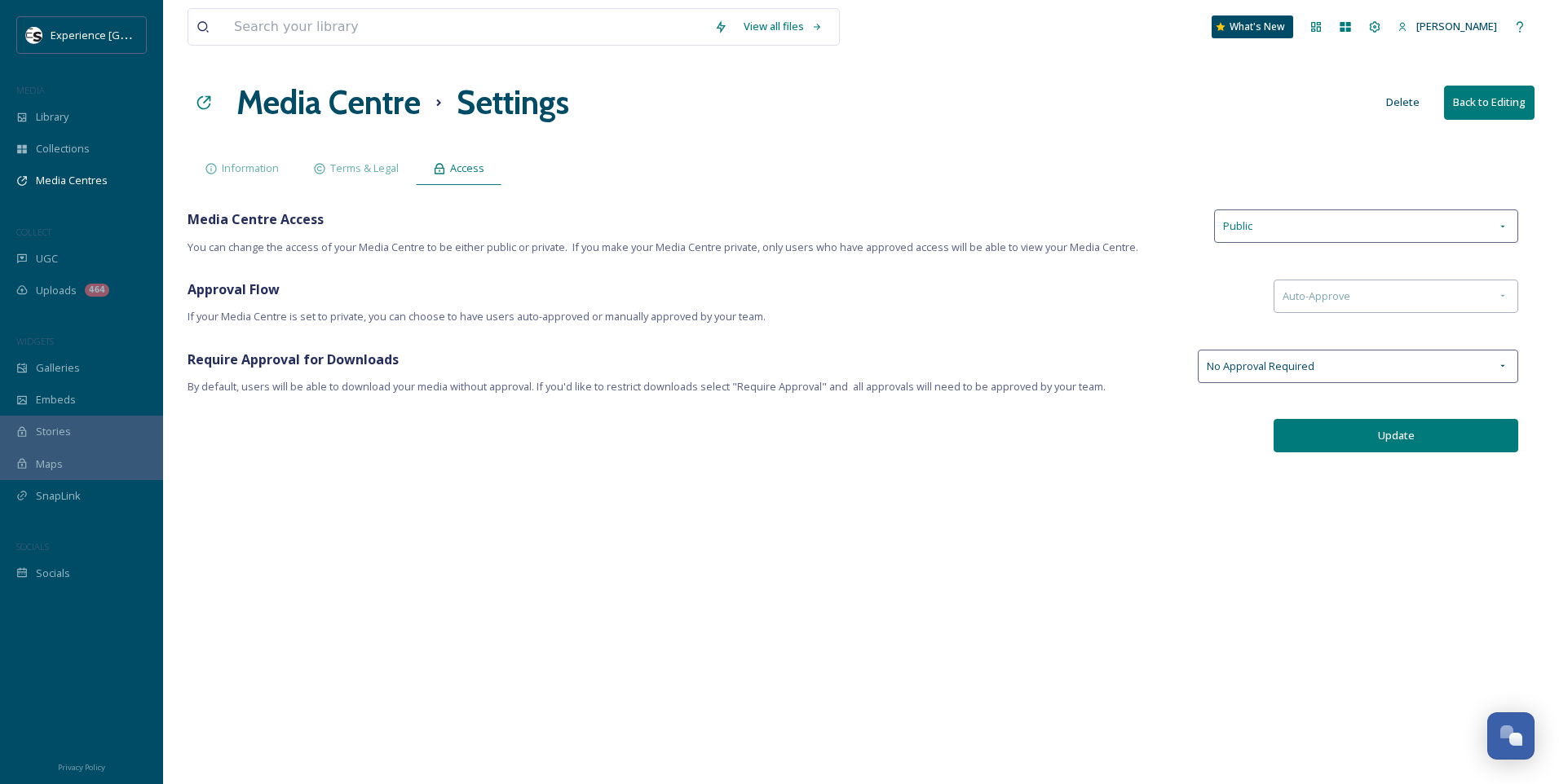
click at [1274, 232] on div "Public" at bounding box center [1366, 226] width 304 height 33
click at [1257, 299] on div "Private" at bounding box center [1366, 296] width 303 height 32
click at [1240, 302] on div "Approval Flow If your Media Centre is set to private, you can choose to have us…" at bounding box center [723, 303] width 1070 height 46
click at [1479, 448] on button "Update" at bounding box center [1396, 435] width 245 height 33
click at [572, 443] on div "Update" at bounding box center [861, 435] width 1347 height 33
